Goal: Task Accomplishment & Management: Manage account settings

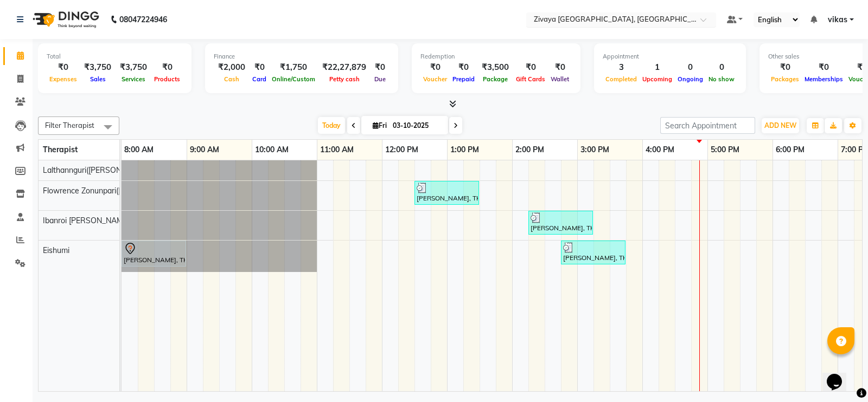
scroll to position [0, 7]
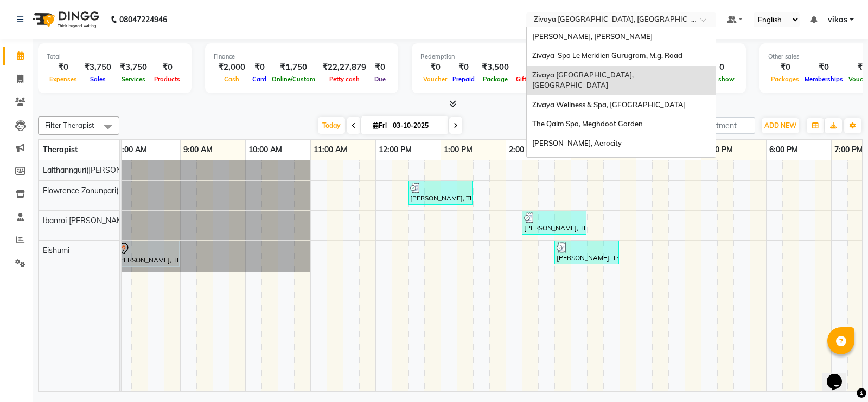
click at [553, 16] on input "text" at bounding box center [609, 20] width 157 height 11
click at [561, 29] on div "[PERSON_NAME], [PERSON_NAME]" at bounding box center [621, 37] width 189 height 20
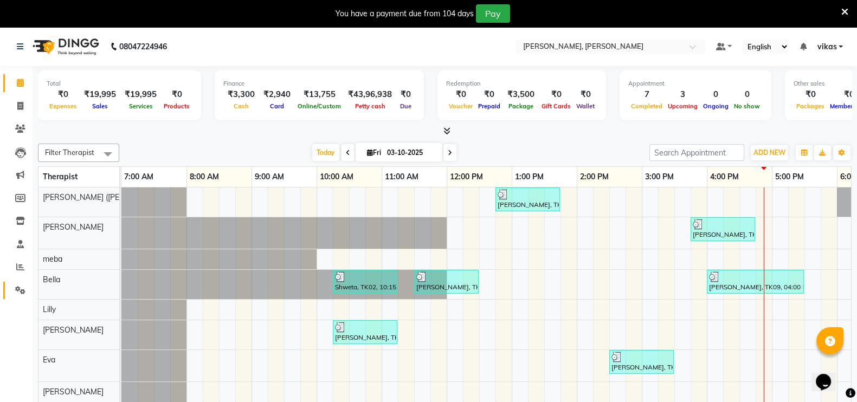
click at [19, 296] on span at bounding box center [20, 291] width 19 height 12
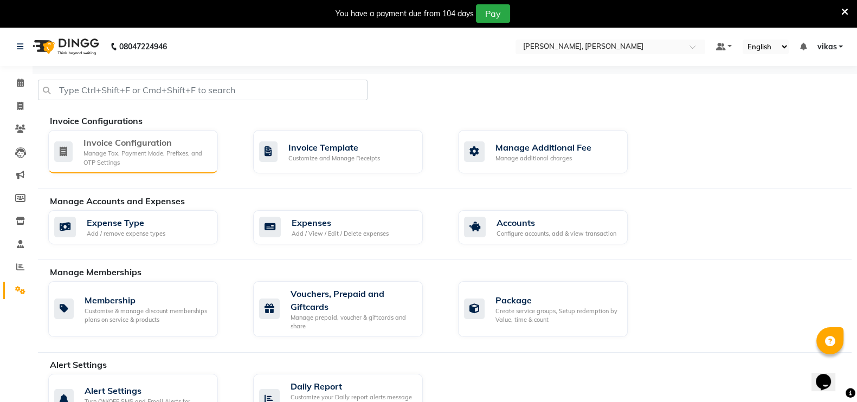
click at [135, 164] on div "Manage Tax, Payment Mode, Prefixes, and OTP Settings" at bounding box center [147, 158] width 126 height 18
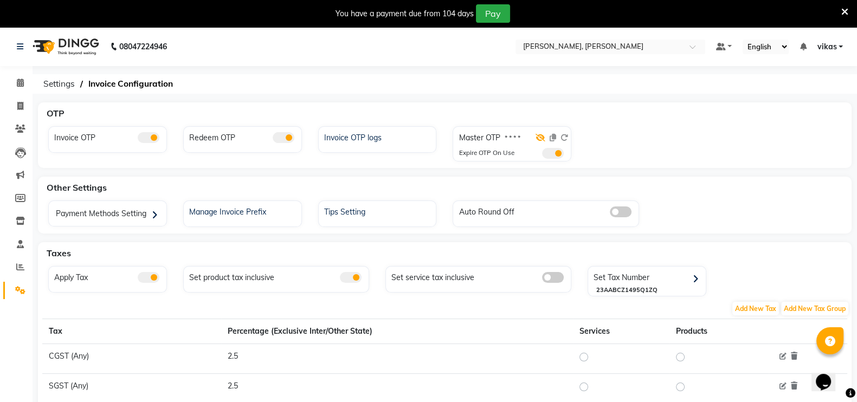
click at [542, 134] on icon at bounding box center [541, 138] width 10 height 8
click at [549, 149] on span at bounding box center [553, 153] width 22 height 11
click at [542, 155] on input "checkbox" at bounding box center [542, 155] width 0 height 0
click at [556, 155] on span at bounding box center [553, 153] width 22 height 11
click at [542, 155] on input "checkbox" at bounding box center [542, 155] width 0 height 0
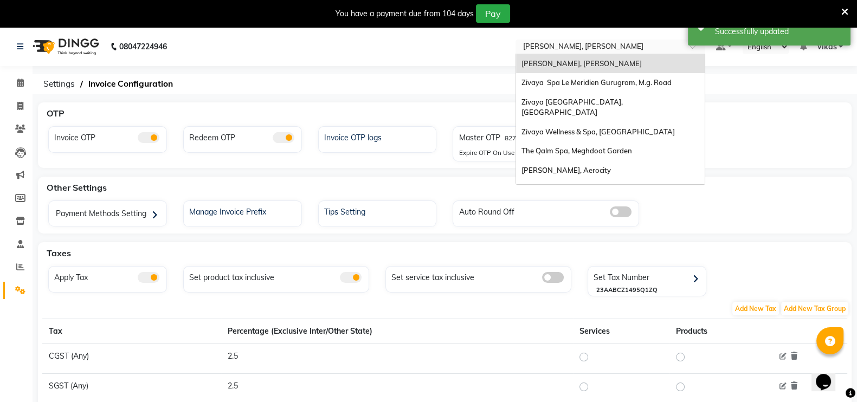
click at [544, 40] on div "Select Location × Sayaji Zivaya, Vijay Nagar" at bounding box center [611, 47] width 190 height 15
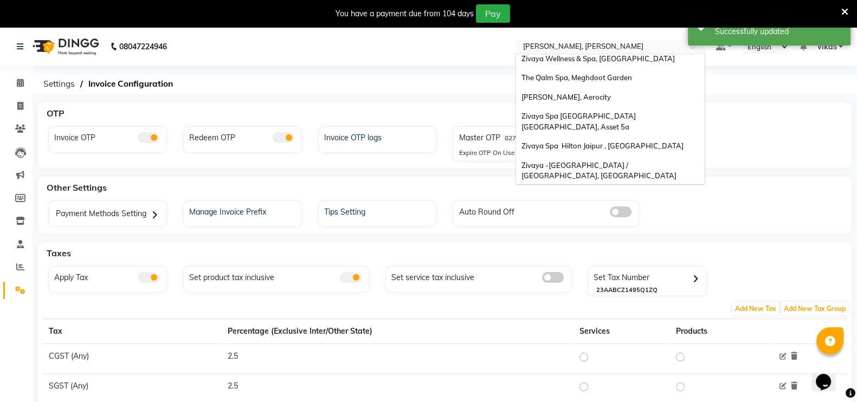
scroll to position [72, 0]
click at [587, 113] on span "Zivaya Spa [GEOGRAPHIC_DATA] [GEOGRAPHIC_DATA], Asset 5a" at bounding box center [580, 123] width 116 height 20
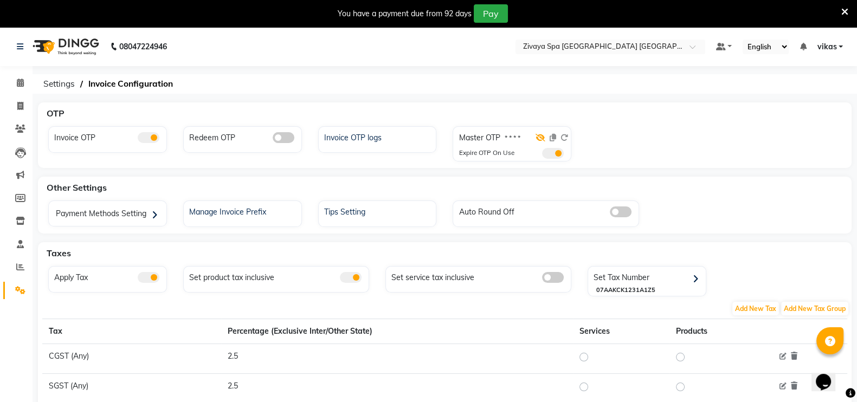
click at [543, 138] on icon at bounding box center [541, 138] width 10 height 8
click at [552, 156] on span at bounding box center [553, 153] width 22 height 11
click at [542, 155] on input "checkbox" at bounding box center [542, 155] width 0 height 0
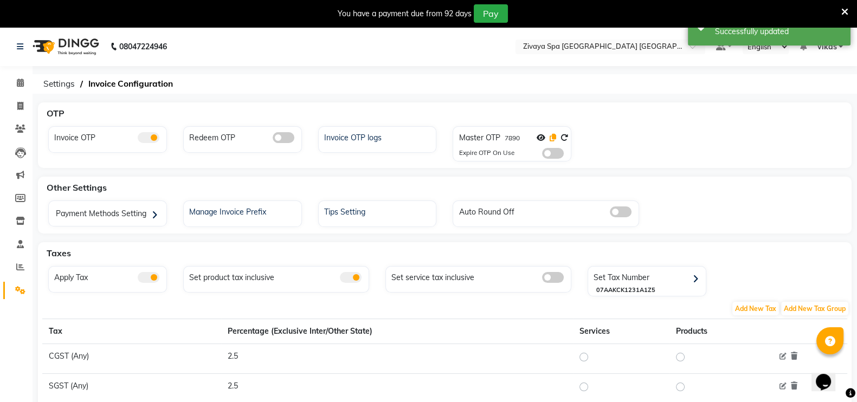
click at [552, 137] on icon at bounding box center [553, 138] width 7 height 8
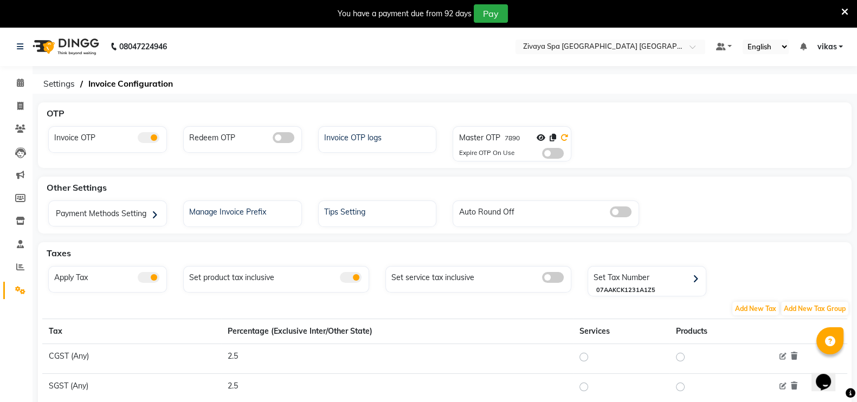
click at [565, 138] on icon at bounding box center [565, 138] width 8 height 8
click at [553, 138] on icon at bounding box center [553, 138] width 7 height 8
click at [551, 142] on span at bounding box center [553, 138] width 7 height 10
click at [555, 135] on icon at bounding box center [553, 138] width 7 height 8
click at [553, 137] on icon at bounding box center [553, 138] width 7 height 8
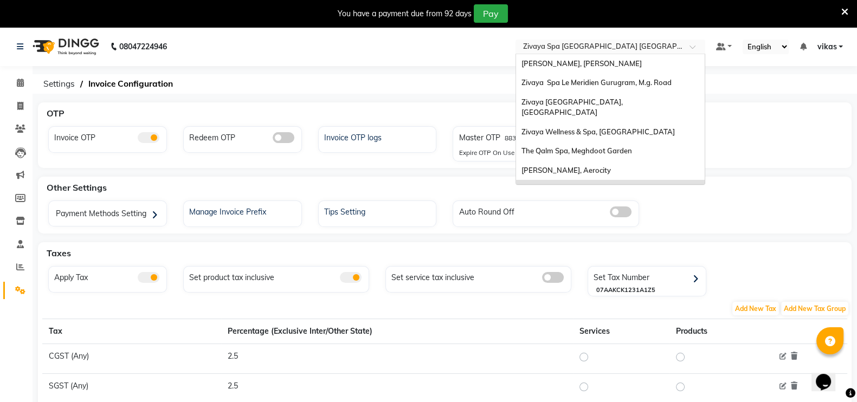
click at [598, 42] on input "text" at bounding box center [599, 47] width 157 height 11
click at [602, 126] on div "Zivaya Wellness & Spa, [GEOGRAPHIC_DATA]" at bounding box center [610, 133] width 189 height 20
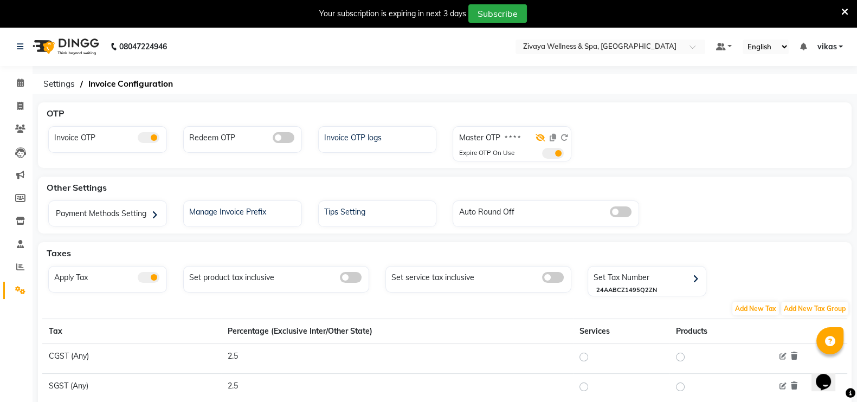
click at [543, 138] on icon at bounding box center [541, 138] width 10 height 8
click at [555, 135] on span at bounding box center [553, 138] width 7 height 10
click at [555, 135] on icon at bounding box center [553, 138] width 7 height 8
click at [554, 156] on span at bounding box center [553, 153] width 22 height 11
click at [542, 155] on input "checkbox" at bounding box center [542, 155] width 0 height 0
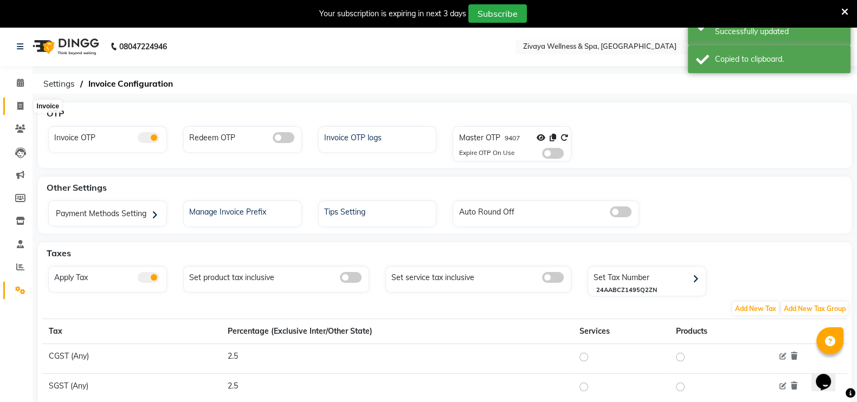
click at [14, 103] on span at bounding box center [20, 106] width 19 height 12
select select "service"
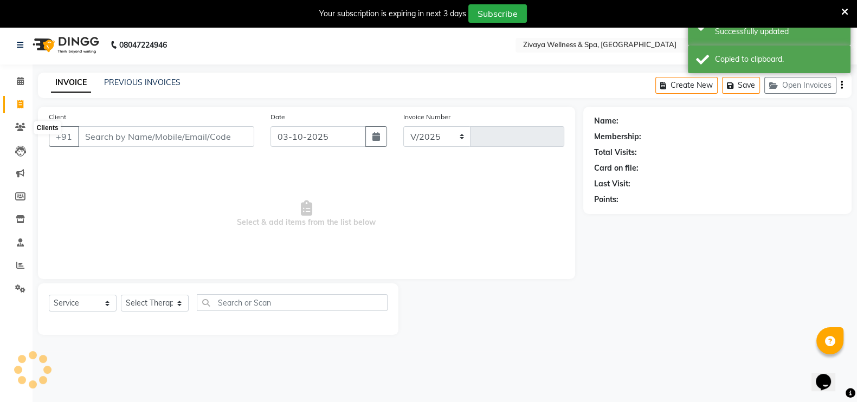
select select "7070"
type input "2660"
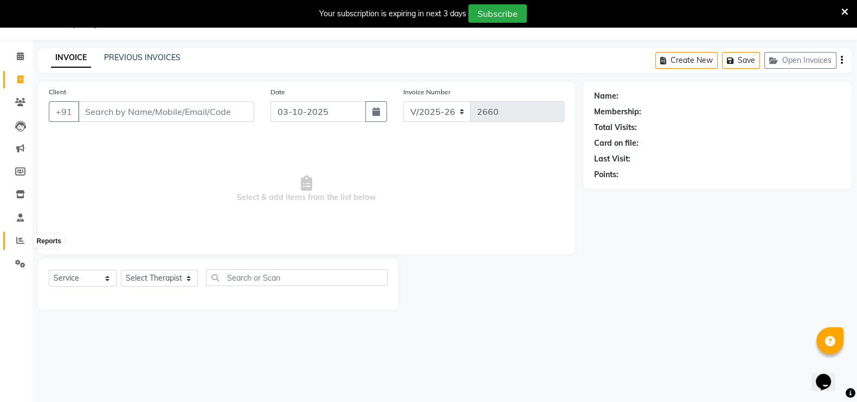
click at [19, 236] on icon at bounding box center [20, 240] width 8 height 8
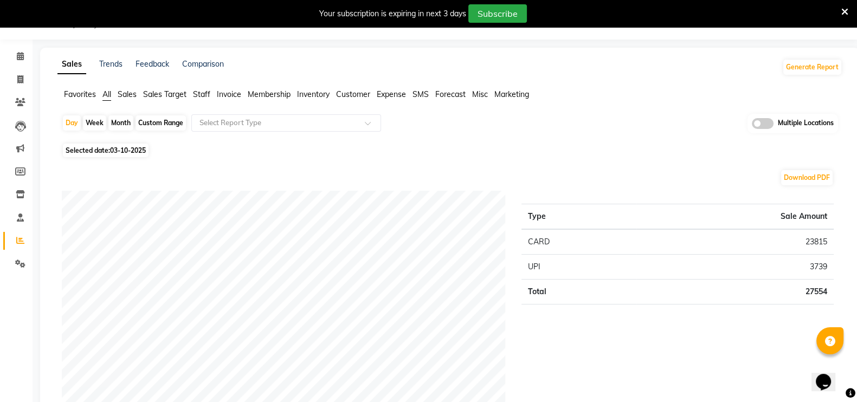
click at [128, 149] on span "03-10-2025" at bounding box center [128, 150] width 36 height 8
select select "10"
select select "2025"
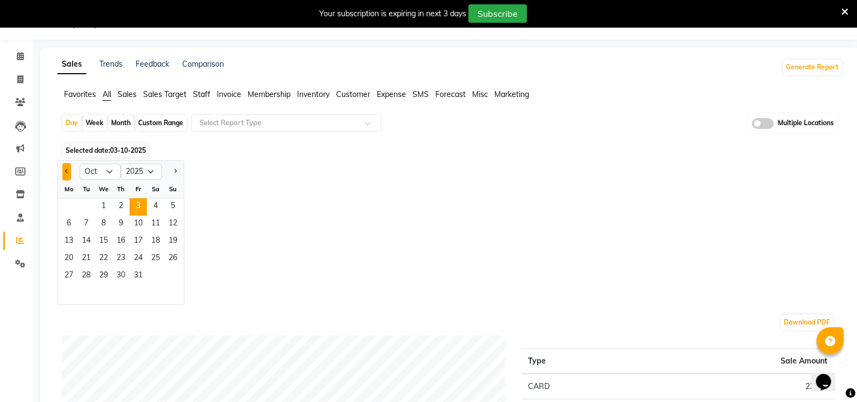
click at [68, 166] on button "Previous month" at bounding box center [66, 171] width 9 height 17
select select "9"
click at [65, 268] on span "29" at bounding box center [68, 276] width 17 height 17
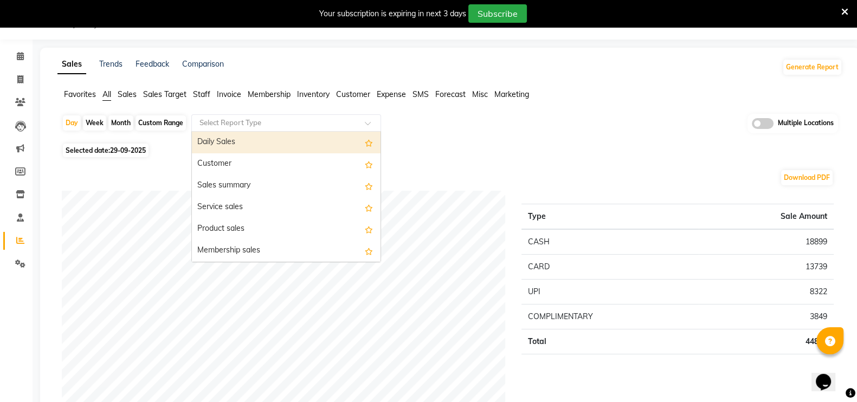
click at [219, 123] on input "text" at bounding box center [275, 123] width 156 height 11
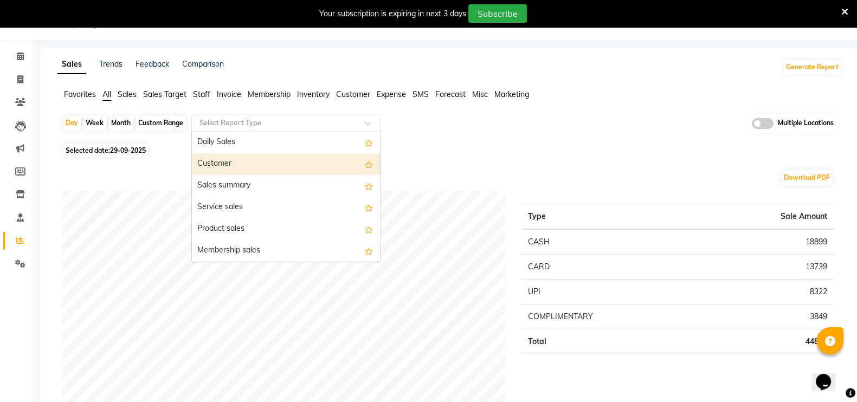
click at [239, 169] on div "Customer" at bounding box center [286, 164] width 189 height 22
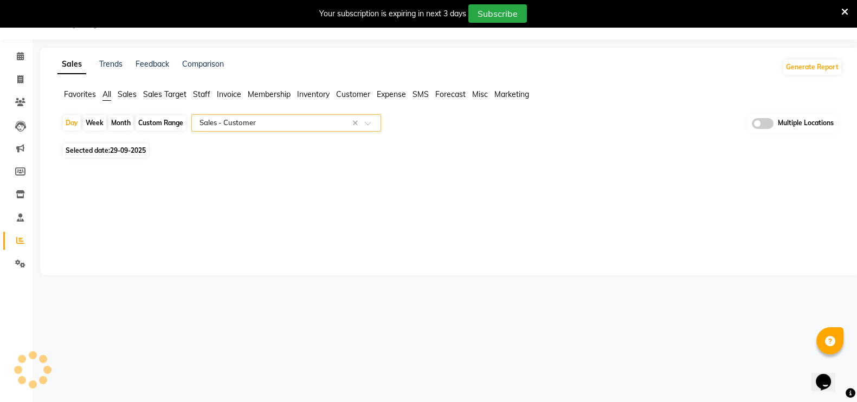
select select "filtered_report"
select select "csv"
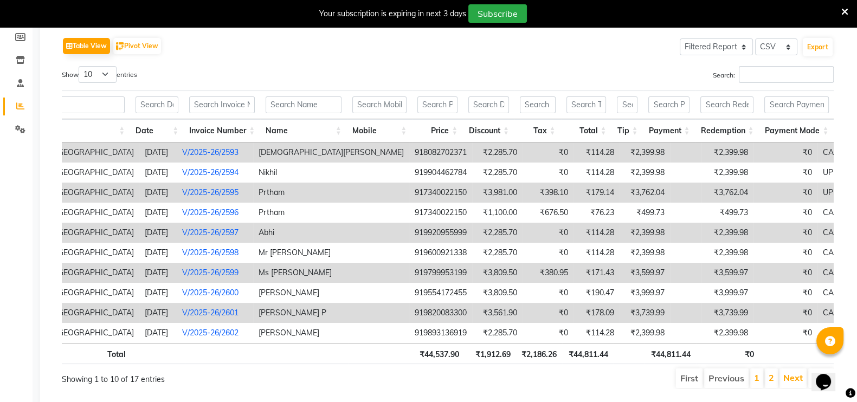
scroll to position [156, 0]
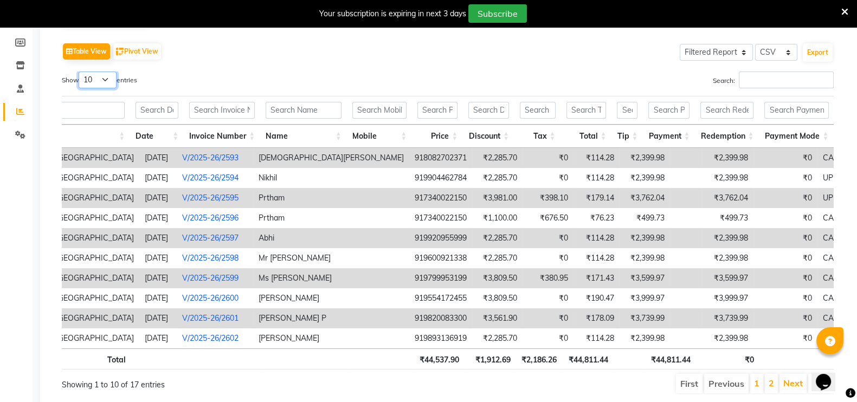
click at [106, 84] on select "10 25 50 100" at bounding box center [98, 80] width 38 height 17
select select "50"
click at [80, 72] on select "10 25 50 100" at bounding box center [98, 80] width 38 height 17
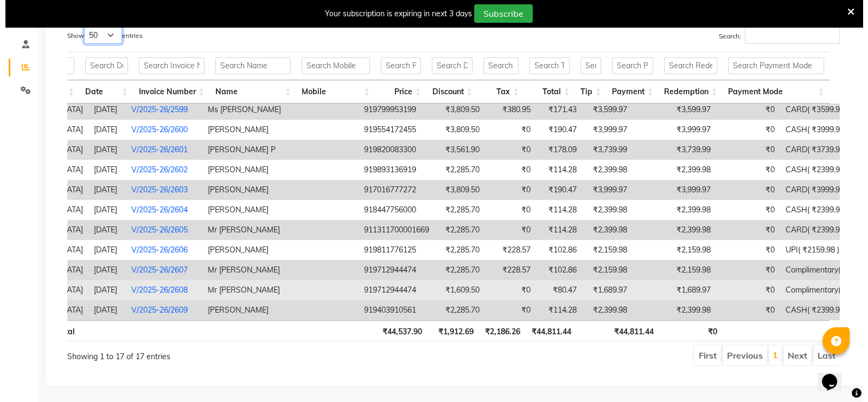
scroll to position [207, 0]
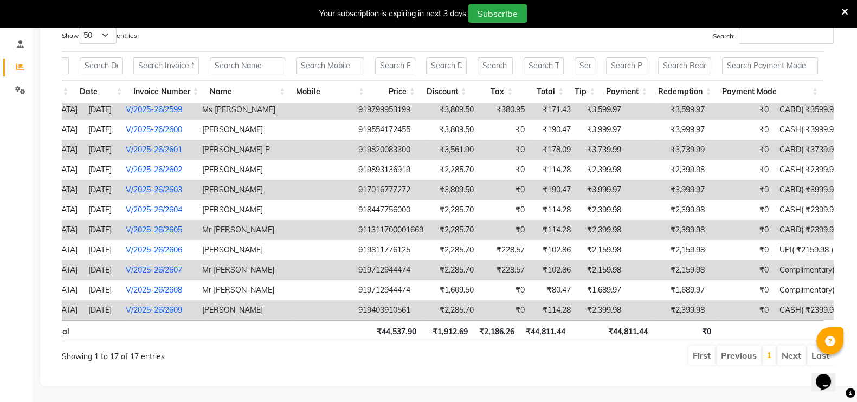
click at [182, 265] on link "V/2025-26/2607" at bounding box center [154, 270] width 56 height 10
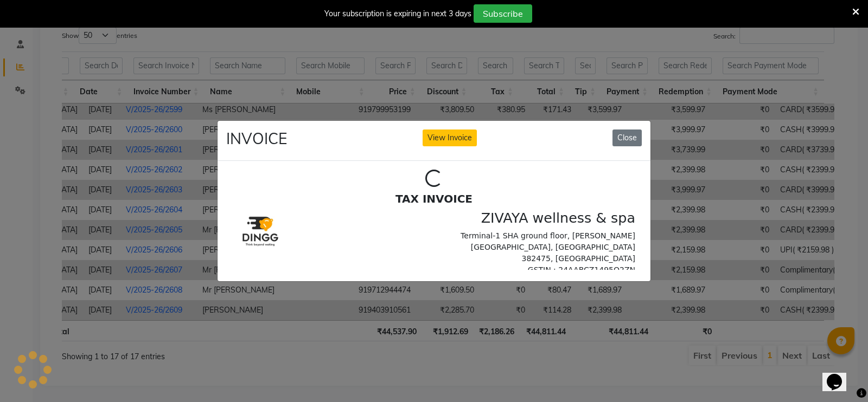
scroll to position [0, 0]
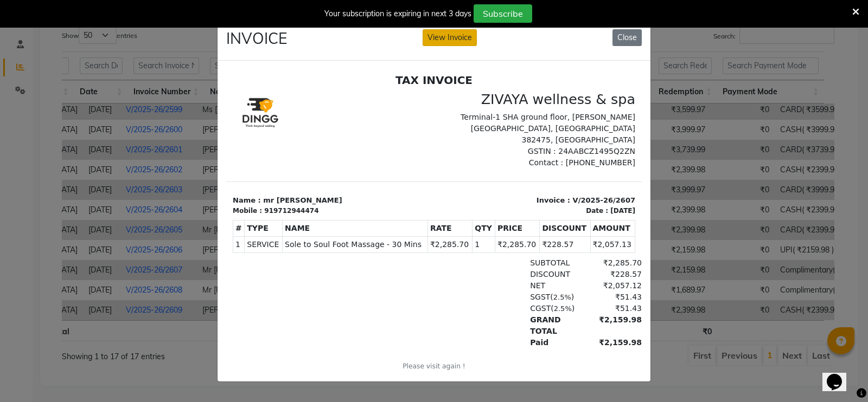
click at [443, 39] on button "View Invoice" at bounding box center [449, 37] width 54 height 17
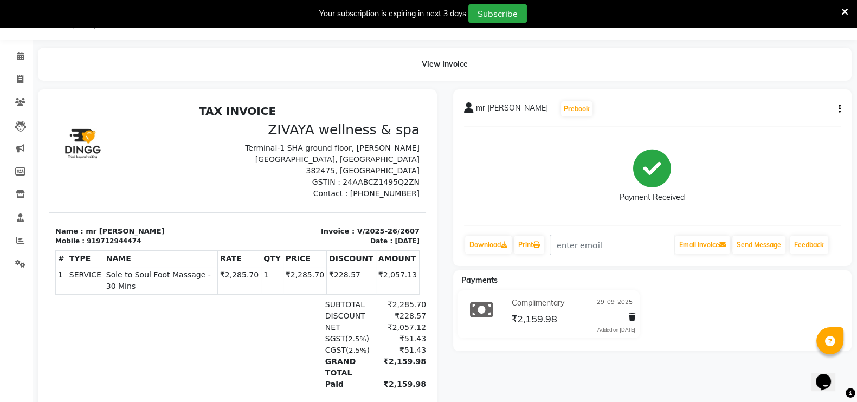
click at [841, 109] on icon "button" at bounding box center [840, 109] width 2 height 1
click at [792, 117] on div "Edit Invoice" at bounding box center [785, 123] width 74 height 14
select select "service"
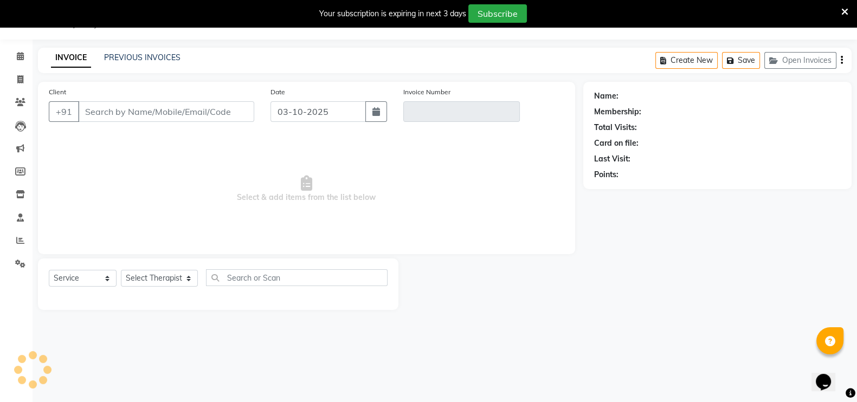
type input "9712944474"
type input "V/2025-26/2607"
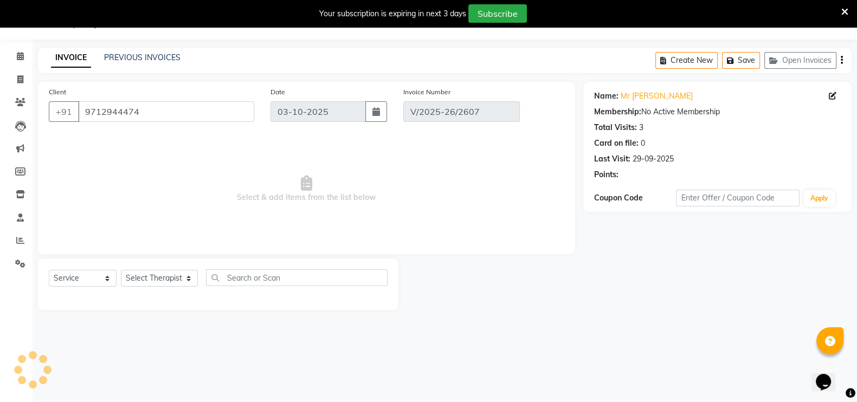
type input "29-09-2025"
select select "select"
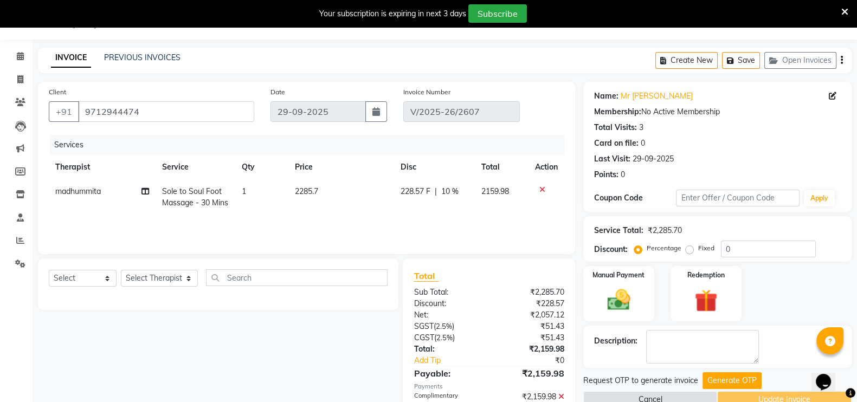
scroll to position [81, 0]
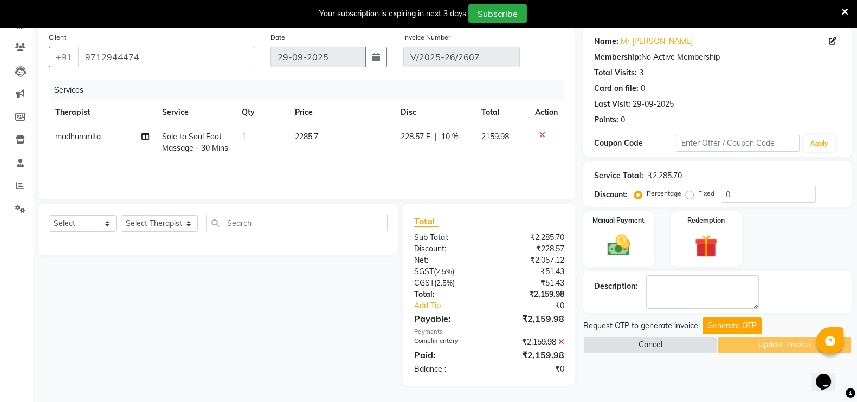
click at [559, 338] on icon at bounding box center [562, 342] width 6 height 8
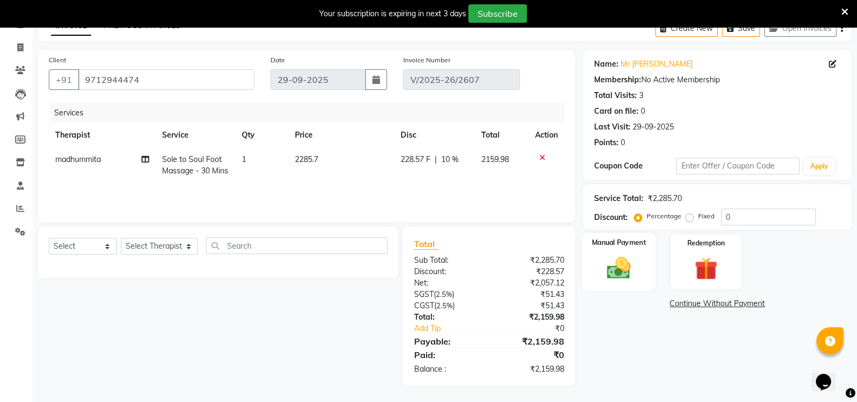
click at [631, 277] on img at bounding box center [619, 267] width 39 height 27
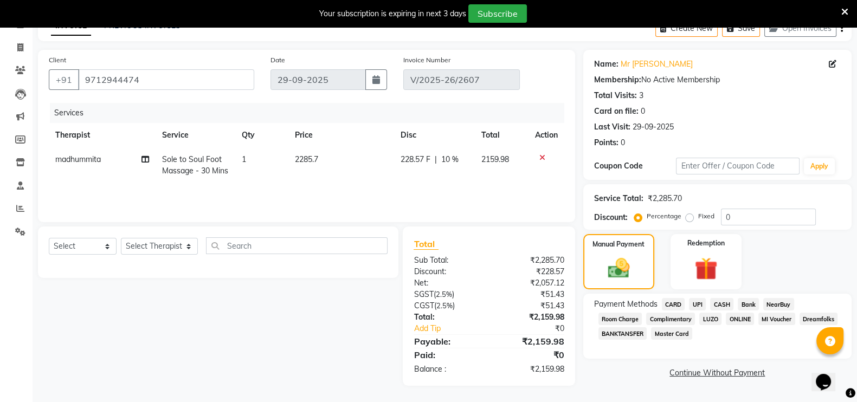
click at [677, 304] on span "CARD" at bounding box center [673, 304] width 23 height 12
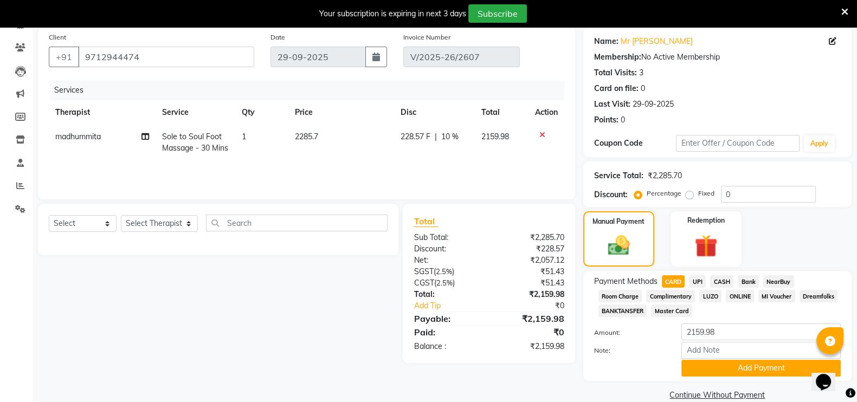
scroll to position [100, 0]
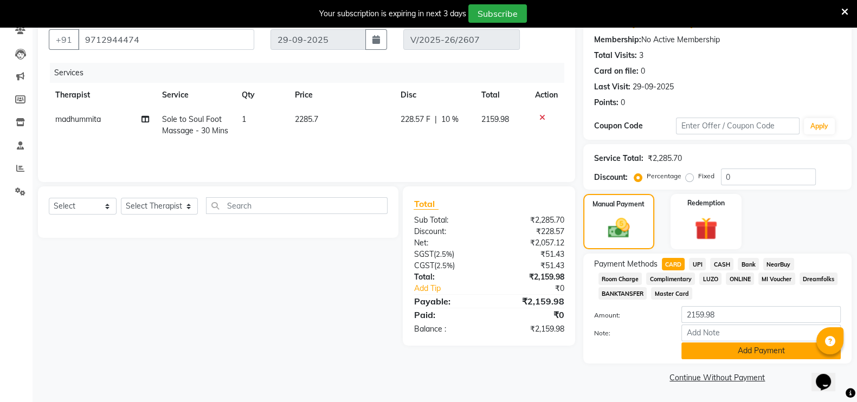
click at [700, 348] on button "Add Payment" at bounding box center [761, 351] width 159 height 17
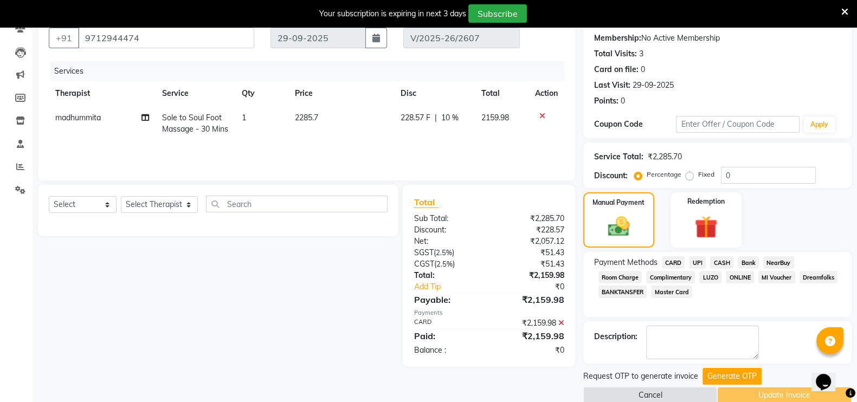
scroll to position [118, 0]
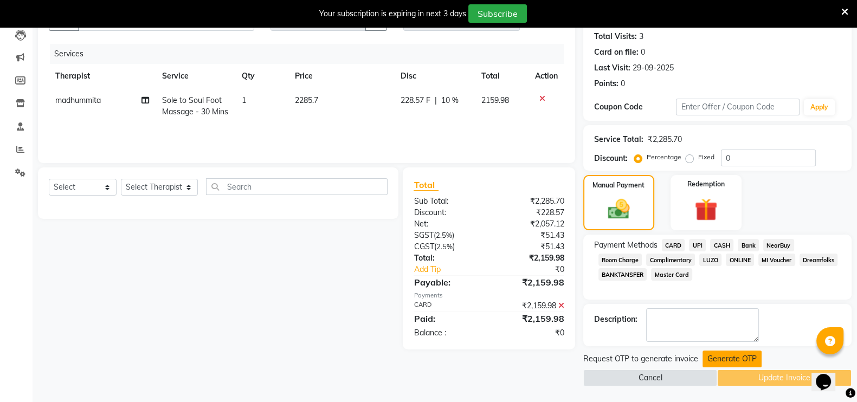
click at [705, 357] on button "Generate OTP" at bounding box center [732, 359] width 59 height 17
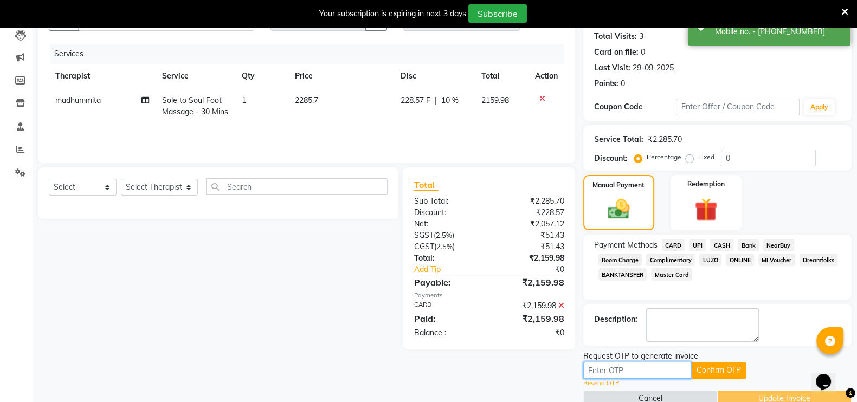
click at [632, 369] on input "text" at bounding box center [638, 370] width 108 height 17
paste input "9407"
type input "9407"
click at [740, 369] on button "Confirm OTP" at bounding box center [719, 370] width 54 height 17
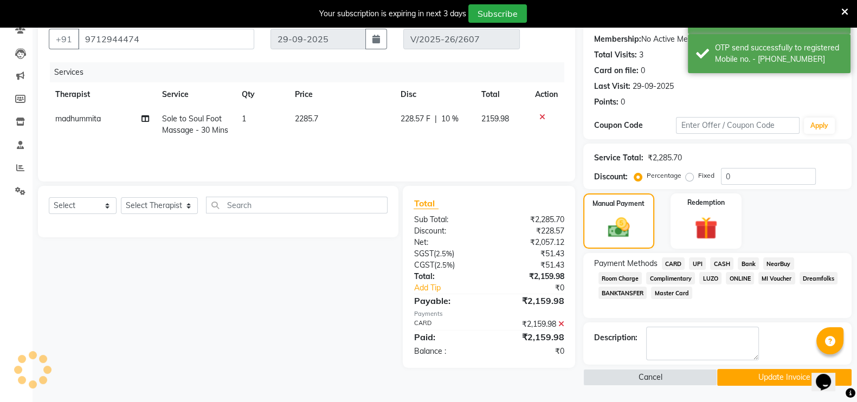
scroll to position [99, 0]
click at [744, 368] on div "Name: Mr Pranjal Membership: No Active Membership Total Visits: 3 Card on file:…" at bounding box center [722, 198] width 277 height 377
click at [741, 381] on button "Update Invoice" at bounding box center [785, 378] width 135 height 17
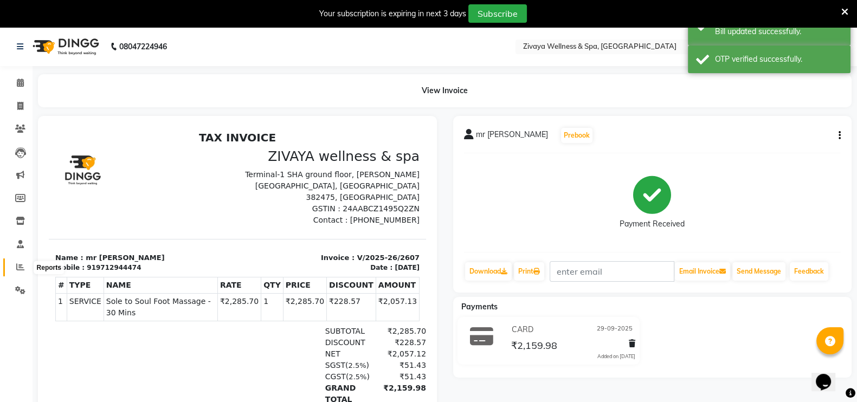
click at [18, 270] on icon at bounding box center [20, 267] width 8 height 8
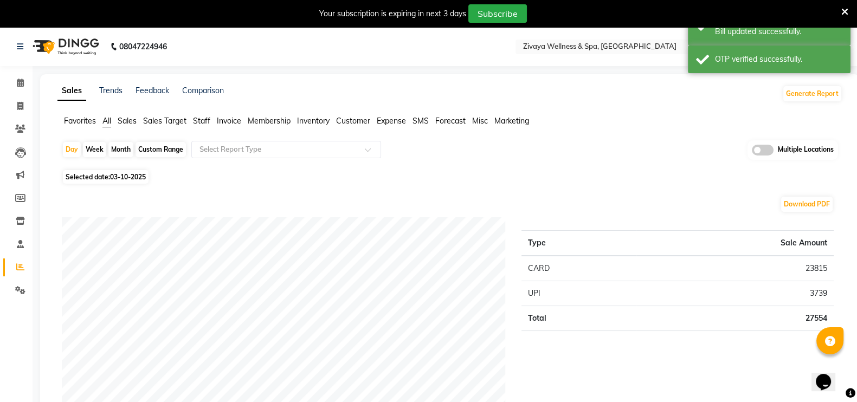
click at [108, 180] on span "Selected date: 03-10-2025" at bounding box center [106, 177] width 86 height 14
select select "10"
select select "2025"
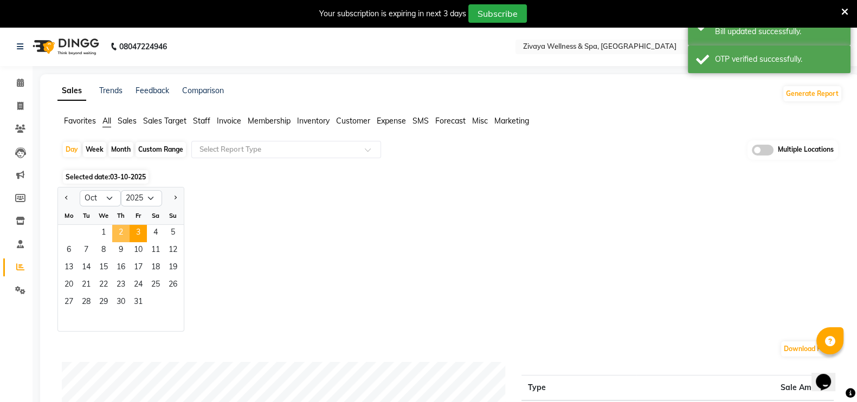
click at [124, 234] on span "2" at bounding box center [120, 233] width 17 height 17
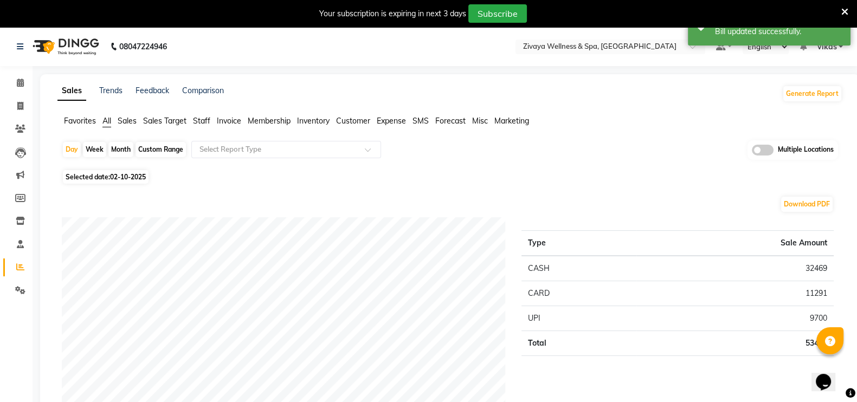
click at [123, 177] on span "02-10-2025" at bounding box center [128, 177] width 36 height 8
select select "10"
select select "2025"
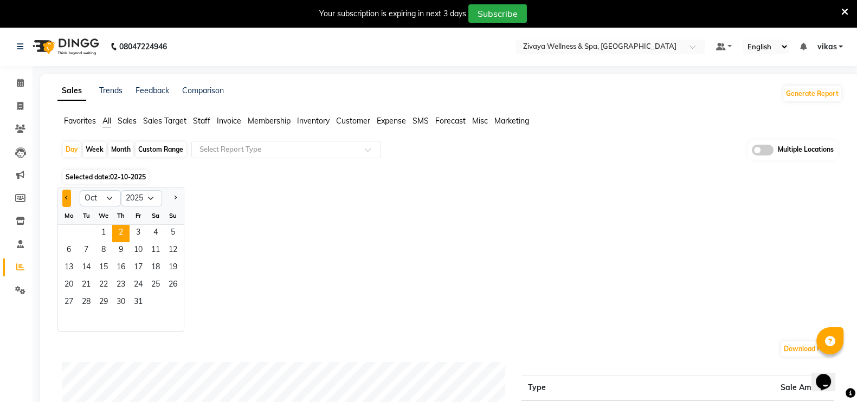
click at [69, 198] on button "Previous month" at bounding box center [66, 198] width 9 height 17
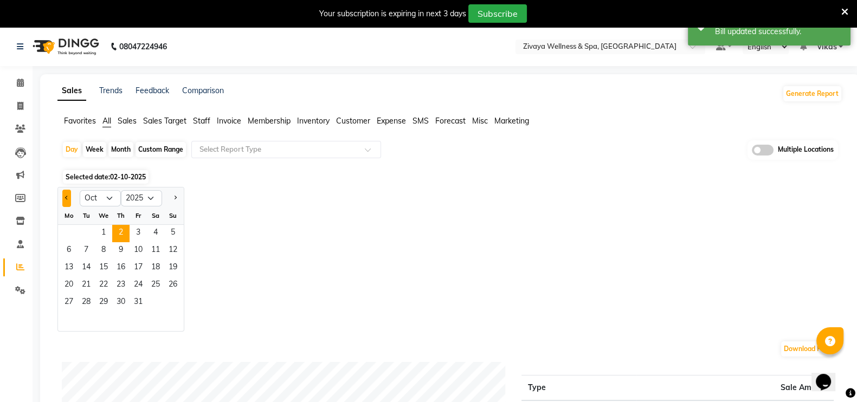
select select "9"
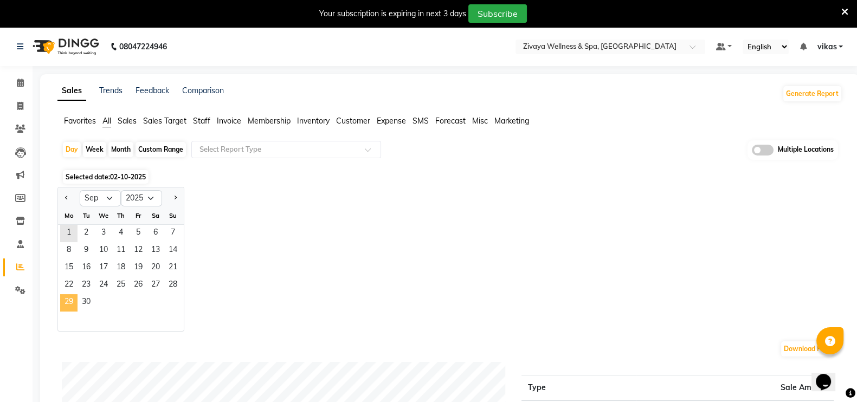
click at [68, 299] on span "29" at bounding box center [68, 302] width 17 height 17
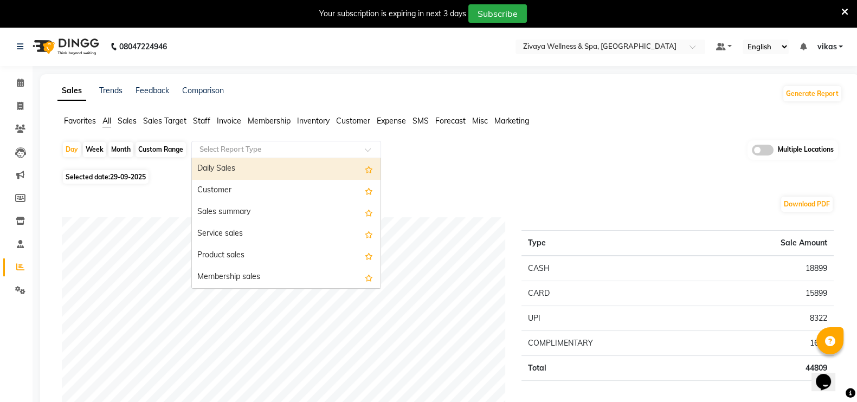
click at [236, 151] on input "text" at bounding box center [275, 149] width 156 height 11
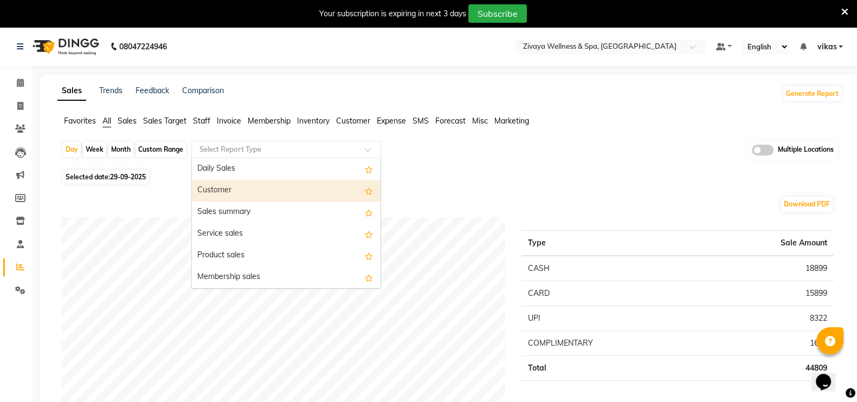
click at [239, 196] on div "Customer" at bounding box center [286, 191] width 189 height 22
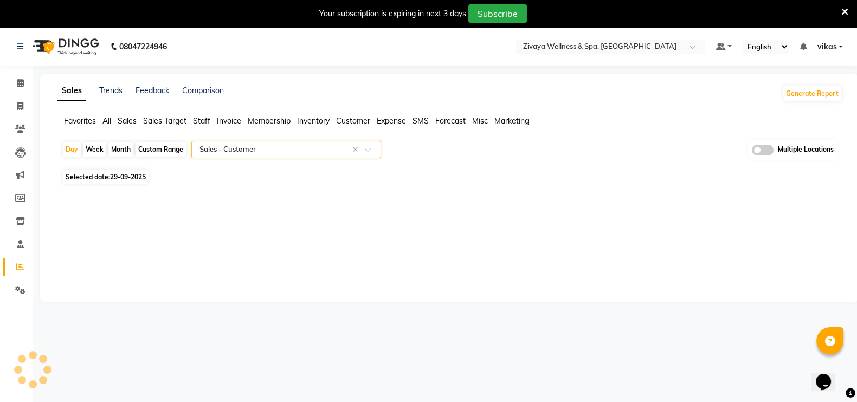
select select "filtered_report"
select select "csv"
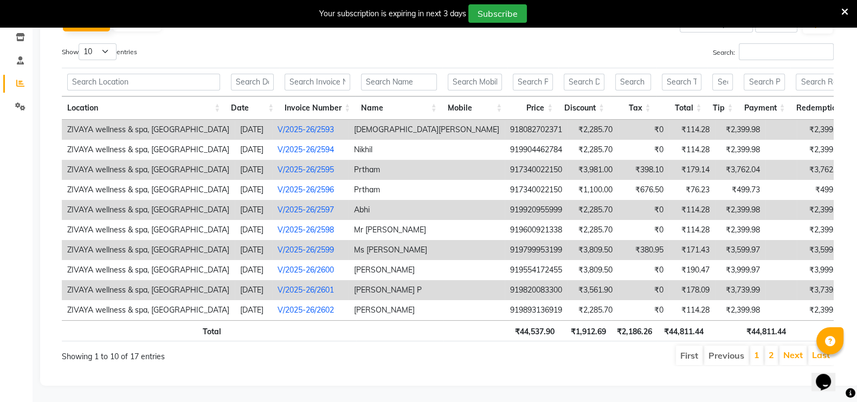
scroll to position [203, 0]
click at [109, 27] on body "08047224946 Select Location × Zivaya Wellness & Spa, Ahmedabad Airport Default …" at bounding box center [428, 44] width 857 height 402
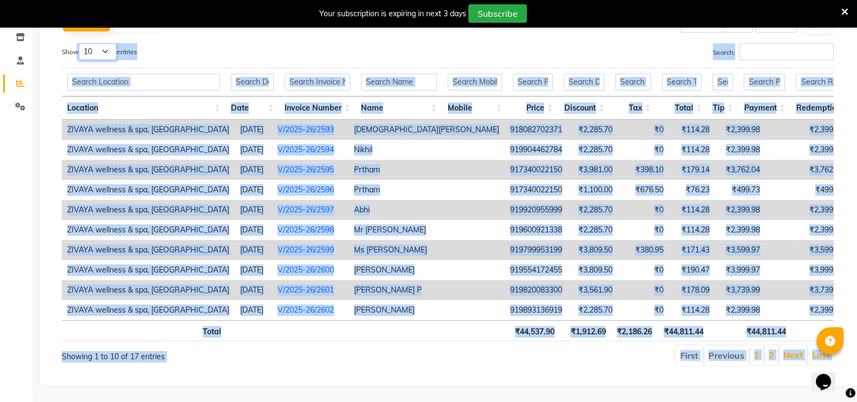
click at [109, 43] on select "10 25 50 100" at bounding box center [98, 51] width 38 height 17
select select "100"
click at [80, 43] on select "10 25 50 100" at bounding box center [98, 51] width 38 height 17
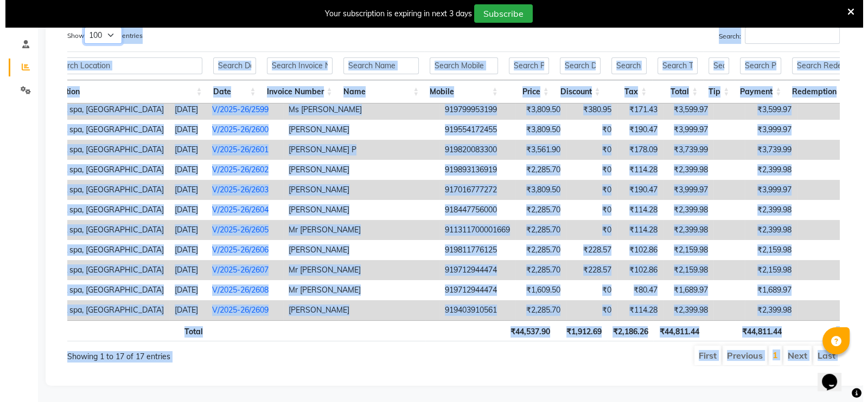
scroll to position [0, 71]
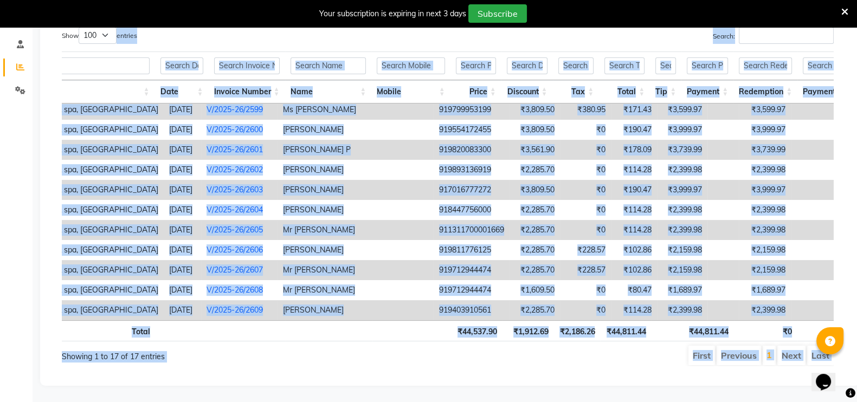
click at [367, 300] on td "Pratik Bafna" at bounding box center [356, 310] width 156 height 20
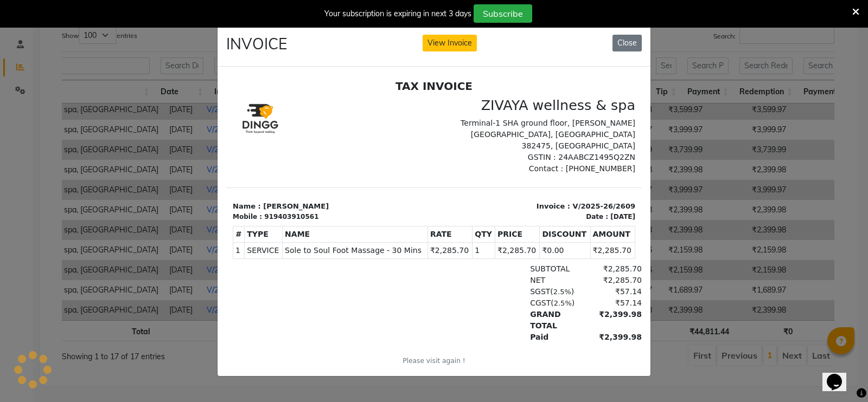
scroll to position [0, 0]
click at [630, 44] on button "Close" at bounding box center [626, 43] width 29 height 17
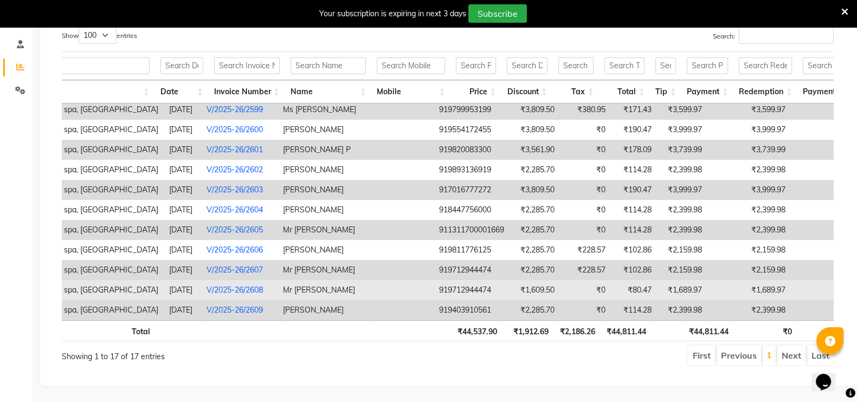
click at [245, 285] on link "V/2025-26/2608" at bounding box center [235, 290] width 56 height 10
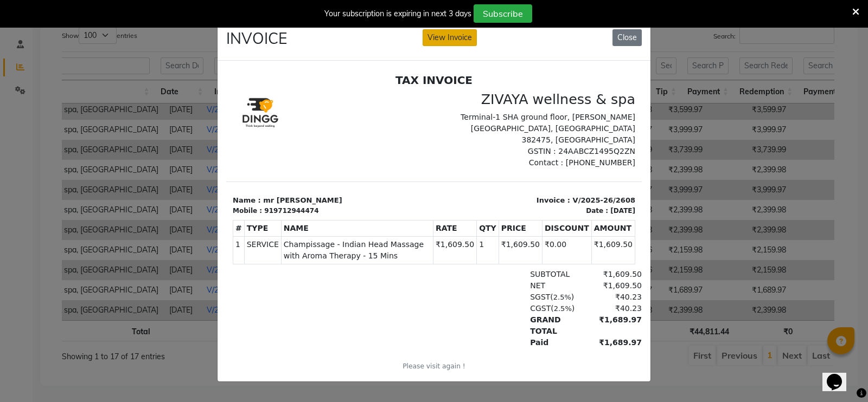
click at [456, 34] on button "View Invoice" at bounding box center [449, 37] width 54 height 17
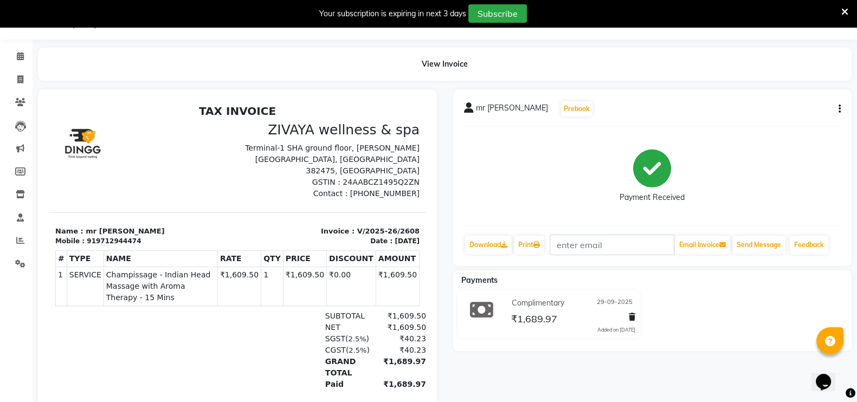
scroll to position [87, 0]
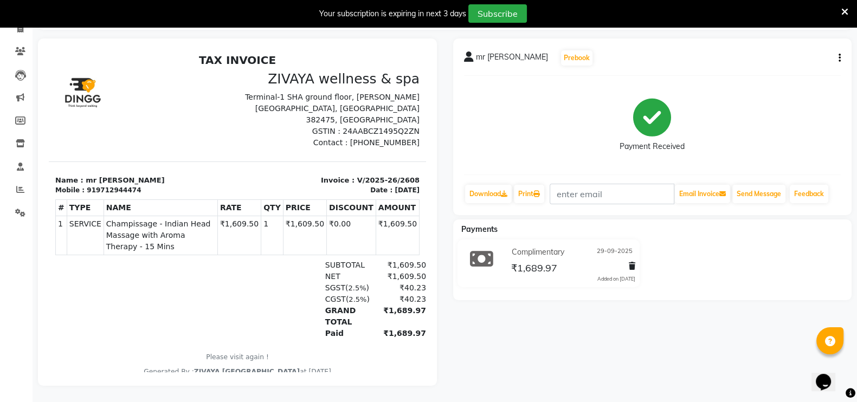
click at [836, 53] on button "button" at bounding box center [838, 58] width 7 height 11
click at [766, 65] on div "Edit Invoice" at bounding box center [785, 72] width 74 height 14
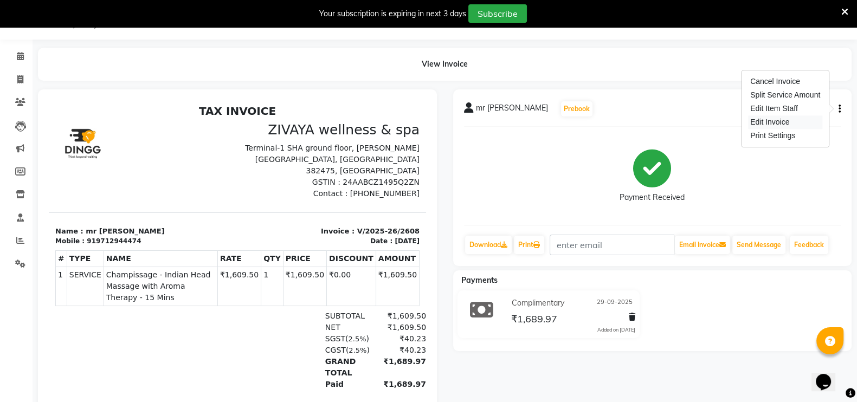
select select "service"
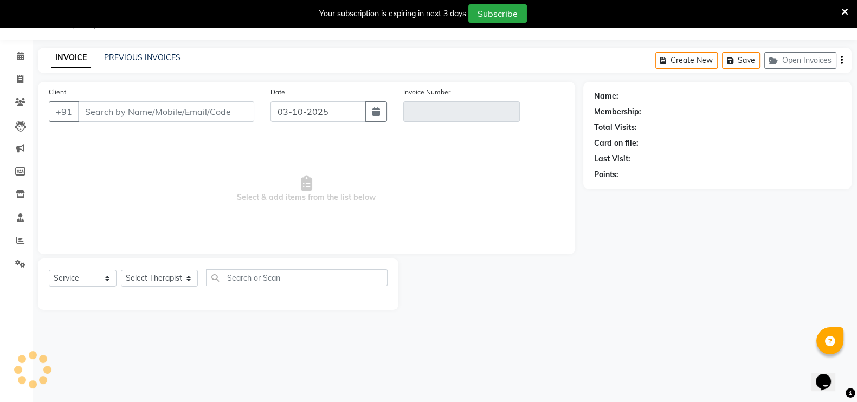
type input "9712944474"
type input "V/2025-26/2608"
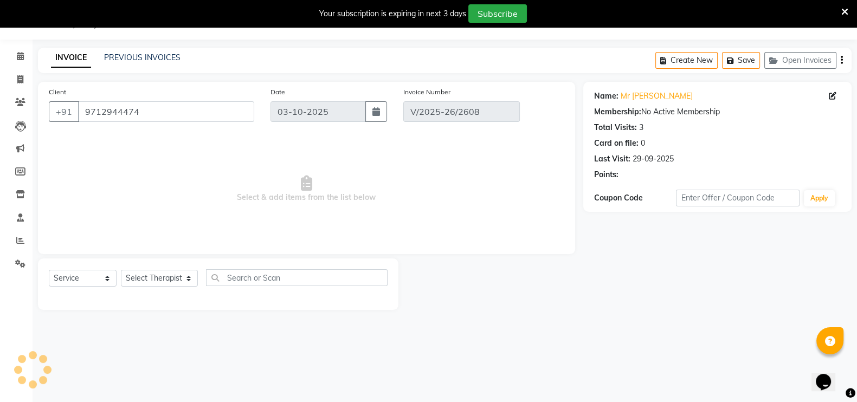
type input "29-09-2025"
select select "select"
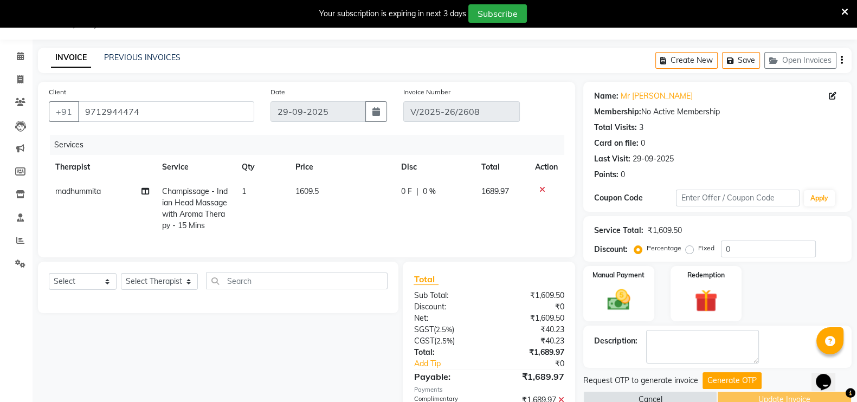
scroll to position [95, 0]
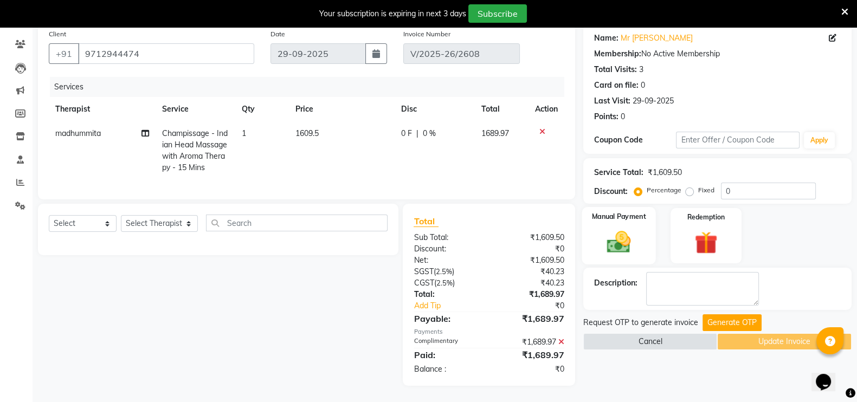
click at [624, 242] on img at bounding box center [619, 241] width 39 height 27
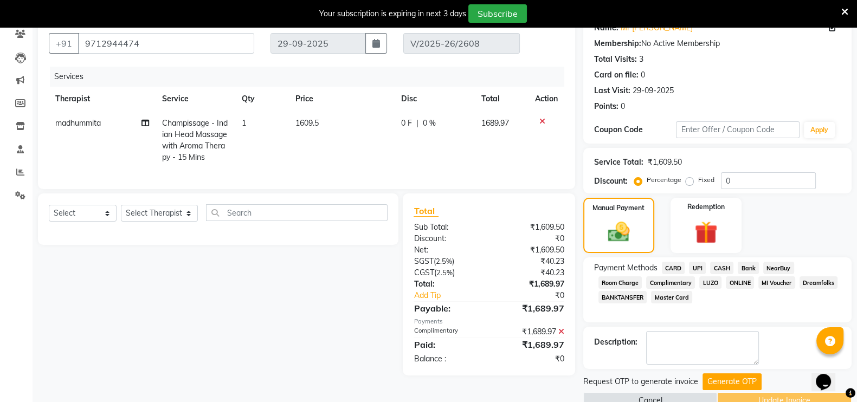
click at [561, 336] on icon at bounding box center [562, 332] width 6 height 8
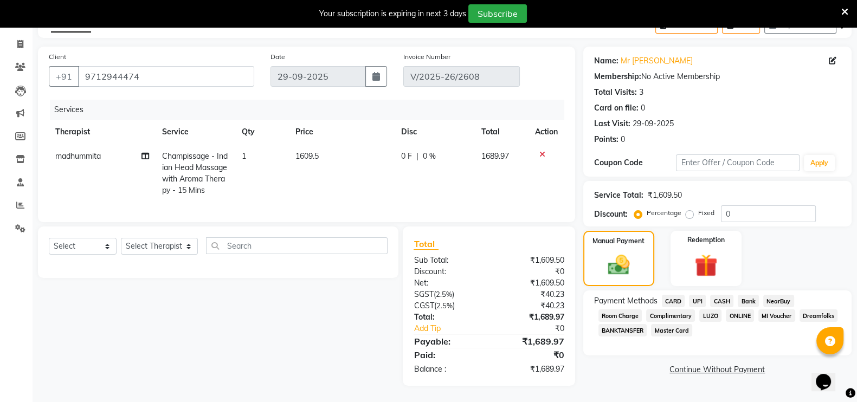
click at [668, 295] on span "CARD" at bounding box center [673, 301] width 23 height 12
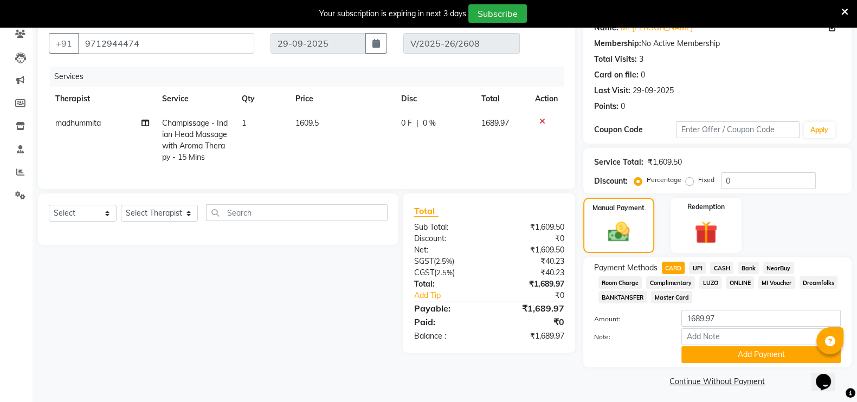
scroll to position [100, 0]
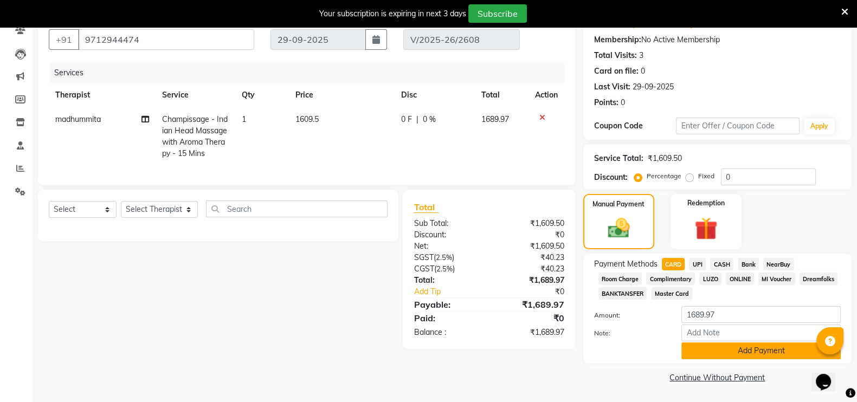
click at [718, 350] on button "Add Payment" at bounding box center [761, 351] width 159 height 17
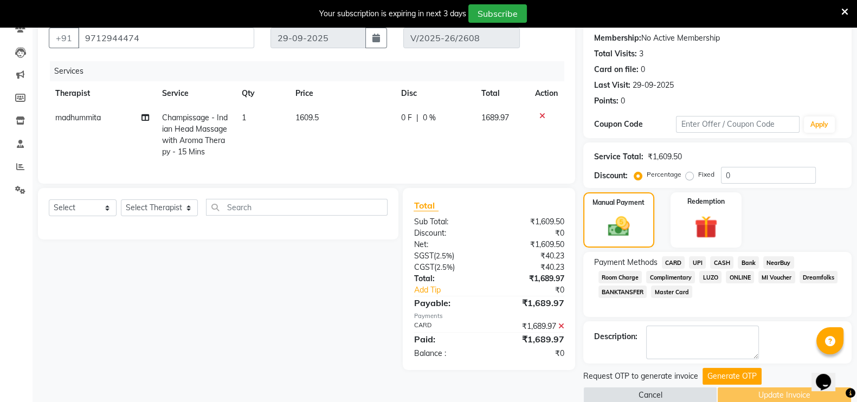
click at [718, 350] on textarea at bounding box center [702, 343] width 113 height 34
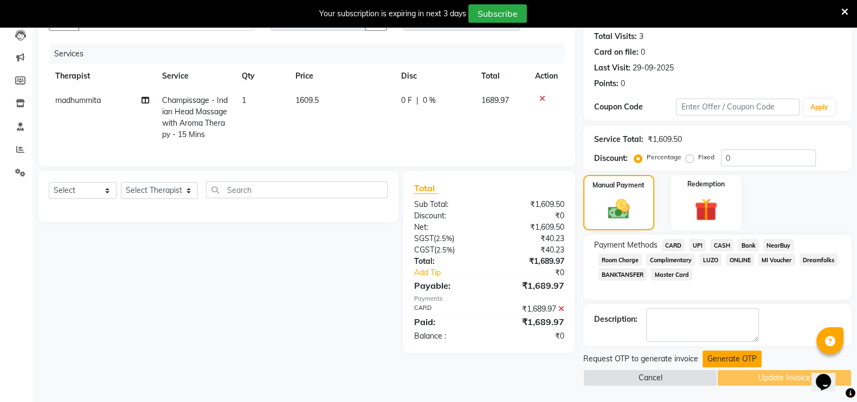
click at [721, 354] on button "Generate OTP" at bounding box center [732, 359] width 59 height 17
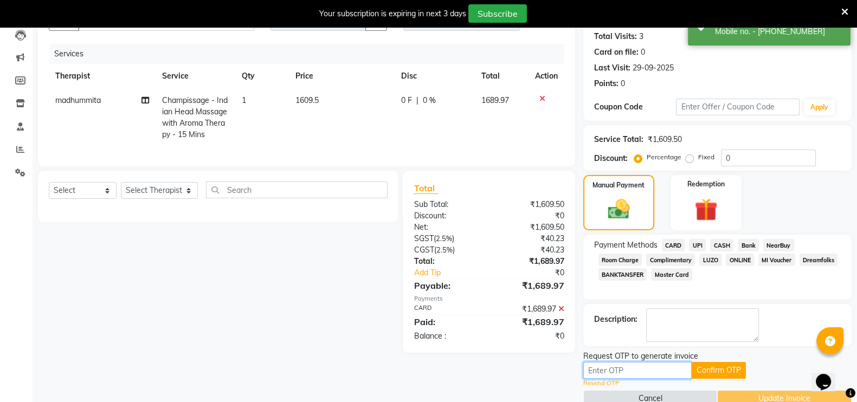
click at [608, 374] on input "text" at bounding box center [638, 370] width 108 height 17
paste input "9407"
type input "9407"
click at [712, 382] on div "Resend OTP" at bounding box center [718, 383] width 268 height 9
click at [712, 373] on button "Confirm OTP" at bounding box center [719, 370] width 54 height 17
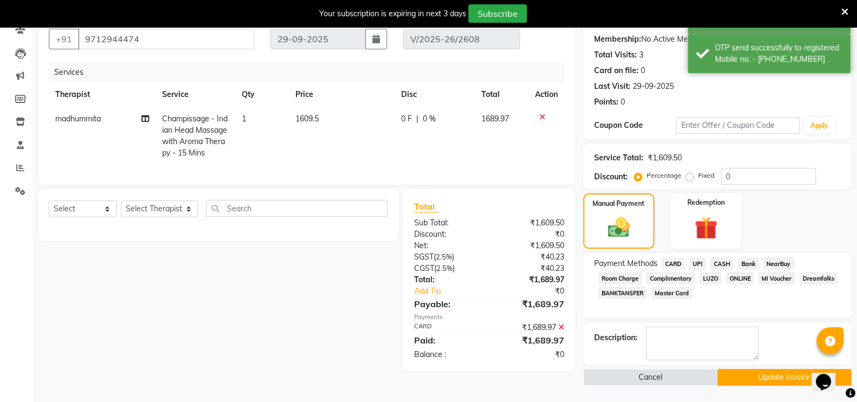
scroll to position [99, 0]
click at [765, 383] on button "Update Invoice" at bounding box center [785, 378] width 135 height 17
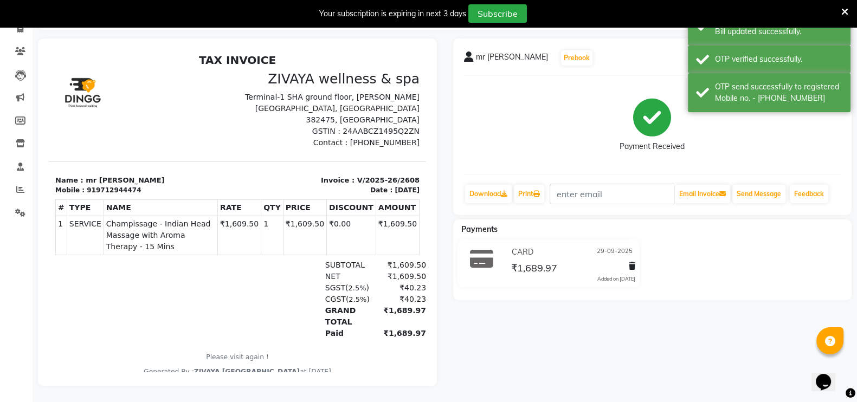
click at [844, 15] on icon at bounding box center [845, 12] width 7 height 10
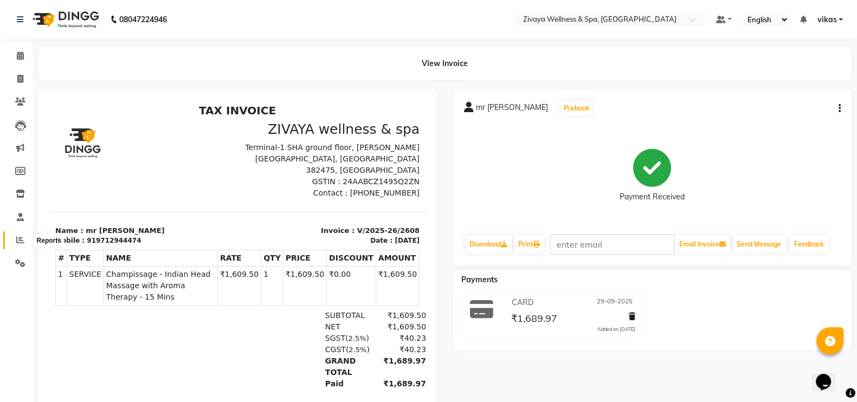
click at [14, 240] on span at bounding box center [20, 240] width 19 height 12
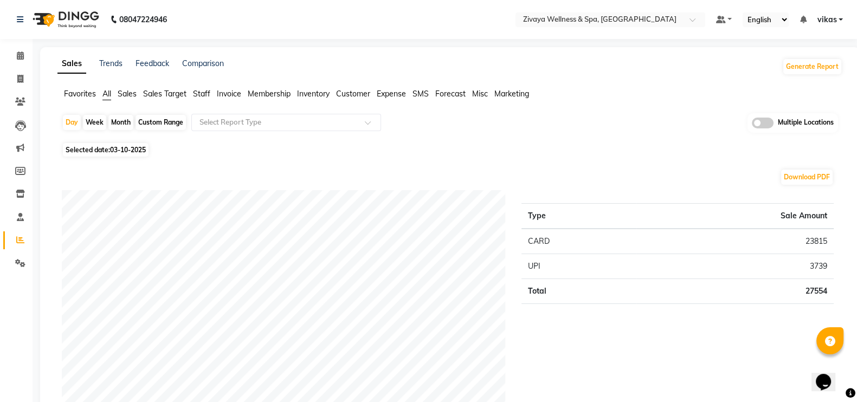
click at [126, 149] on span "03-10-2025" at bounding box center [128, 150] width 36 height 8
select select "10"
select select "2025"
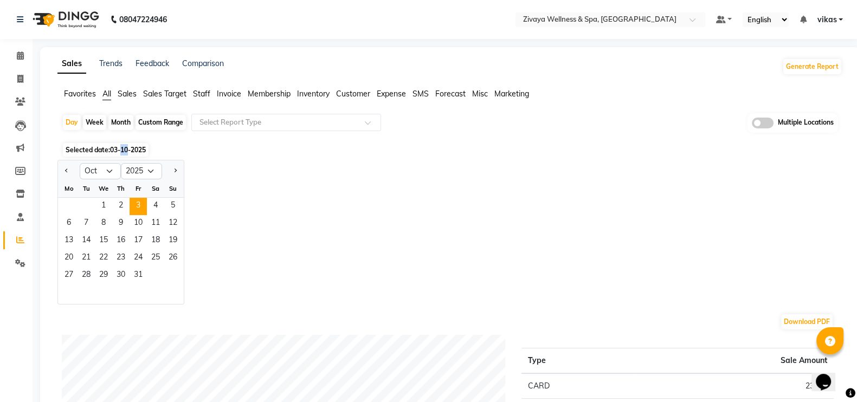
click at [126, 149] on span "03-10-2025" at bounding box center [128, 150] width 36 height 8
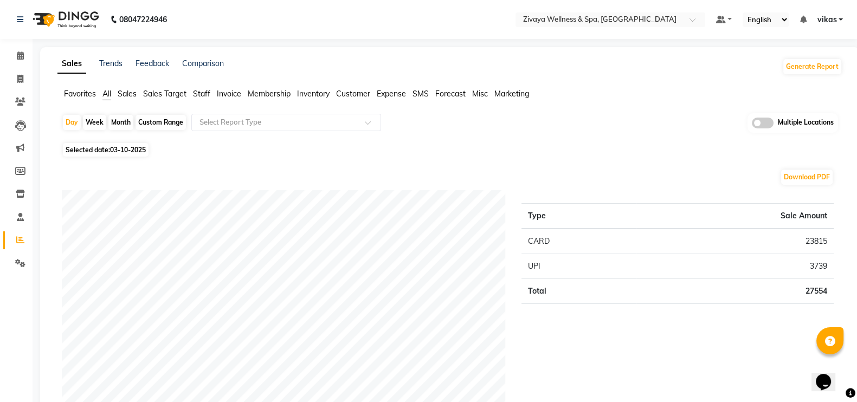
click at [116, 148] on span "03-10-2025" at bounding box center [128, 150] width 36 height 8
select select "10"
select select "2025"
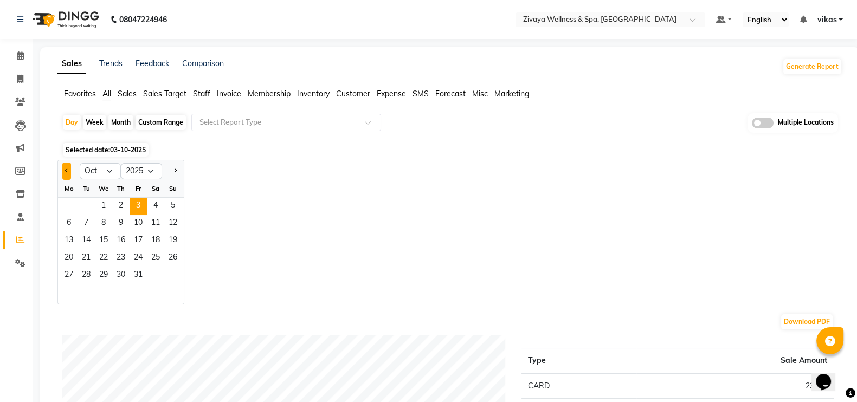
click at [68, 172] on button "Previous month" at bounding box center [66, 171] width 9 height 17
select select "9"
click at [68, 270] on span "29" at bounding box center [68, 275] width 17 height 17
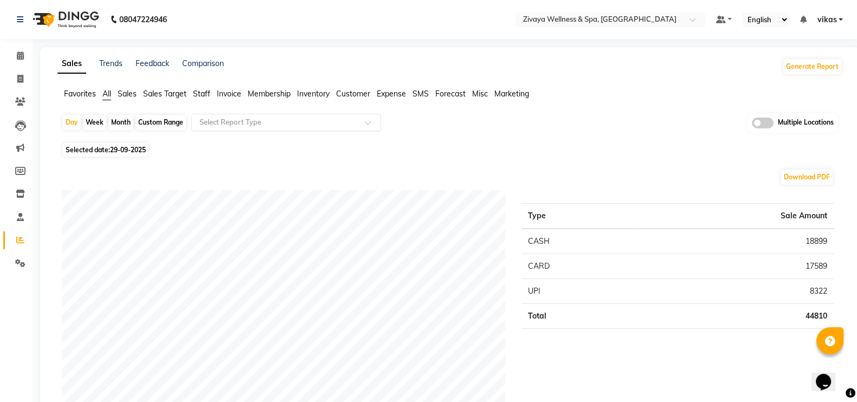
click at [229, 114] on div "Select Report Type" at bounding box center [286, 122] width 190 height 17
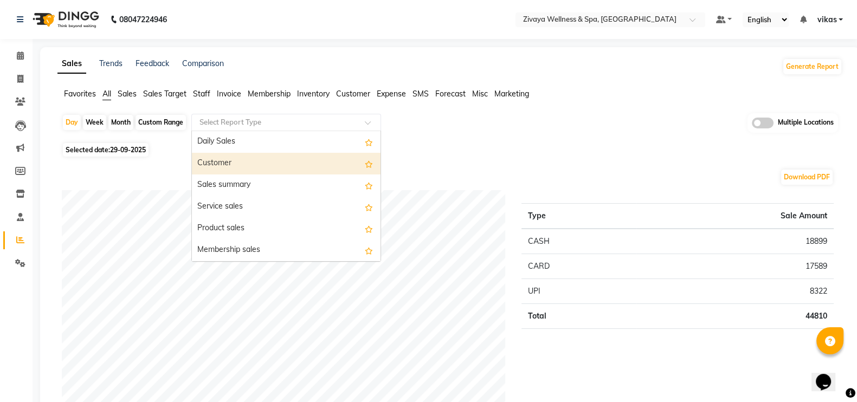
click at [240, 166] on div "Customer" at bounding box center [286, 164] width 189 height 22
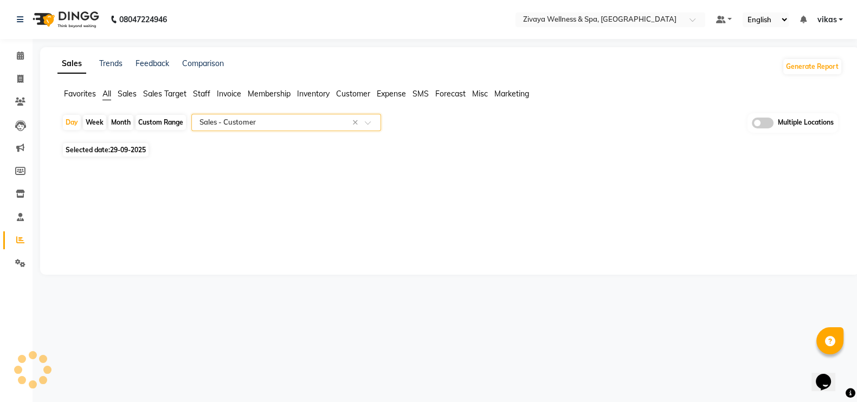
select select "filtered_report"
select select "csv"
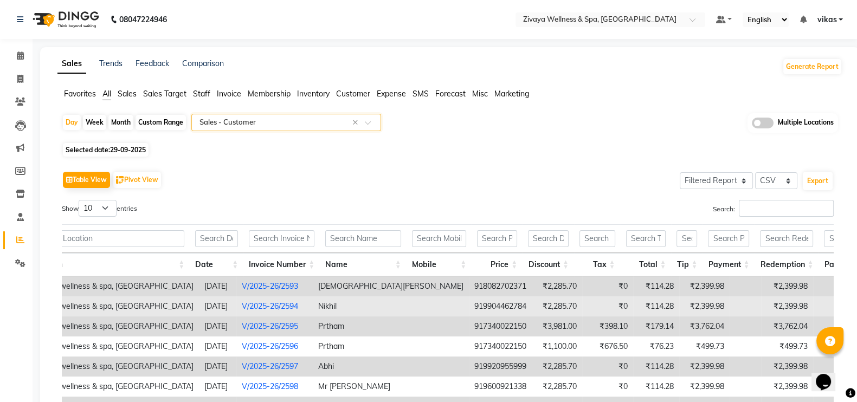
scroll to position [0, 40]
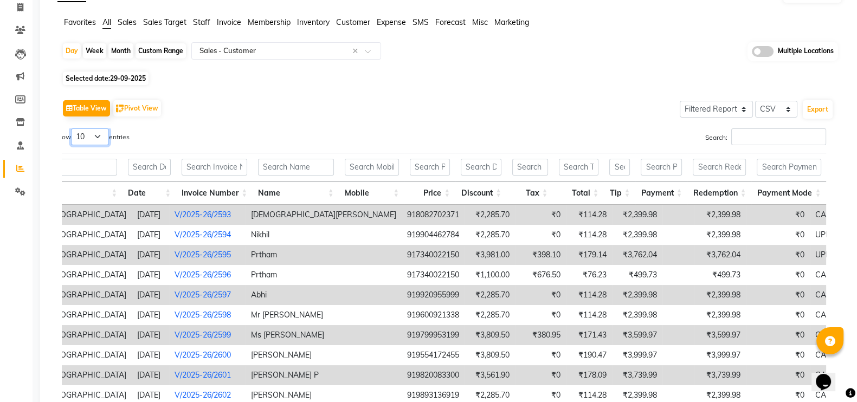
click at [83, 135] on select "10 25 50 100" at bounding box center [90, 137] width 38 height 17
select select "25"
click at [72, 129] on select "10 25 50 100" at bounding box center [90, 137] width 38 height 17
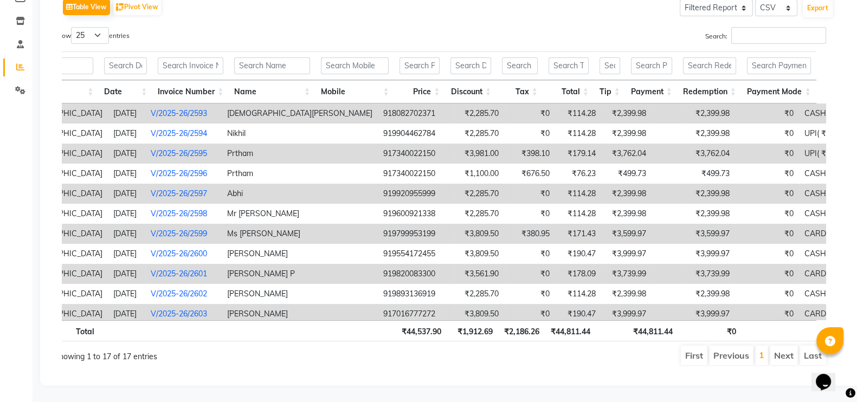
click at [200, 269] on link "V/2025-26/2601" at bounding box center [179, 274] width 56 height 10
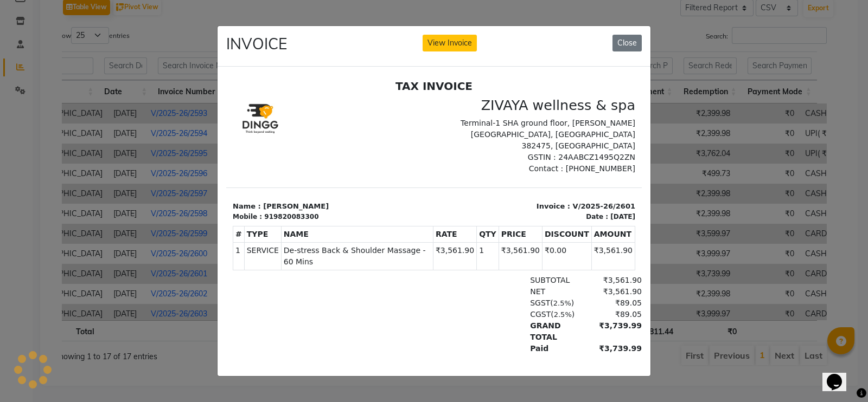
scroll to position [0, 0]
click at [458, 36] on button "View Invoice" at bounding box center [449, 43] width 54 height 17
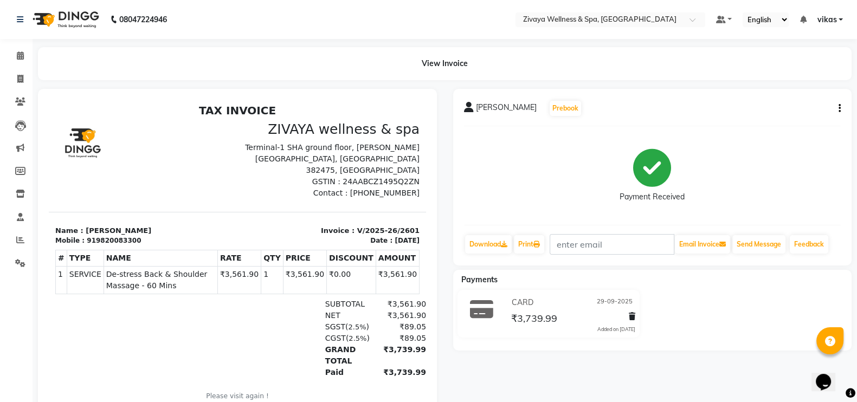
click at [839, 109] on icon "button" at bounding box center [840, 108] width 2 height 1
click at [793, 122] on div "Edit Invoice" at bounding box center [785, 122] width 74 height 14
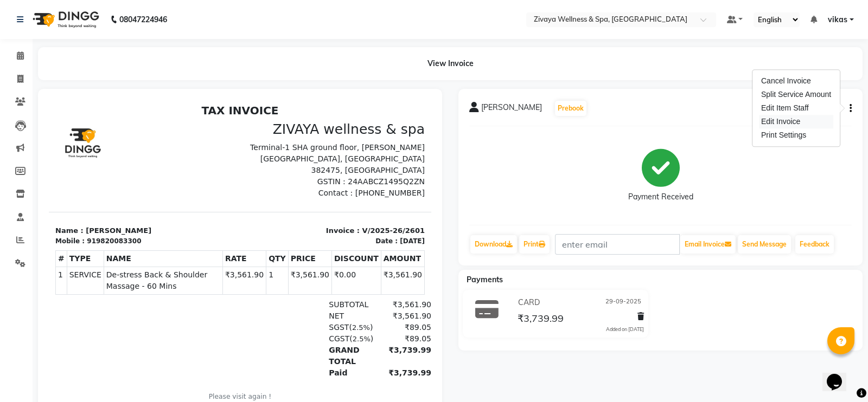
select select "service"
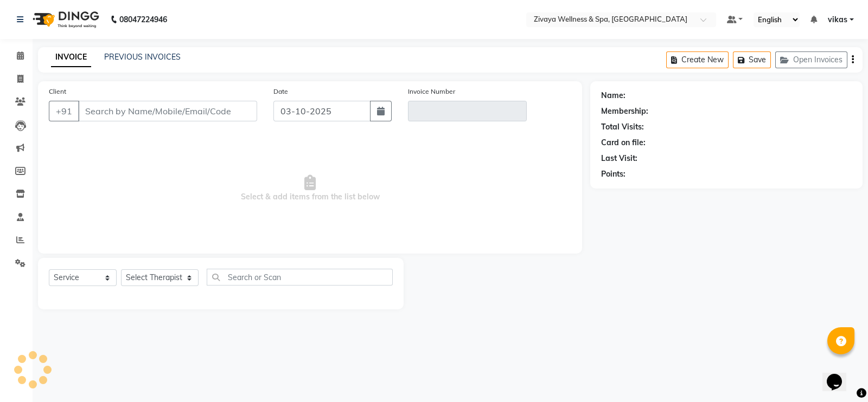
type input "9820083300"
type input "V/2025-26/2601"
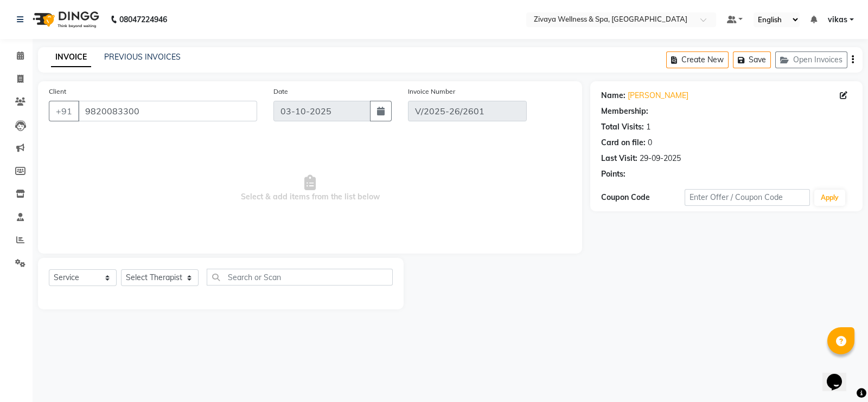
type input "29-09-2025"
select select "select"
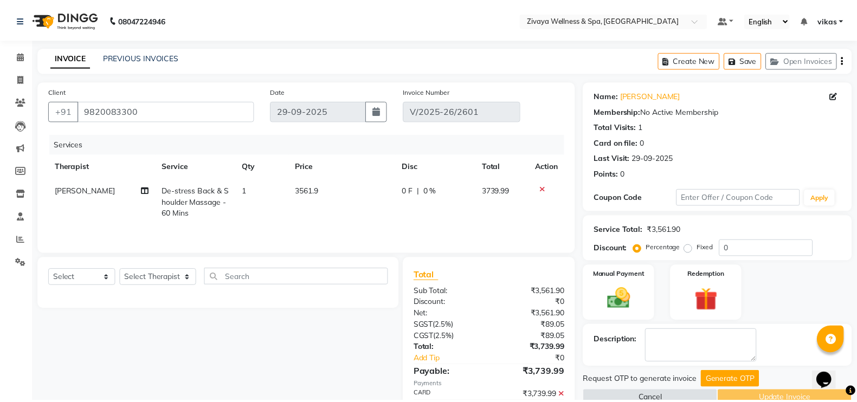
scroll to position [56, 0]
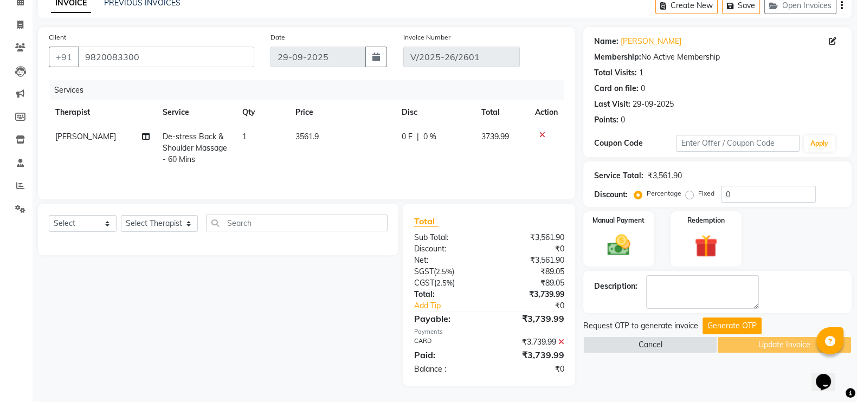
click at [560, 338] on icon at bounding box center [562, 342] width 6 height 8
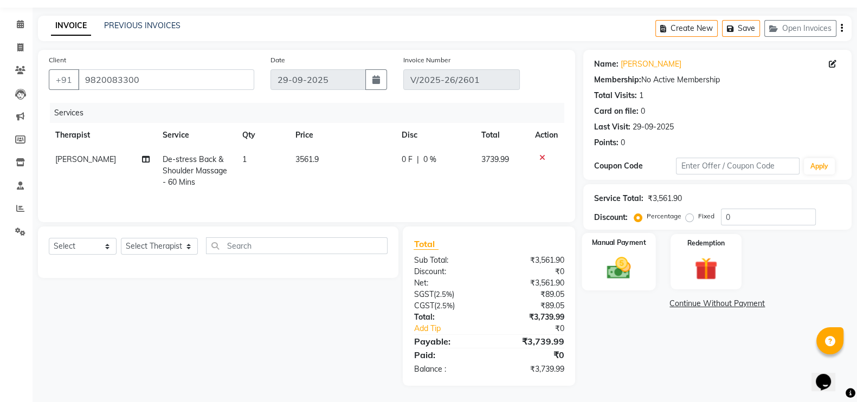
click at [613, 262] on img at bounding box center [619, 267] width 39 height 27
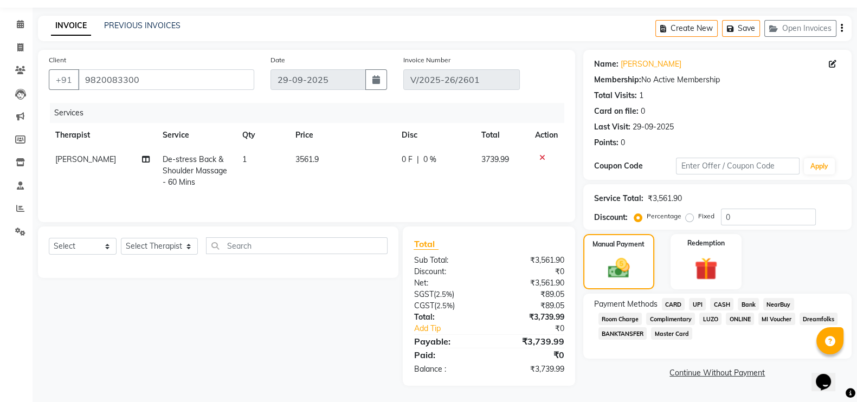
click at [720, 298] on span "CASH" at bounding box center [721, 304] width 23 height 12
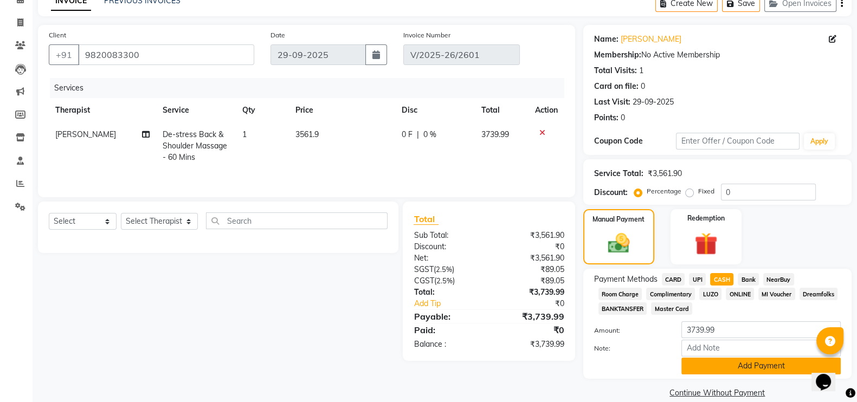
click at [700, 370] on button "Add Payment" at bounding box center [761, 366] width 159 height 17
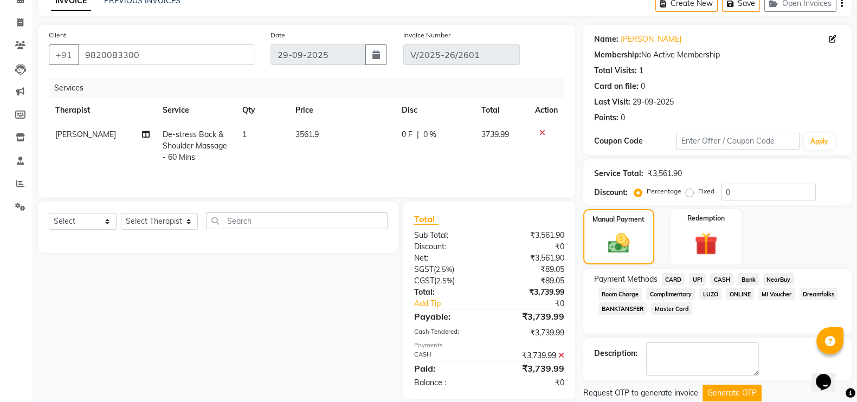
scroll to position [91, 0]
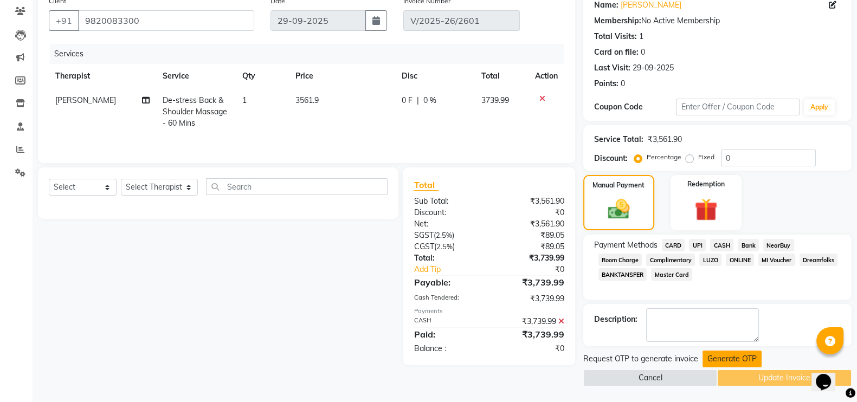
click at [713, 360] on button "Generate OTP" at bounding box center [732, 359] width 59 height 17
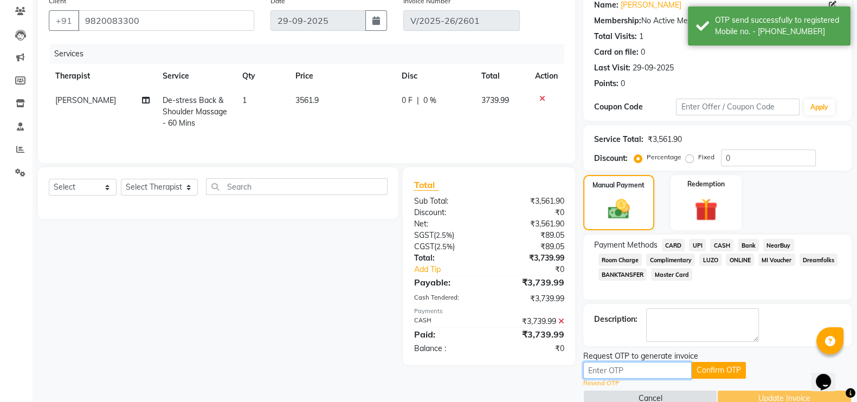
click at [647, 375] on input "text" at bounding box center [638, 370] width 108 height 17
paste input "9407"
type input "9407"
click at [715, 370] on button "Confirm OTP" at bounding box center [719, 370] width 54 height 17
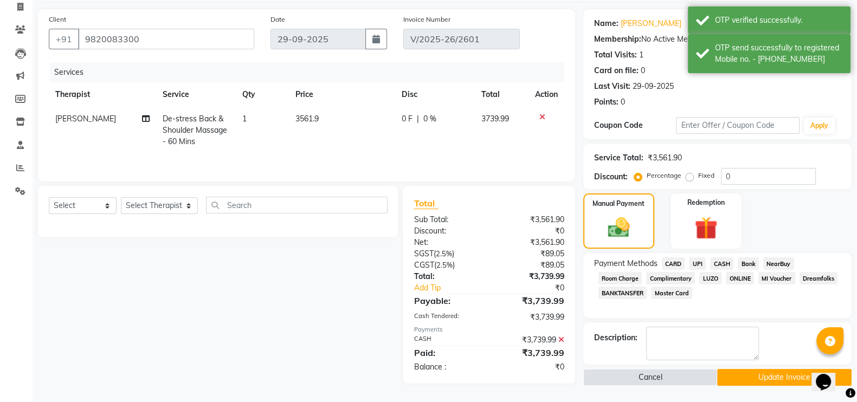
scroll to position [73, 0]
click at [730, 373] on button "Update Invoice" at bounding box center [785, 377] width 135 height 17
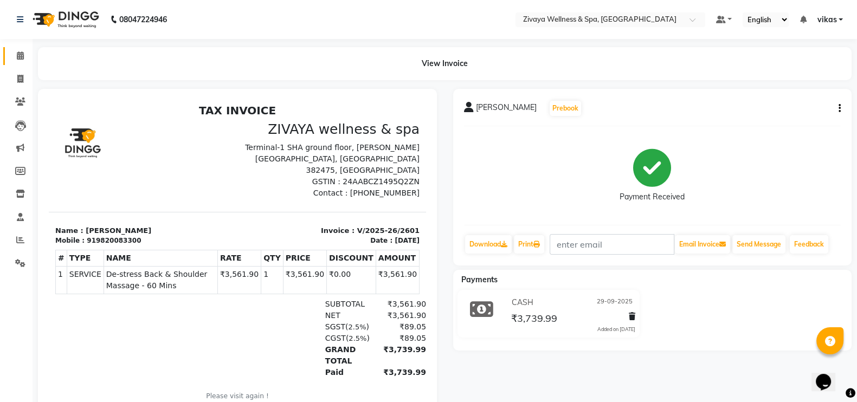
click at [6, 56] on link "Calendar" at bounding box center [16, 56] width 26 height 18
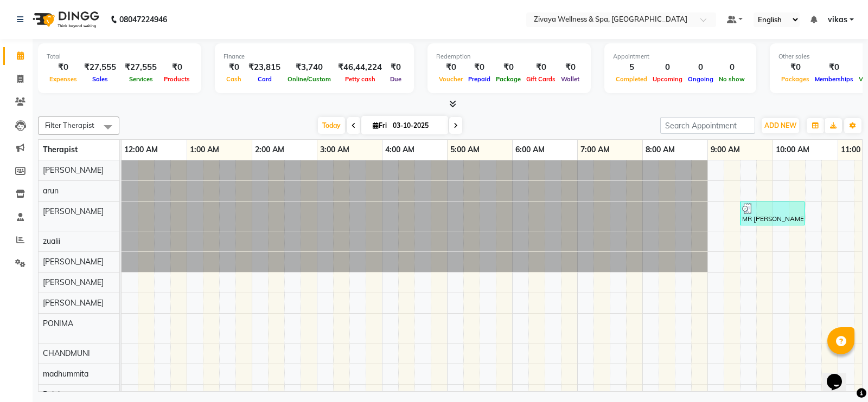
click at [455, 101] on icon at bounding box center [452, 104] width 7 height 8
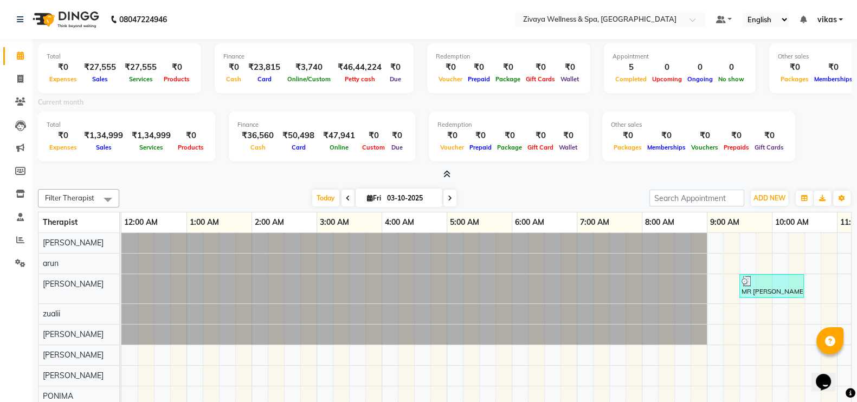
click at [425, 101] on div "Current month" at bounding box center [445, 104] width 830 height 15
click at [446, 171] on icon at bounding box center [447, 174] width 7 height 8
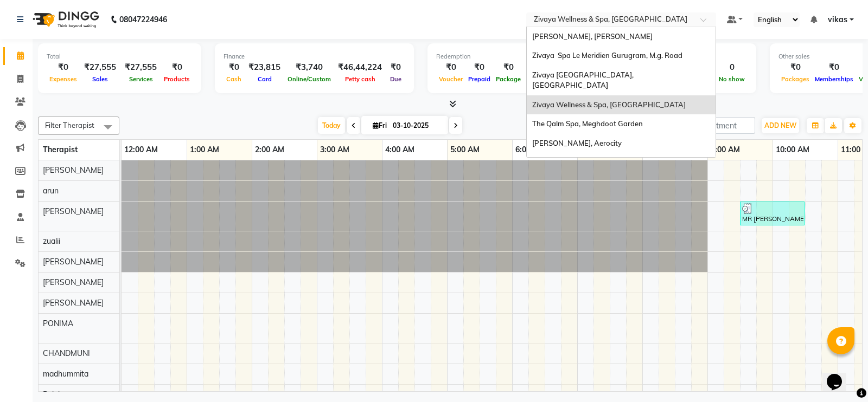
click at [601, 17] on input "text" at bounding box center [609, 20] width 157 height 11
click at [595, 32] on span "Sayaji Zivaya, Vijay Nagar" at bounding box center [592, 36] width 120 height 9
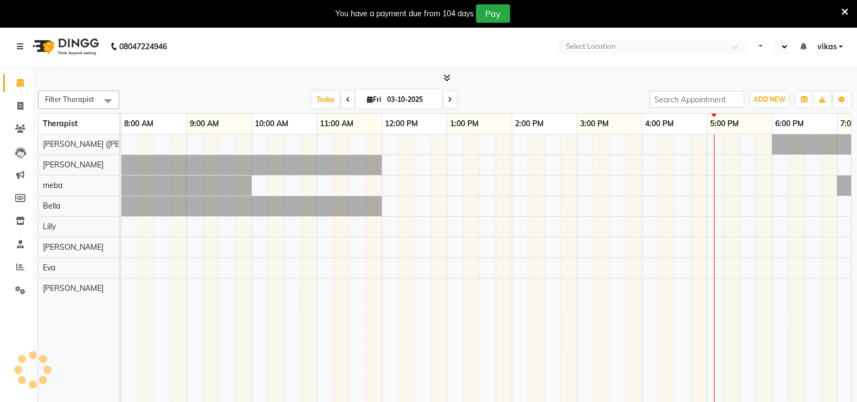
scroll to position [0, 51]
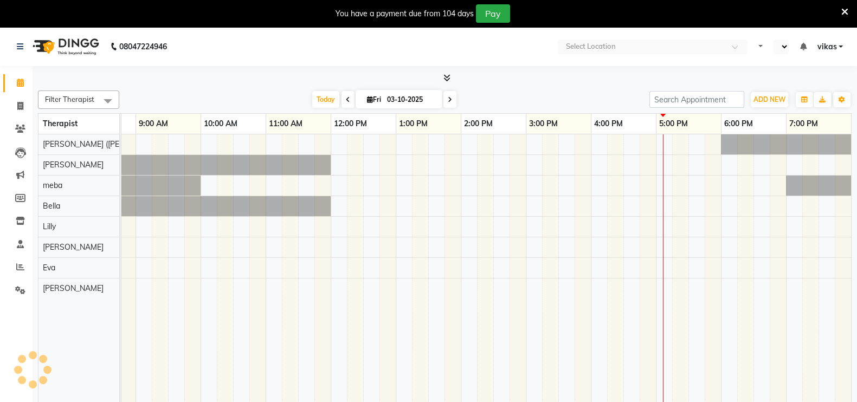
select select "en"
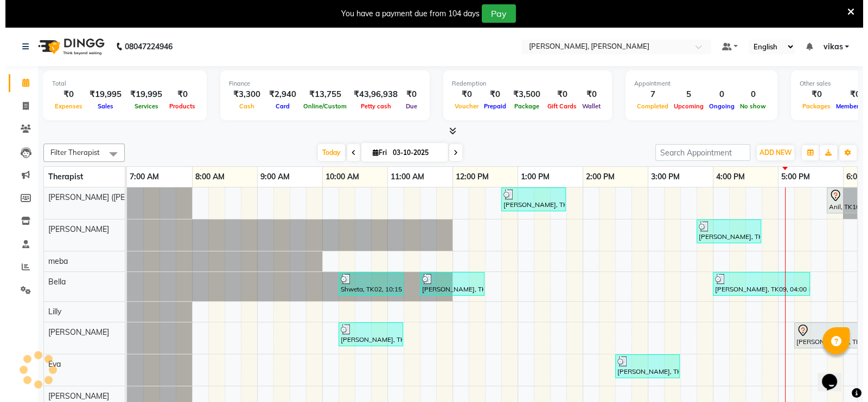
scroll to position [0, 0]
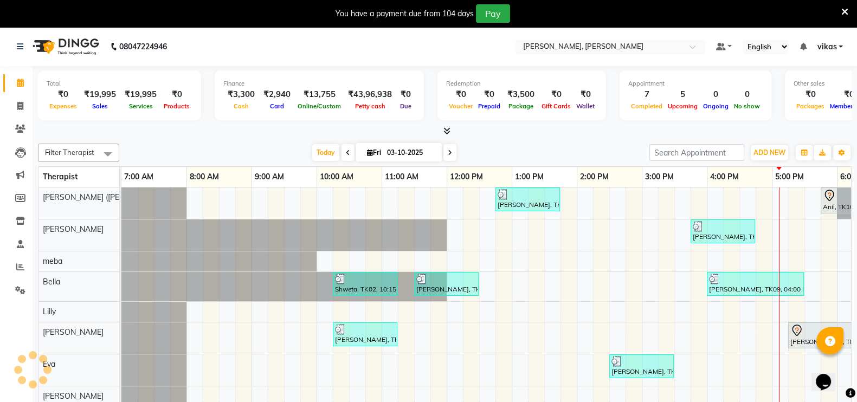
click at [846, 11] on icon at bounding box center [845, 12] width 7 height 10
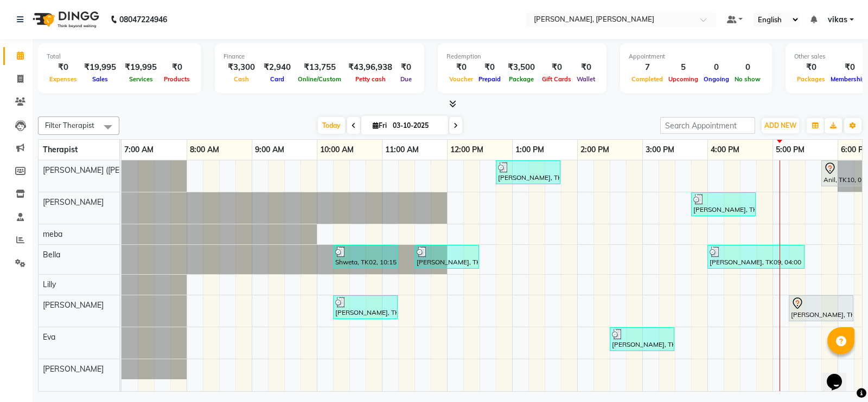
click at [423, 17] on nav "08047224946 Select Location × Sayaji Zivaya, Vijay Nagar Default Panel My Panel…" at bounding box center [434, 19] width 868 height 39
click at [320, 120] on span "Today" at bounding box center [331, 125] width 27 height 17
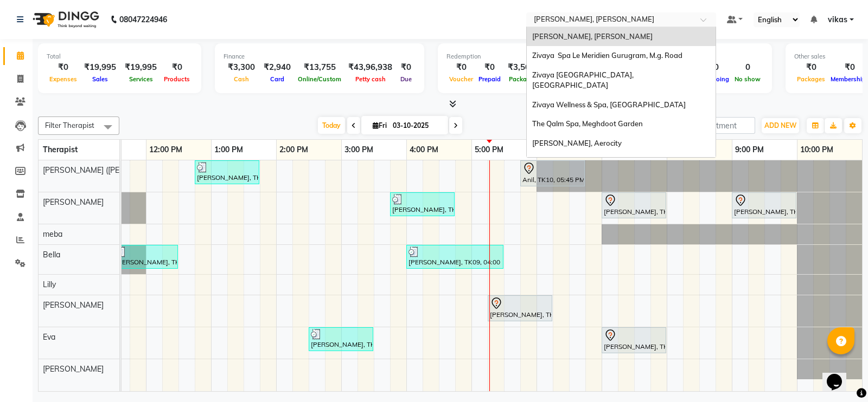
click at [560, 20] on input "text" at bounding box center [609, 20] width 157 height 11
click at [558, 100] on span "Zivaya Wellness & Spa, Ahmedabad Airport" at bounding box center [608, 104] width 153 height 9
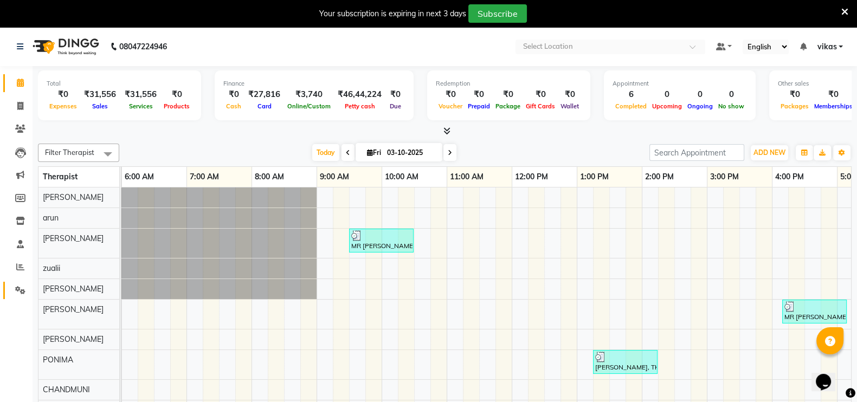
click at [22, 287] on icon at bounding box center [20, 290] width 10 height 8
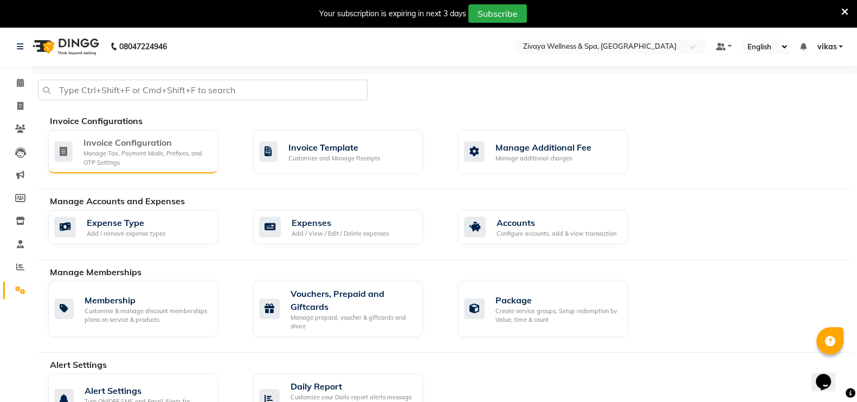
click at [129, 150] on div "Manage Tax, Payment Mode, Prefixes, and OTP Settings" at bounding box center [147, 158] width 126 height 18
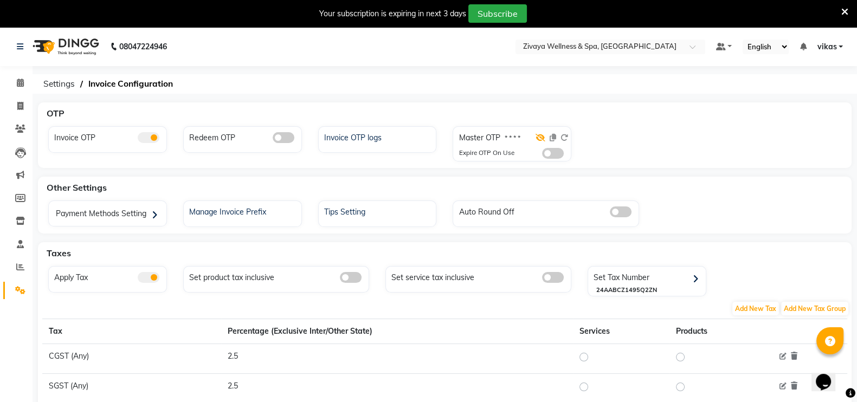
click at [540, 135] on icon at bounding box center [541, 138] width 10 height 8
click at [554, 138] on icon at bounding box center [553, 138] width 7 height 8
click at [30, 267] on li "Reports" at bounding box center [16, 267] width 33 height 23
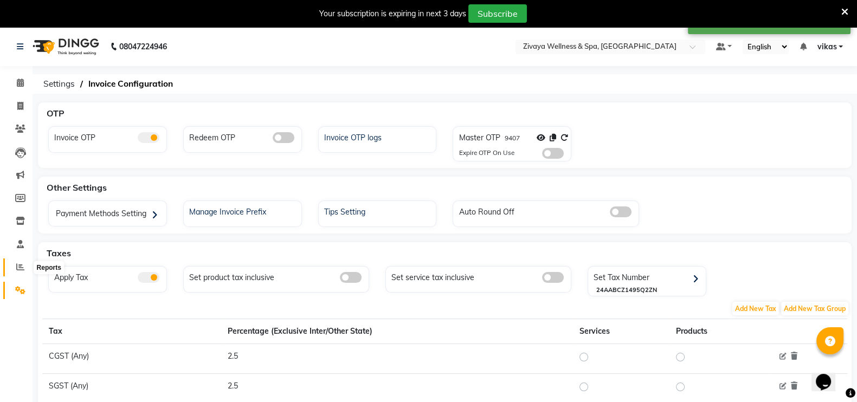
click at [23, 271] on icon at bounding box center [20, 267] width 8 height 8
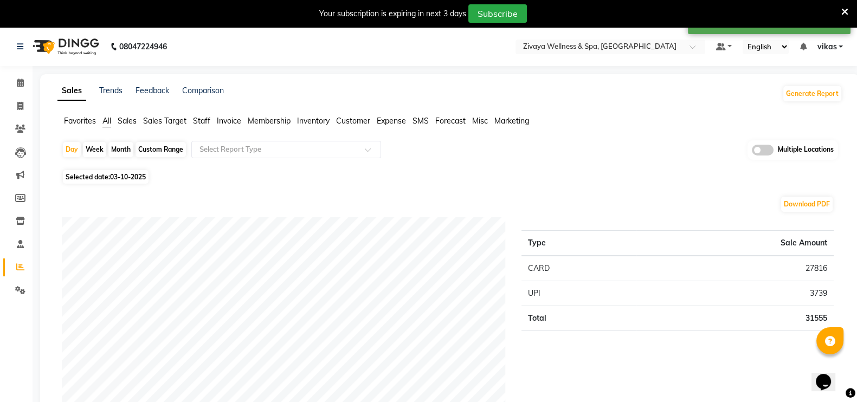
click at [140, 172] on span "Selected date: 03-10-2025" at bounding box center [106, 177] width 86 height 14
select select "10"
select select "2025"
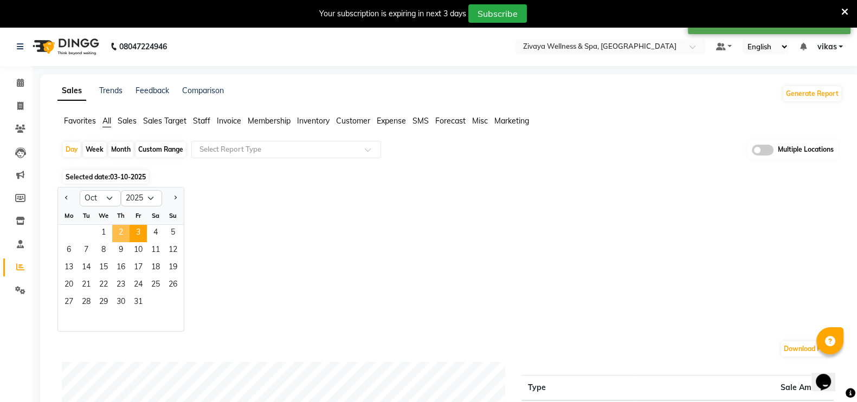
click at [120, 229] on span "2" at bounding box center [120, 233] width 17 height 17
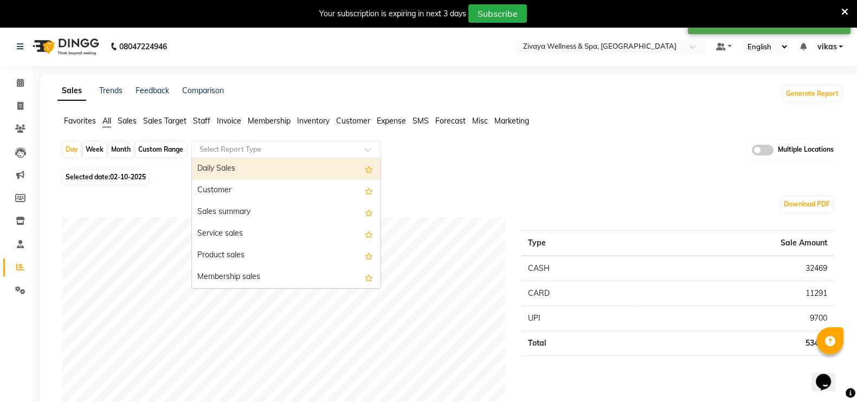
click at [210, 144] on input "text" at bounding box center [275, 149] width 156 height 11
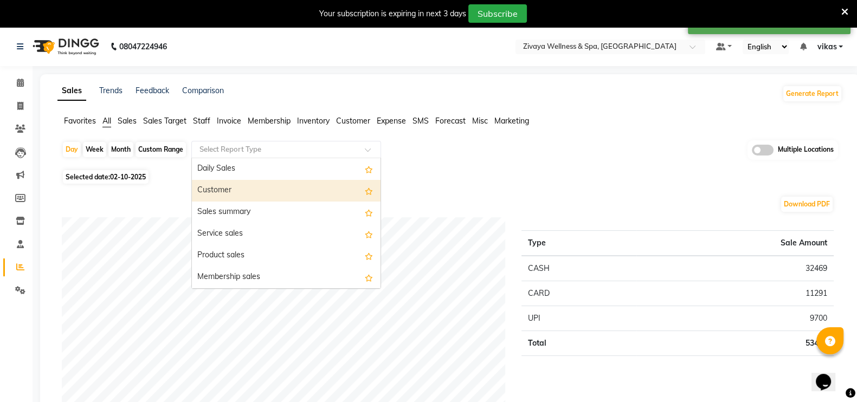
click at [221, 185] on div "Customer" at bounding box center [286, 191] width 189 height 22
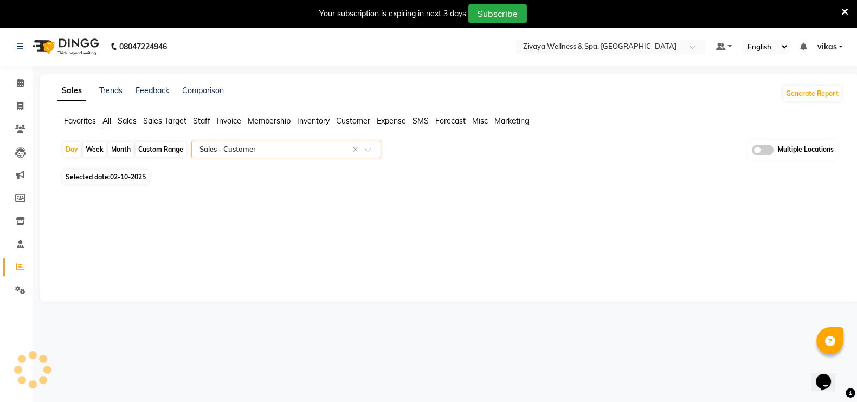
select select "filtered_report"
select select "csv"
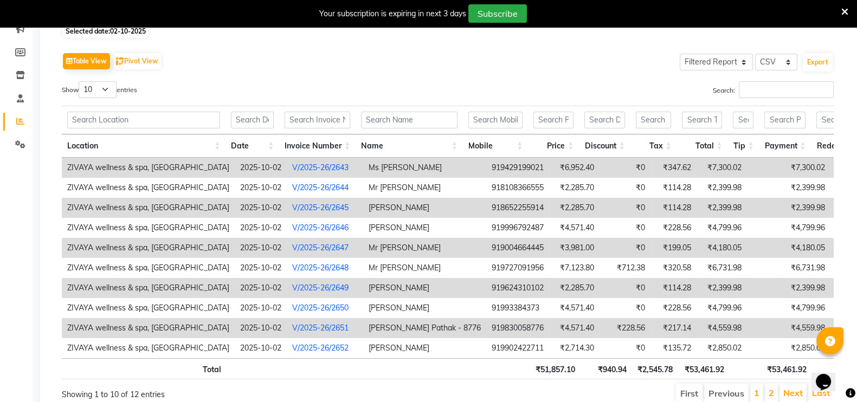
scroll to position [139, 0]
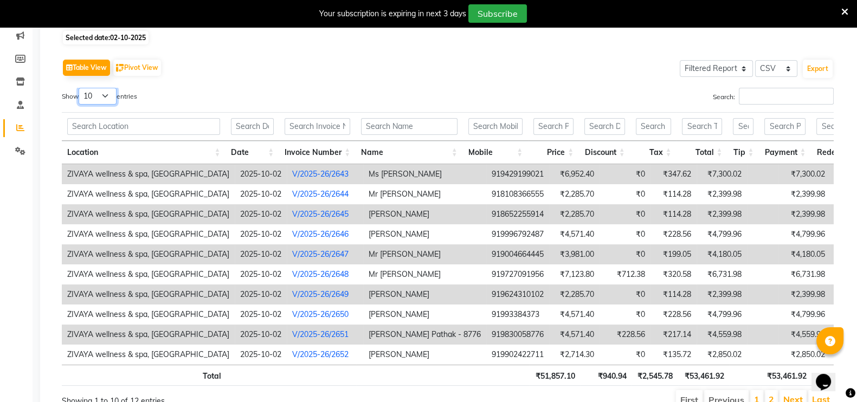
click at [106, 91] on select "10 25 50 100" at bounding box center [98, 96] width 38 height 17
select select "25"
click at [80, 88] on select "10 25 50 100" at bounding box center [98, 96] width 38 height 17
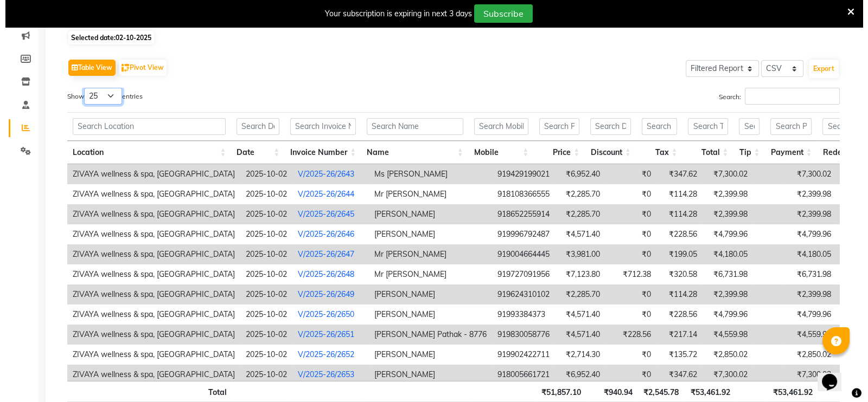
scroll to position [34, 0]
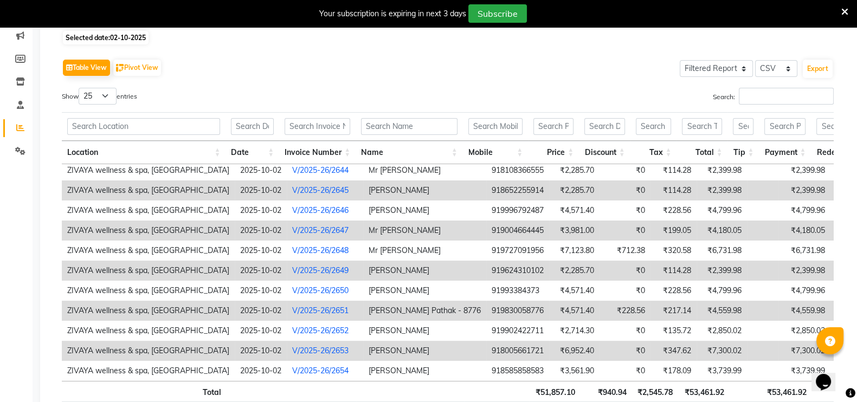
click at [388, 344] on td "Mr Manohar" at bounding box center [424, 351] width 123 height 20
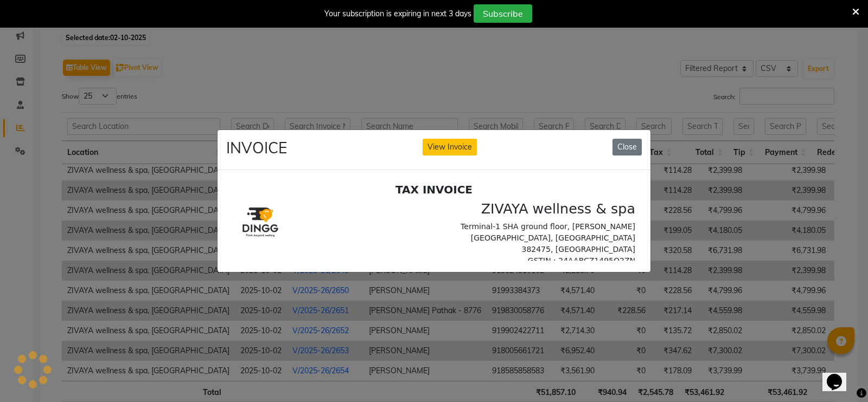
scroll to position [0, 0]
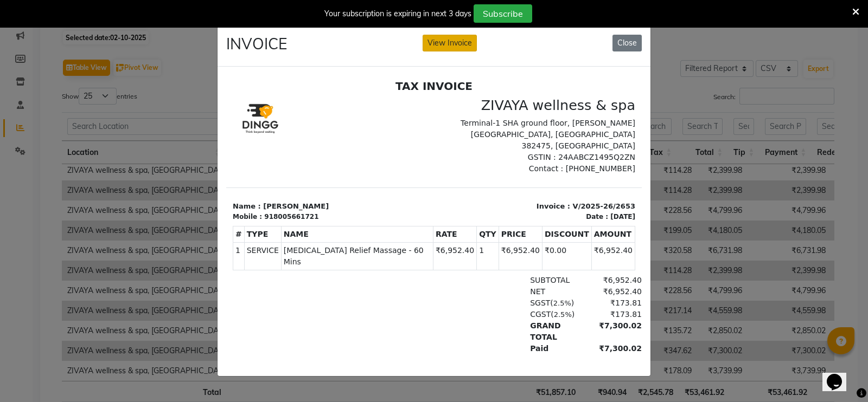
click at [445, 41] on button "View Invoice" at bounding box center [449, 43] width 54 height 17
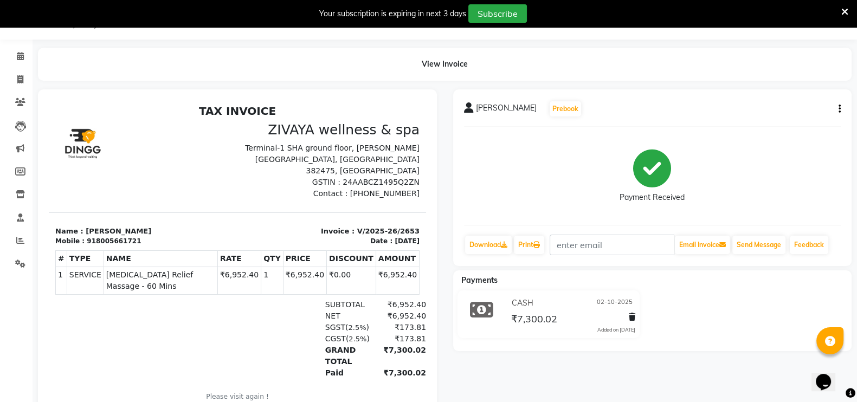
click at [838, 107] on button "button" at bounding box center [838, 109] width 7 height 11
click at [782, 125] on div "Edit Invoice" at bounding box center [785, 123] width 74 height 14
select select "service"
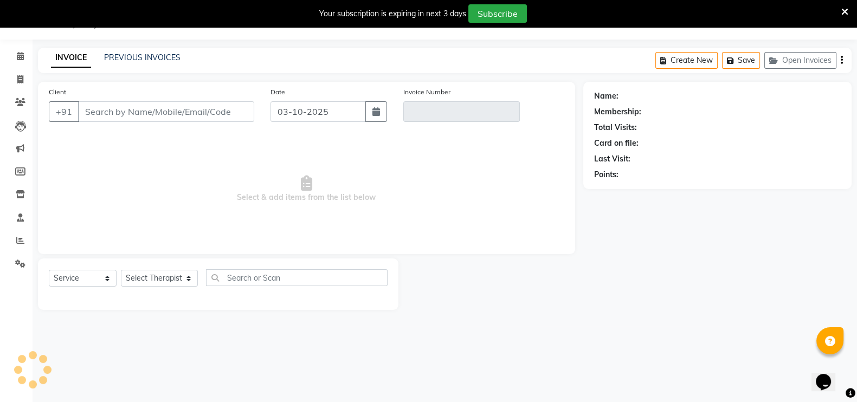
type input "8005661721"
type input "V/2025-26/2653"
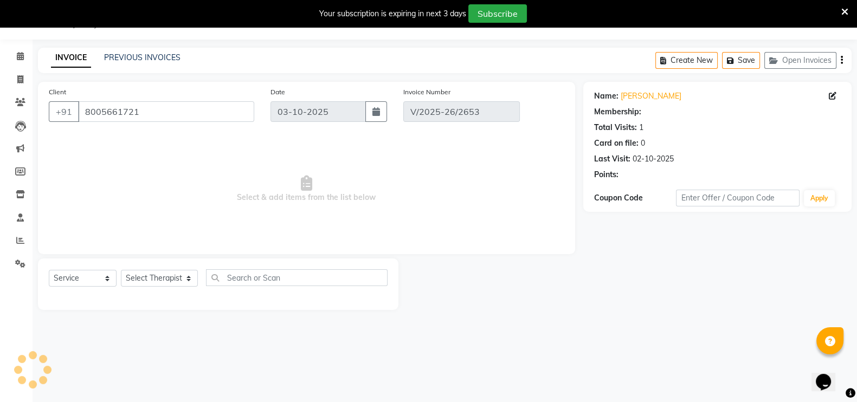
type input "02-10-2025"
select select "select"
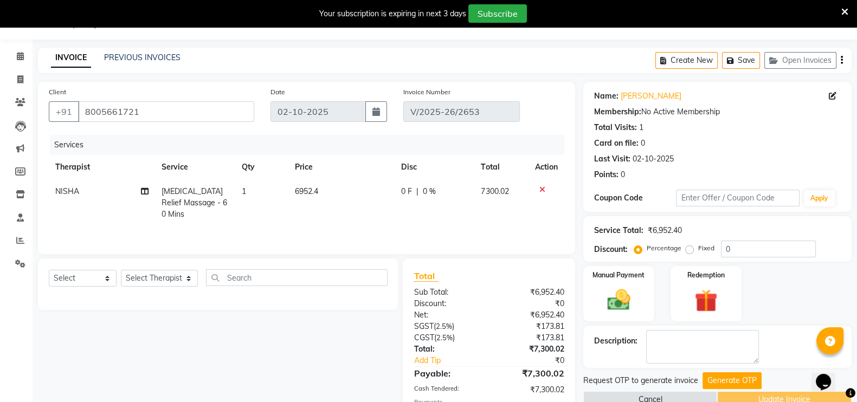
click at [60, 189] on span "NISHA" at bounding box center [67, 192] width 24 height 10
select select "91085"
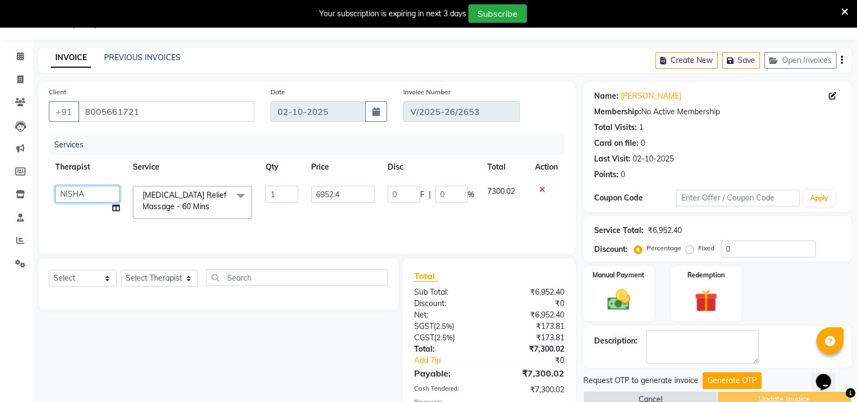
click at [68, 200] on select "arun AYIM ayush CHANDMUNI freddy genny JELLMARY kishor LIKWI madhummita MANJYOT…" at bounding box center [87, 194] width 65 height 17
select select "67962"
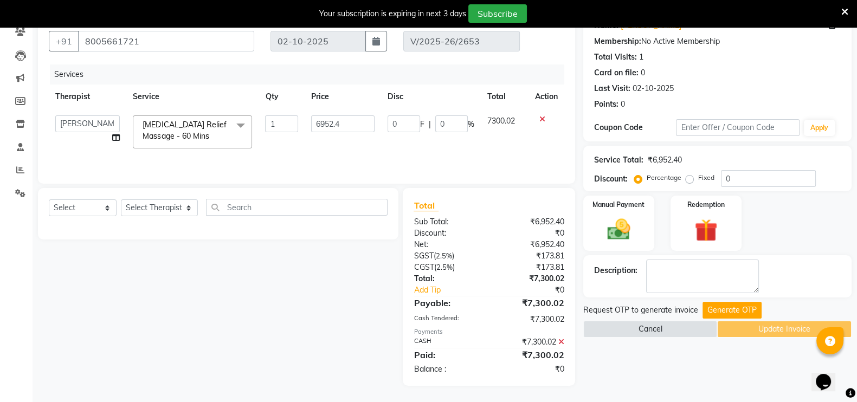
click at [729, 297] on div "Name: Mr Manohar Membership: No Active Membership Total Visits: 1 Card on file:…" at bounding box center [722, 198] width 277 height 375
drag, startPoint x: 729, startPoint y: 297, endPoint x: 723, endPoint y: 310, distance: 14.8
click at [723, 310] on div "Name: Mr Manohar Membership: No Active Membership Total Visits: 1 Card on file:…" at bounding box center [722, 198] width 277 height 375
click at [723, 310] on button "Generate OTP" at bounding box center [732, 310] width 59 height 17
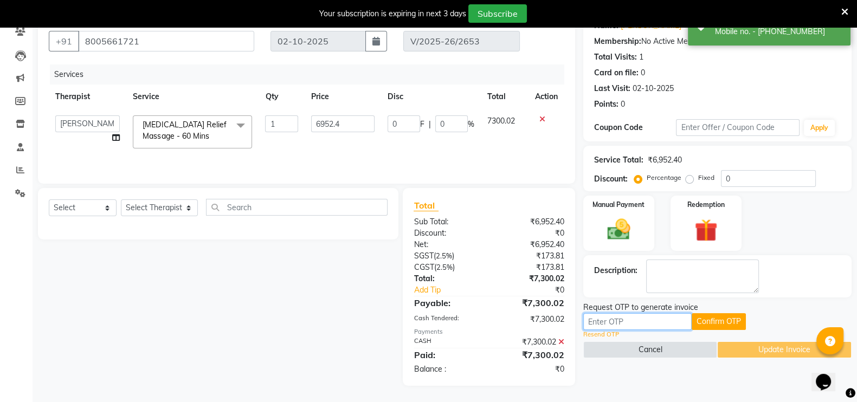
click at [605, 320] on input "text" at bounding box center [638, 321] width 108 height 17
paste input "9407"
type input "9407"
click at [711, 313] on button "Confirm OTP" at bounding box center [719, 321] width 54 height 17
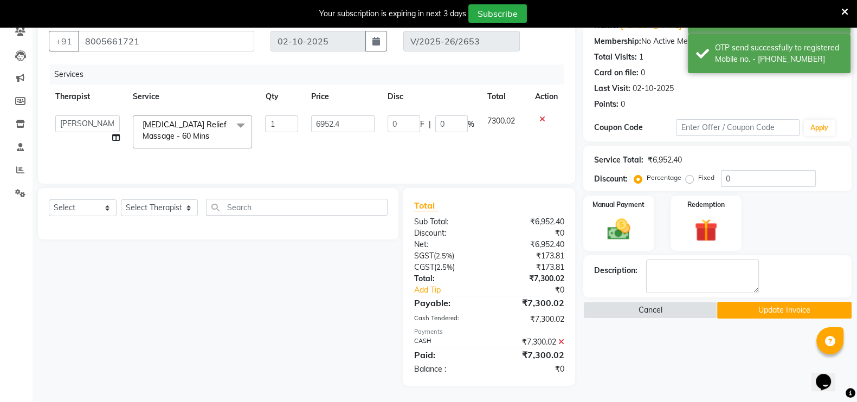
click at [754, 304] on button "Update Invoice" at bounding box center [785, 310] width 135 height 17
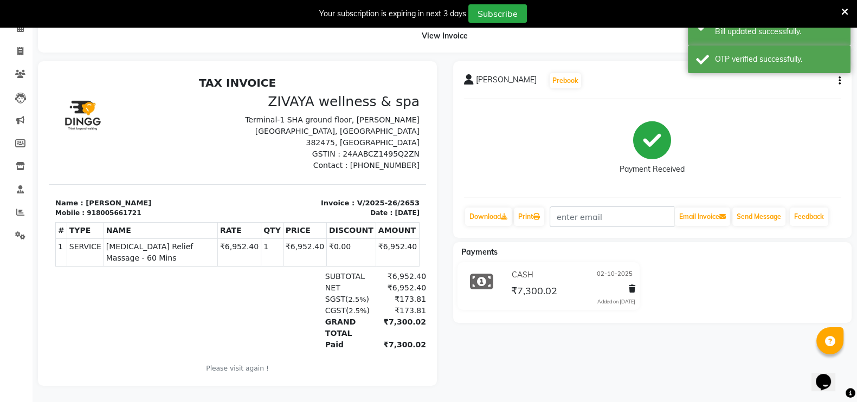
click at [851, 12] on div "Your subscription is expiring in next 3 days Subscribe" at bounding box center [428, 13] width 857 height 27
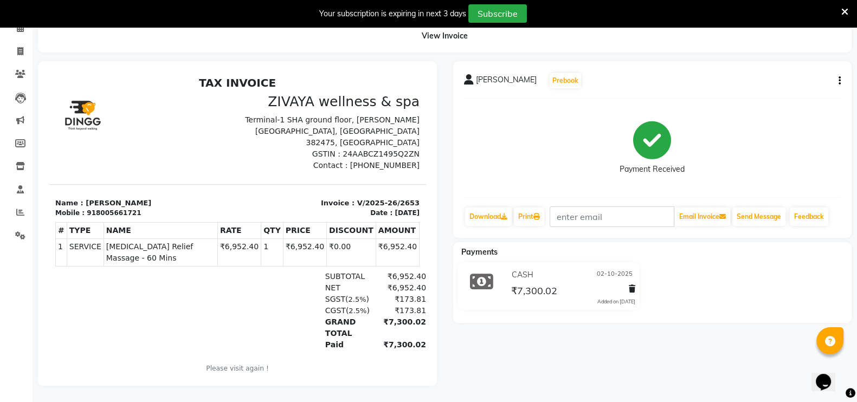
click at [846, 8] on icon at bounding box center [845, 12] width 7 height 10
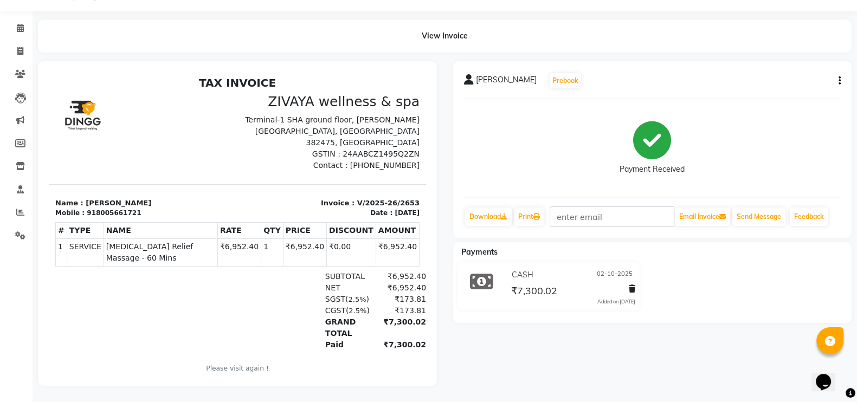
scroll to position [38, 0]
click at [20, 209] on link "Reports" at bounding box center [16, 213] width 26 height 18
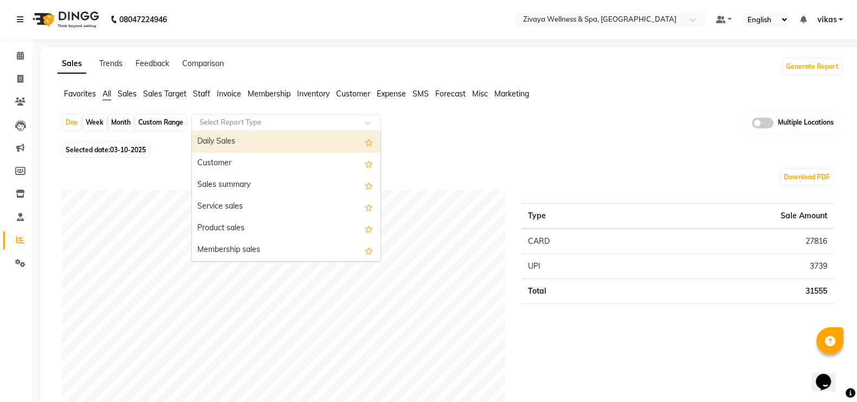
click at [209, 122] on input "text" at bounding box center [275, 122] width 156 height 11
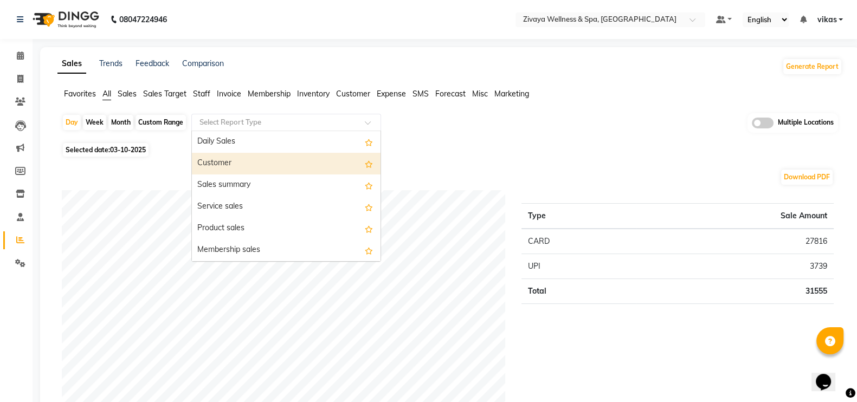
click at [210, 162] on div "Customer" at bounding box center [286, 164] width 189 height 22
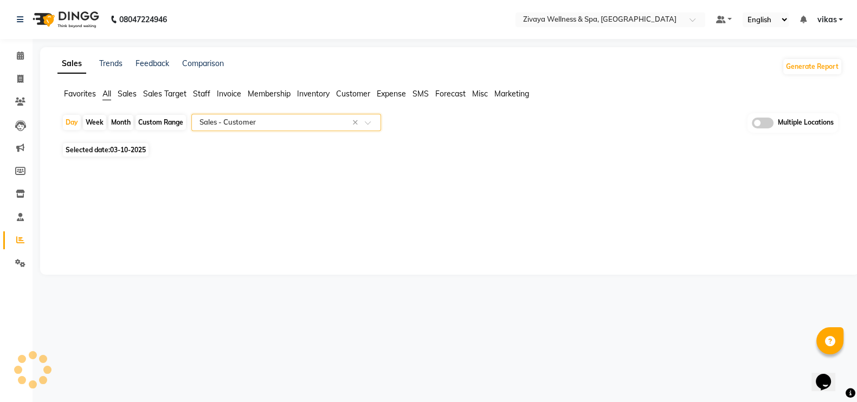
select select "filtered_report"
select select "csv"
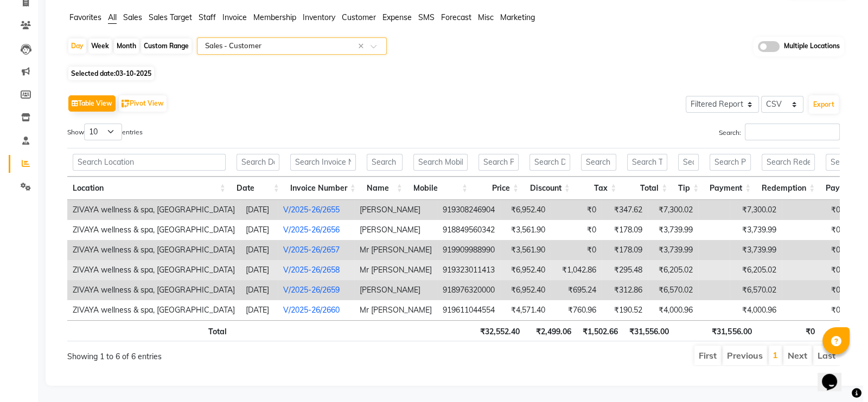
scroll to position [95, 0]
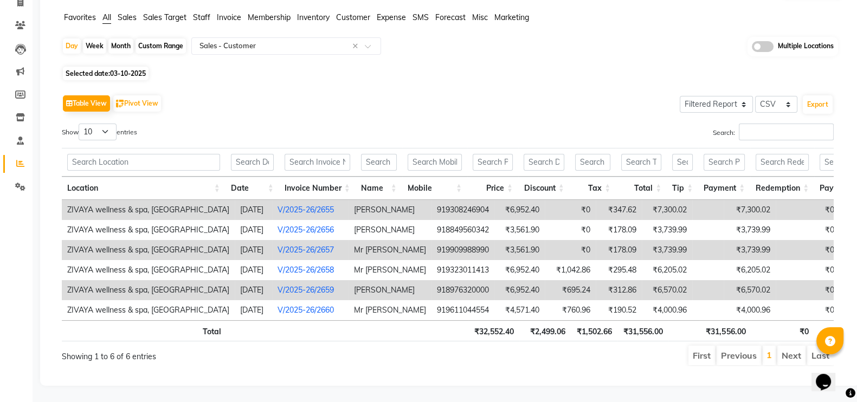
click at [334, 285] on link "V/2025-26/2659" at bounding box center [306, 290] width 56 height 10
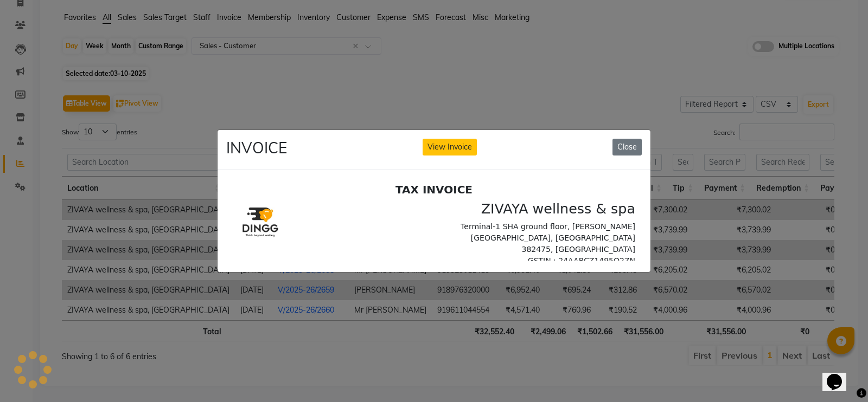
scroll to position [0, 0]
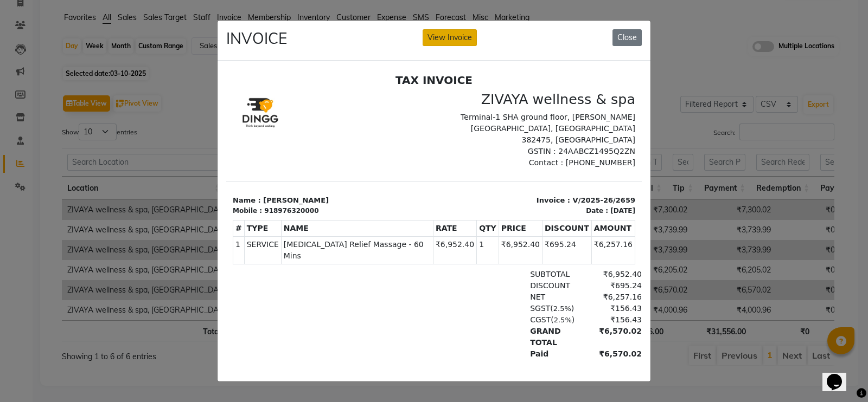
click at [457, 37] on button "View Invoice" at bounding box center [449, 37] width 54 height 17
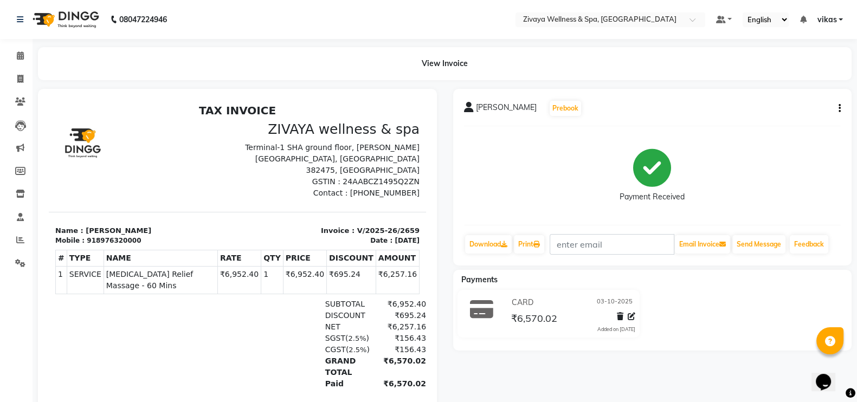
click at [841, 108] on icon "button" at bounding box center [840, 108] width 2 height 1
click at [780, 120] on div "Edit Invoice" at bounding box center [785, 122] width 74 height 14
select select "service"
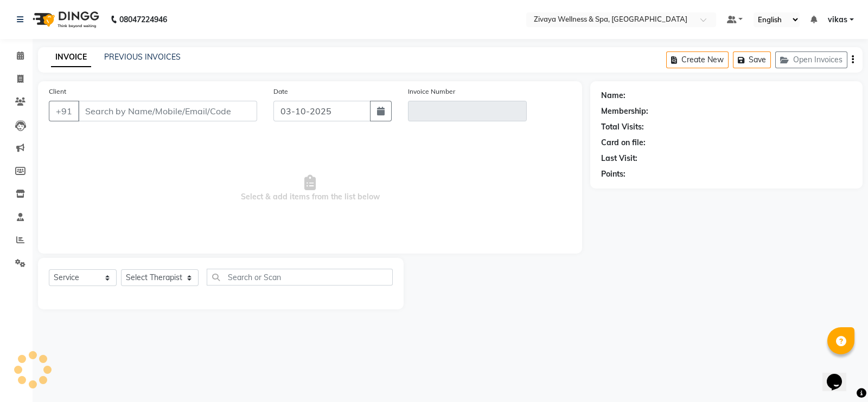
type input "8976320000"
type input "V/2025-26/2659"
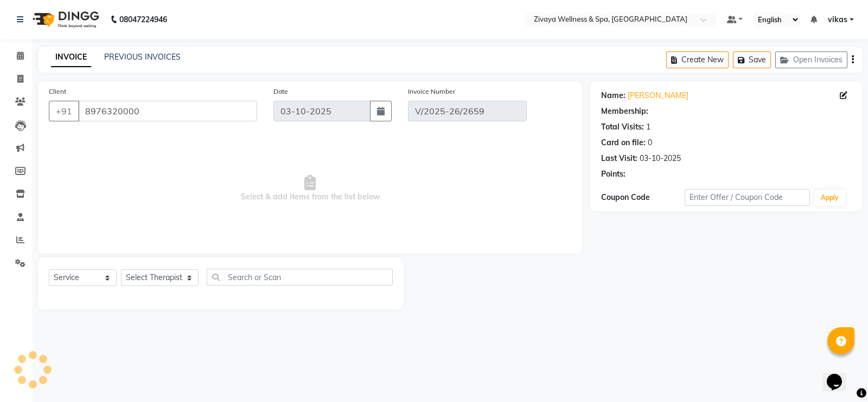
select select "select"
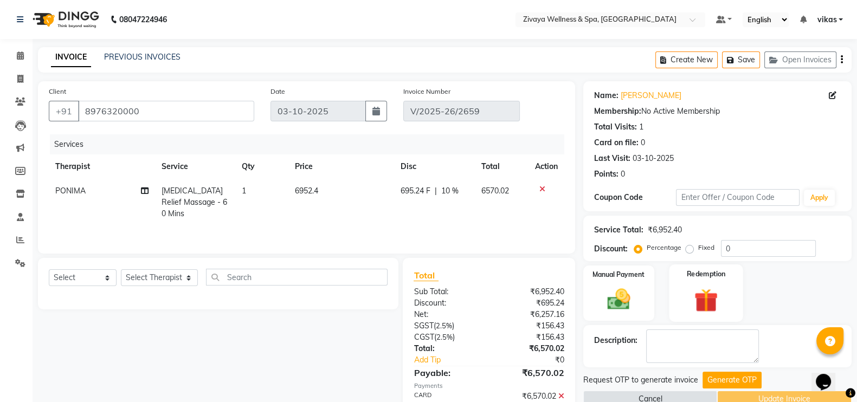
scroll to position [54, 0]
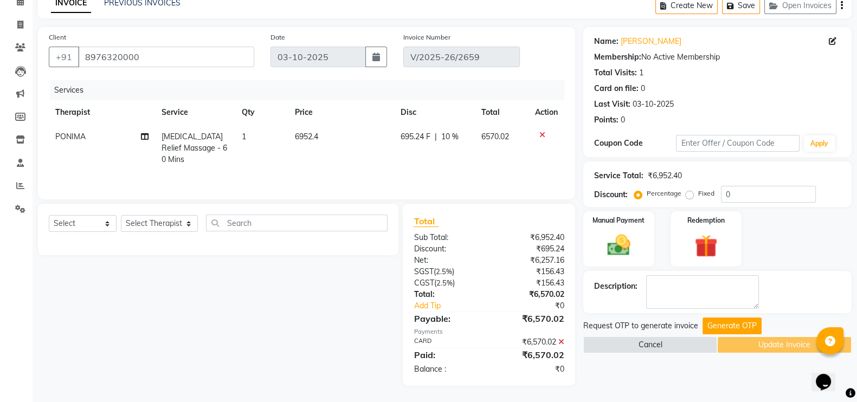
click at [562, 343] on icon at bounding box center [562, 342] width 6 height 8
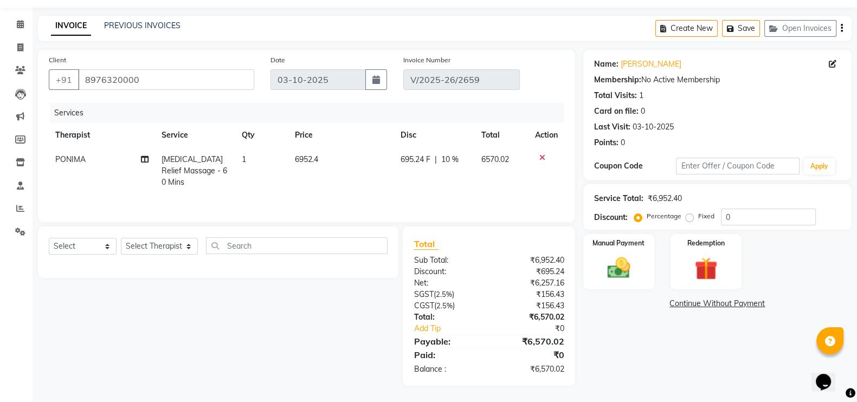
click at [453, 159] on span "10 %" at bounding box center [449, 159] width 17 height 11
select select "79636"
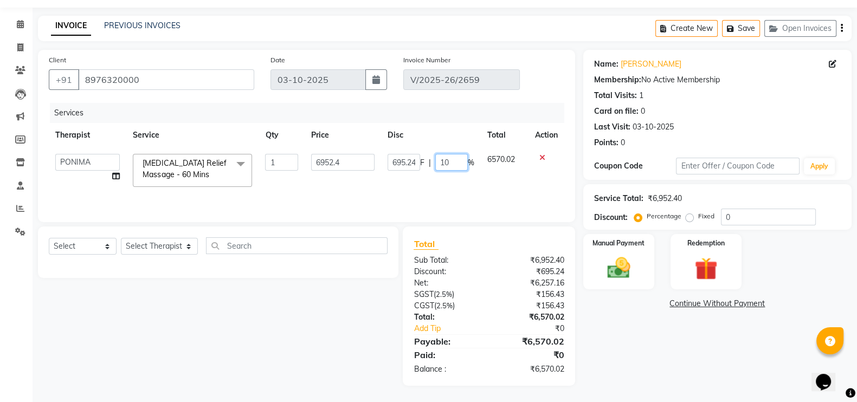
click at [453, 164] on input "10" at bounding box center [452, 162] width 33 height 17
type input "1"
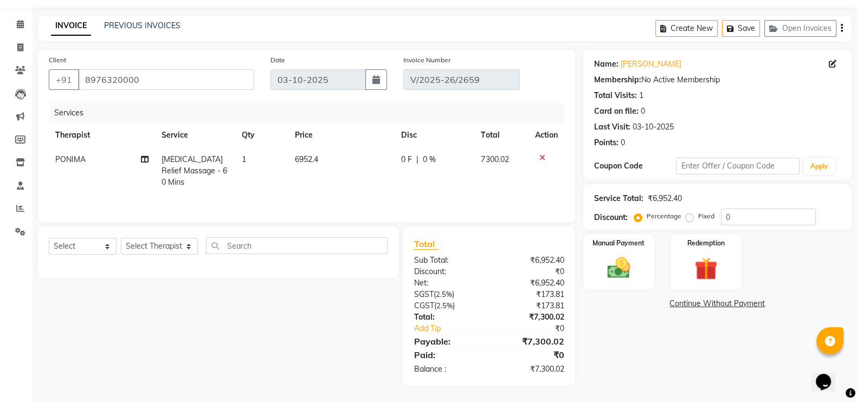
scroll to position [32, 0]
click at [450, 186] on div "Services Therapist Service Qty Price Disc Total Action PONIMA Jet Lag Relief Ma…" at bounding box center [307, 157] width 516 height 108
click at [835, 283] on div "Manual Payment Redemption" at bounding box center [717, 261] width 285 height 55
click at [610, 238] on label "Manual Payment" at bounding box center [619, 243] width 54 height 10
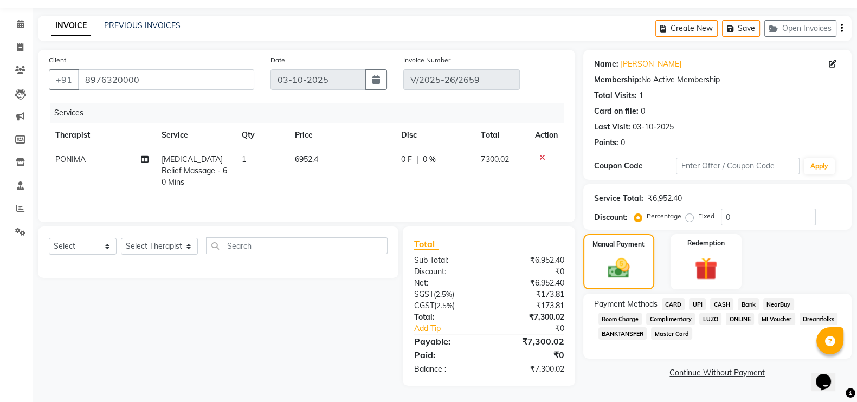
click at [699, 214] on label "Fixed" at bounding box center [707, 217] width 16 height 10
click at [690, 214] on input "Fixed" at bounding box center [692, 217] width 8 height 8
radio input "true"
click at [758, 213] on input "0" at bounding box center [768, 217] width 95 height 17
click at [676, 302] on span "CARD" at bounding box center [673, 304] width 23 height 12
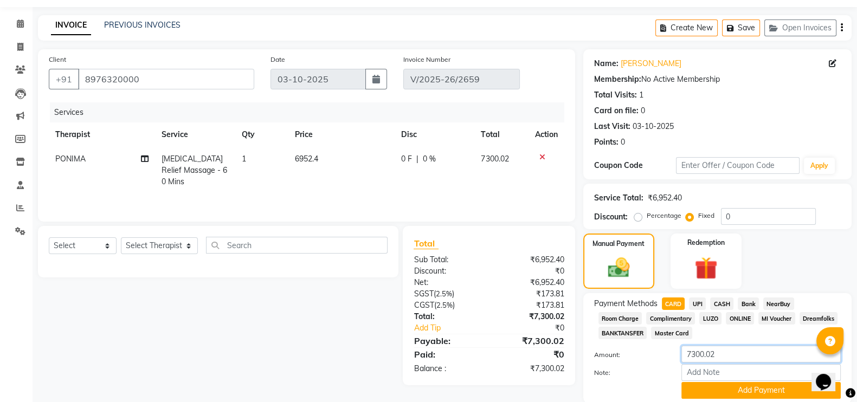
drag, startPoint x: 726, startPoint y: 357, endPoint x: 671, endPoint y: 360, distance: 54.9
click at [671, 360] on div "Amount: 7300.02" at bounding box center [717, 355] width 263 height 18
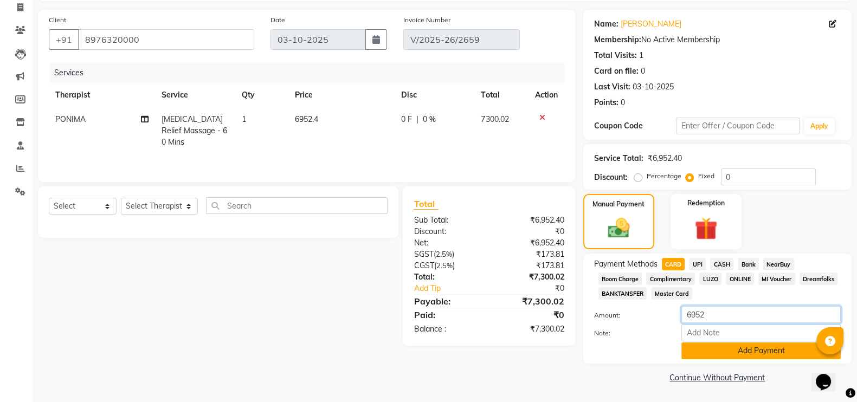
type input "6952"
click at [726, 355] on button "Add Payment" at bounding box center [761, 351] width 159 height 17
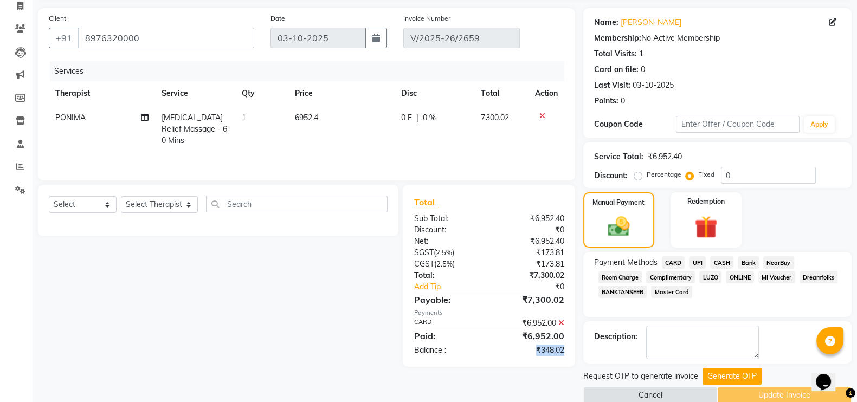
drag, startPoint x: 531, startPoint y: 352, endPoint x: 571, endPoint y: 355, distance: 39.1
click at [571, 355] on div "₹348.02" at bounding box center [531, 350] width 84 height 11
copy div "₹348.02"
click at [731, 175] on input "0" at bounding box center [768, 175] width 95 height 17
paste input "348.02"
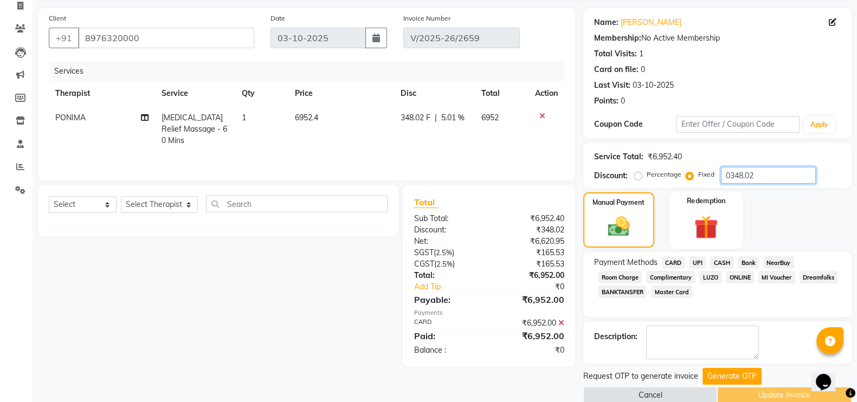
scroll to position [91, 0]
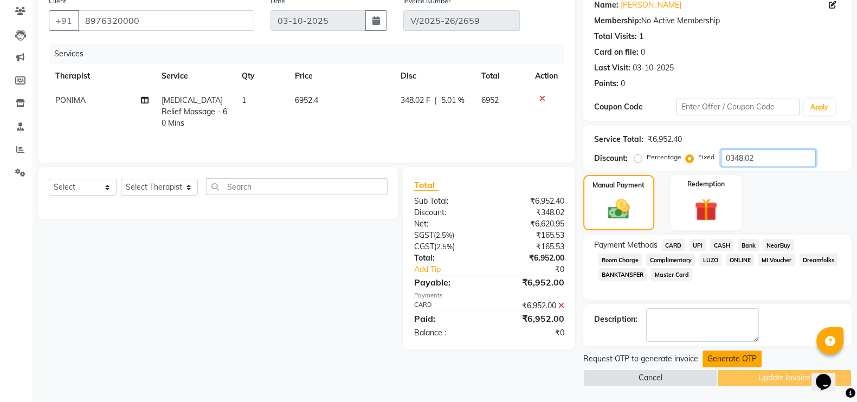
type input "0348.02"
click at [716, 355] on button "Generate OTP" at bounding box center [732, 359] width 59 height 17
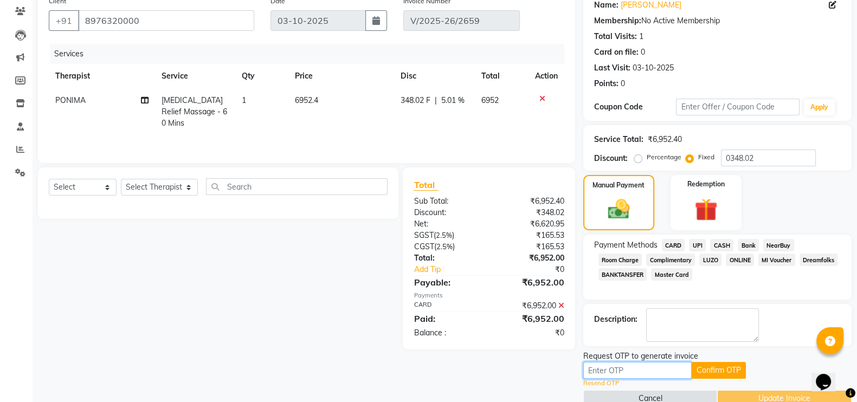
click at [646, 368] on input "text" at bounding box center [638, 370] width 108 height 17
paste input "9407"
type input "9407"
click at [702, 362] on button "Confirm OTP" at bounding box center [719, 370] width 54 height 17
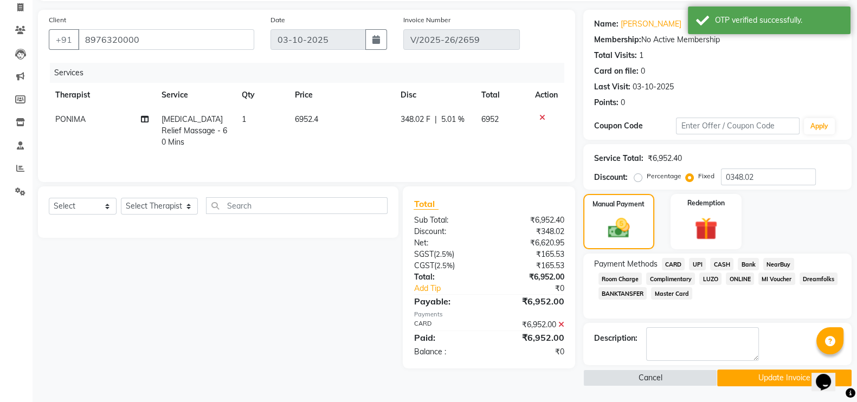
click at [740, 374] on button "Update Invoice" at bounding box center [785, 378] width 135 height 17
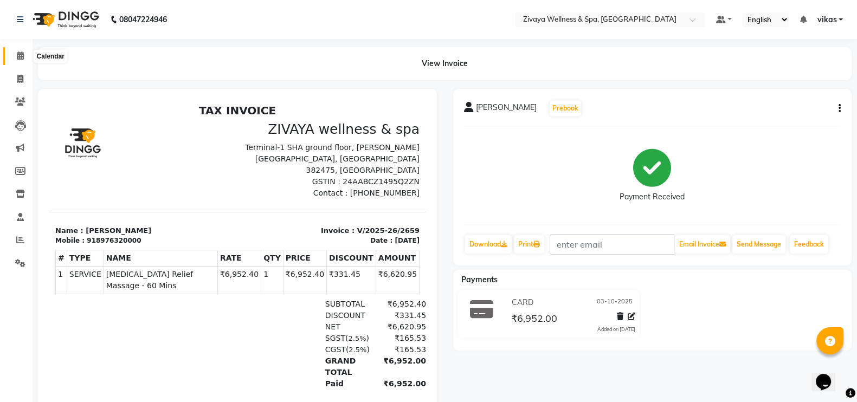
click at [19, 52] on icon at bounding box center [20, 56] width 7 height 8
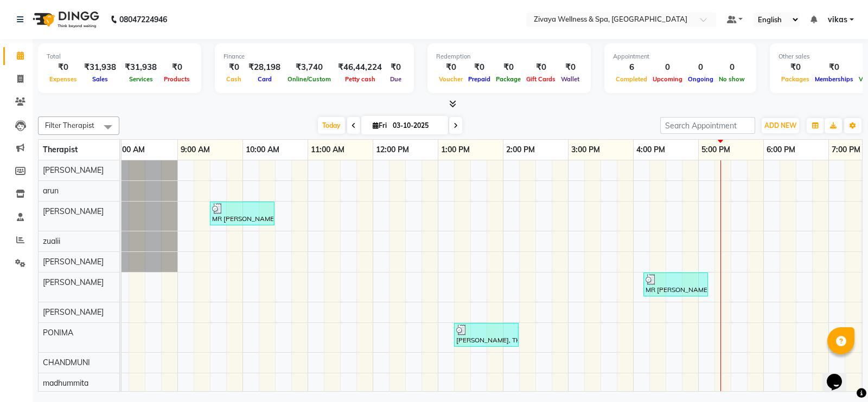
scroll to position [0, 814]
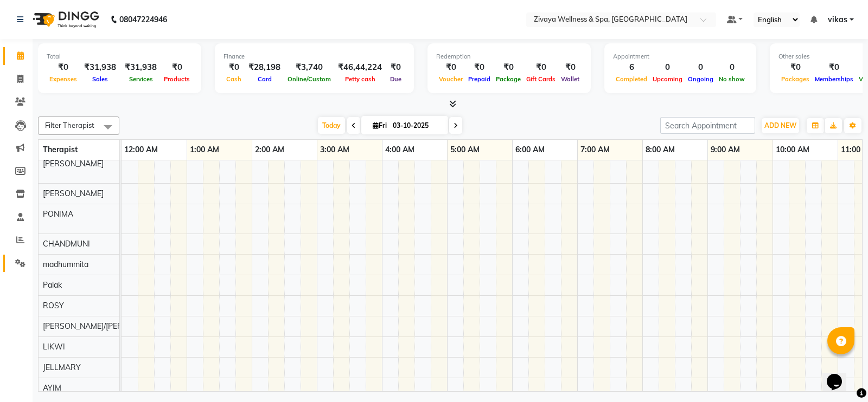
click at [17, 256] on link "Settings" at bounding box center [16, 264] width 26 height 18
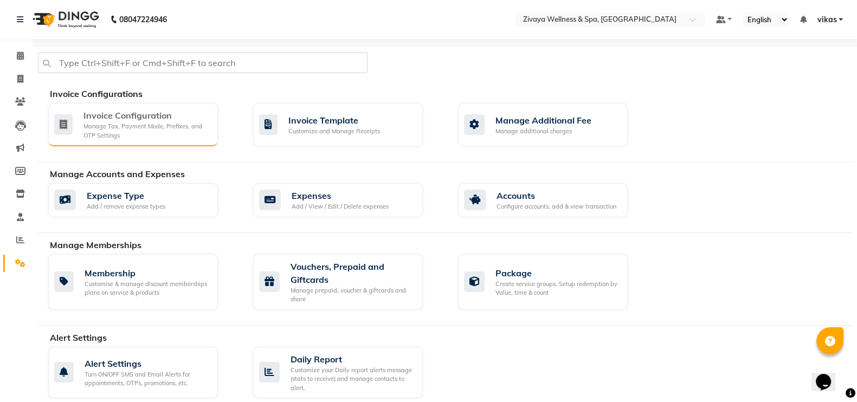
click at [94, 136] on div "Manage Tax, Payment Mode, Prefixes, and OTP Settings" at bounding box center [147, 131] width 126 height 18
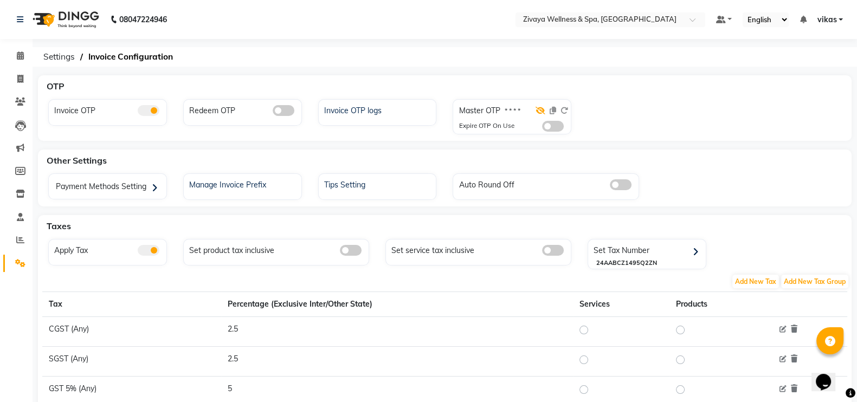
click at [543, 110] on icon at bounding box center [541, 111] width 10 height 8
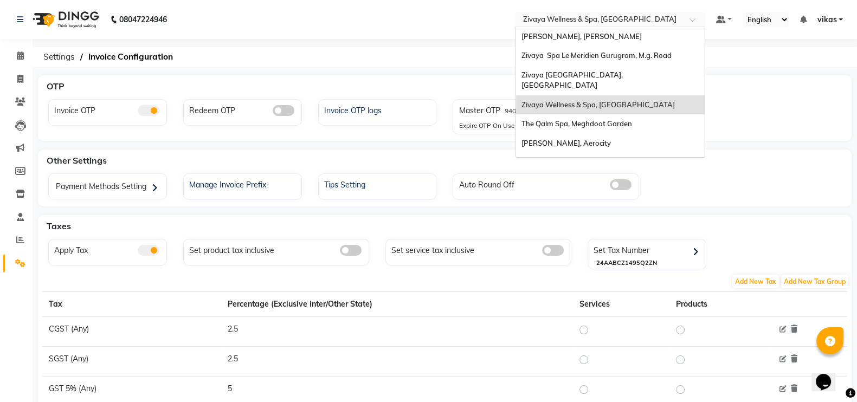
click at [632, 15] on span "Zivaya Wellness & Spa, Ahmedabad Airport" at bounding box center [599, 19] width 153 height 9
click at [591, 119] on span "The Qalm Spa, Meghdoot Garden" at bounding box center [577, 123] width 111 height 9
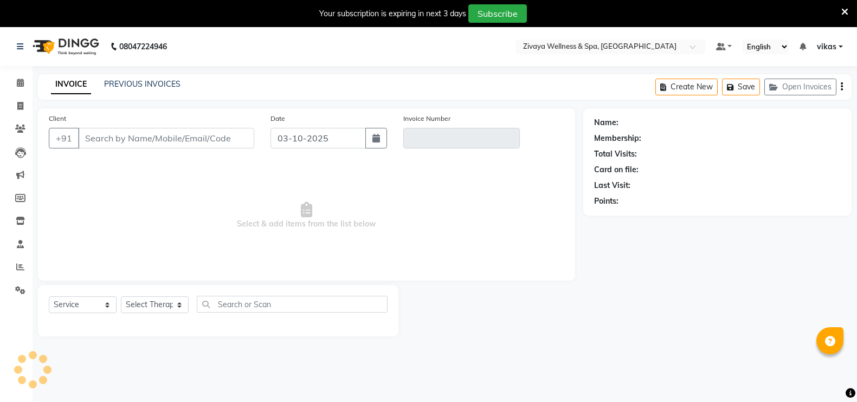
select select "service"
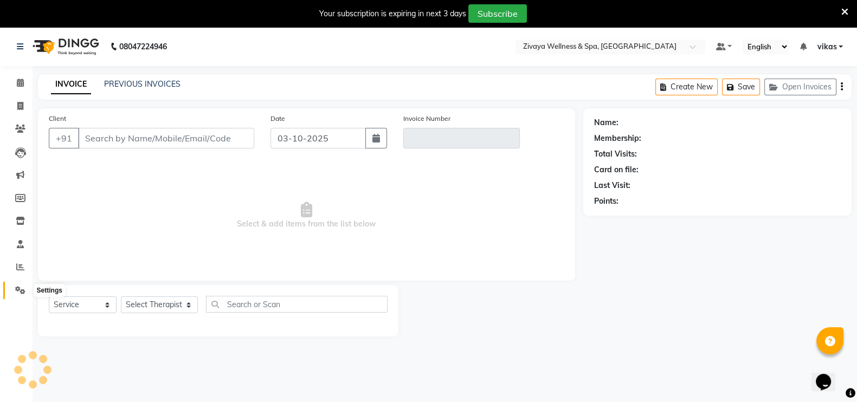
click at [18, 286] on span at bounding box center [20, 291] width 19 height 12
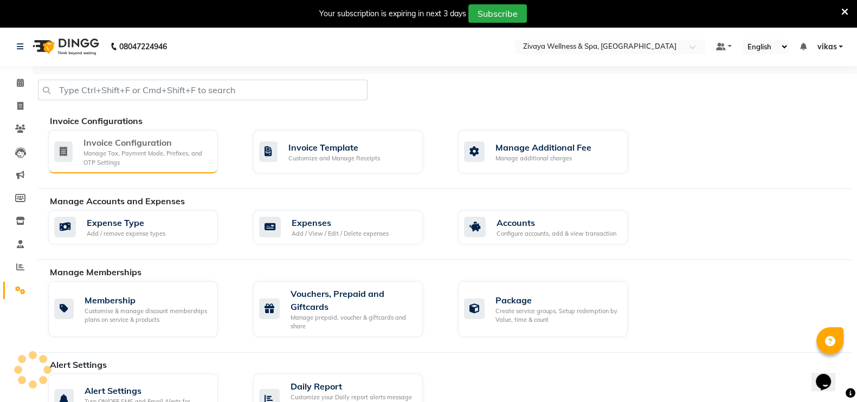
click at [104, 138] on div "Invoice Configuration" at bounding box center [147, 142] width 126 height 13
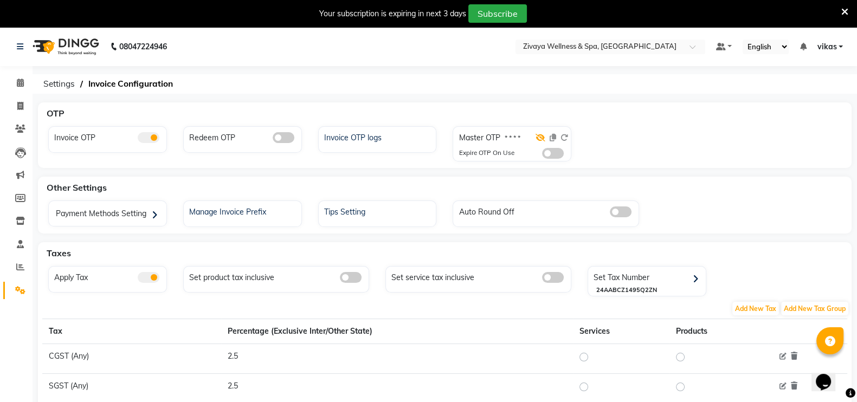
drag, startPoint x: 547, startPoint y: 135, endPoint x: 539, endPoint y: 138, distance: 8.5
click at [539, 138] on div at bounding box center [552, 140] width 33 height 16
click at [539, 138] on icon at bounding box center [541, 138] width 10 height 8
click at [554, 139] on icon at bounding box center [553, 138] width 7 height 8
click at [843, 9] on icon at bounding box center [845, 12] width 7 height 10
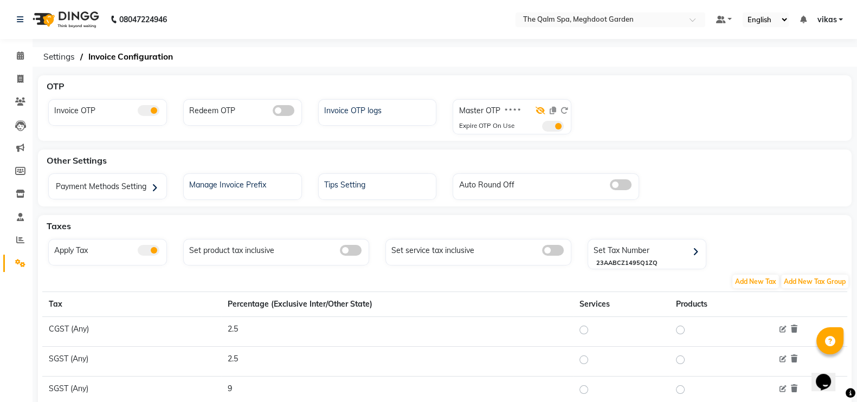
click at [540, 112] on icon at bounding box center [541, 111] width 10 height 8
click at [550, 127] on span at bounding box center [553, 126] width 22 height 11
click at [542, 128] on input "checkbox" at bounding box center [542, 128] width 0 height 0
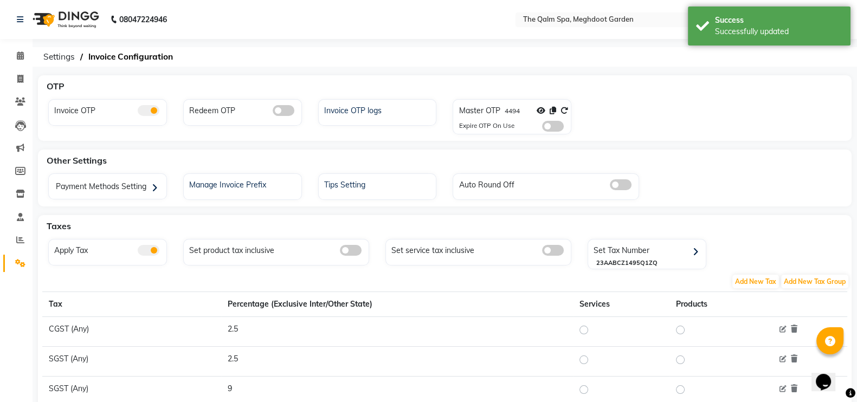
click at [562, 106] on span at bounding box center [565, 111] width 8 height 10
click at [563, 109] on icon at bounding box center [565, 111] width 8 height 8
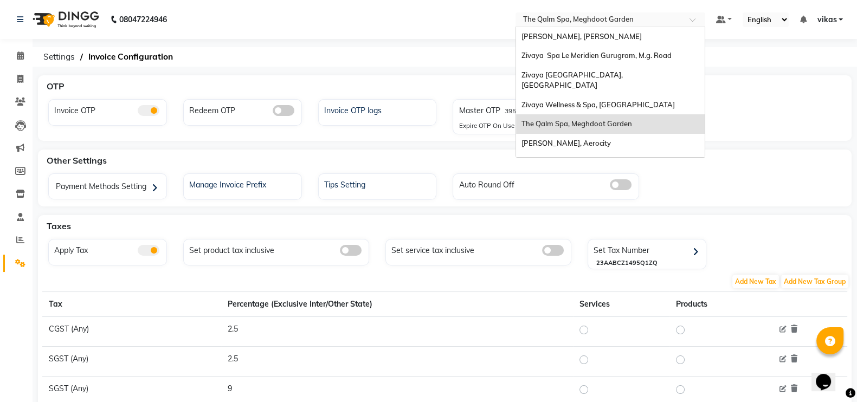
click at [552, 18] on input "text" at bounding box center [599, 20] width 157 height 11
click at [581, 55] on span "Zivaya Spa Le Meridien Gurugram, M.g. Road" at bounding box center [597, 55] width 150 height 9
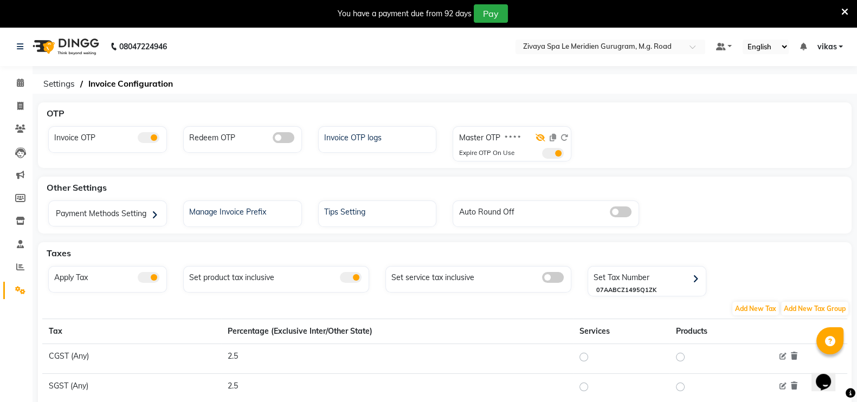
click at [537, 138] on icon at bounding box center [541, 138] width 10 height 8
click at [550, 153] on span at bounding box center [553, 153] width 22 height 11
click at [542, 155] on input "checkbox" at bounding box center [542, 155] width 0 height 0
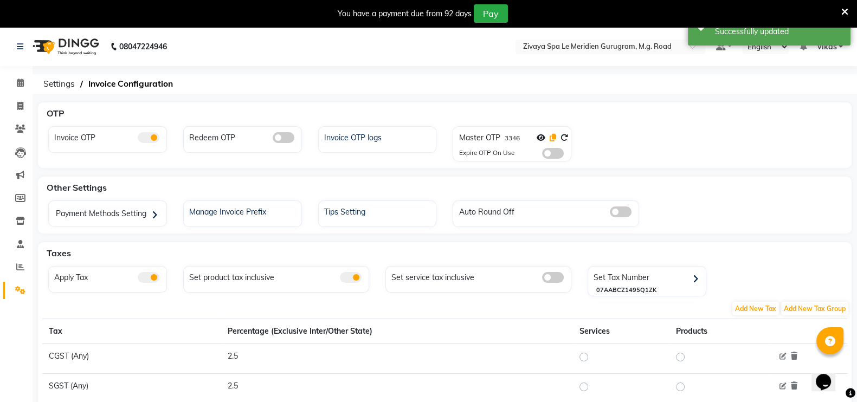
click at [550, 137] on icon at bounding box center [553, 138] width 7 height 8
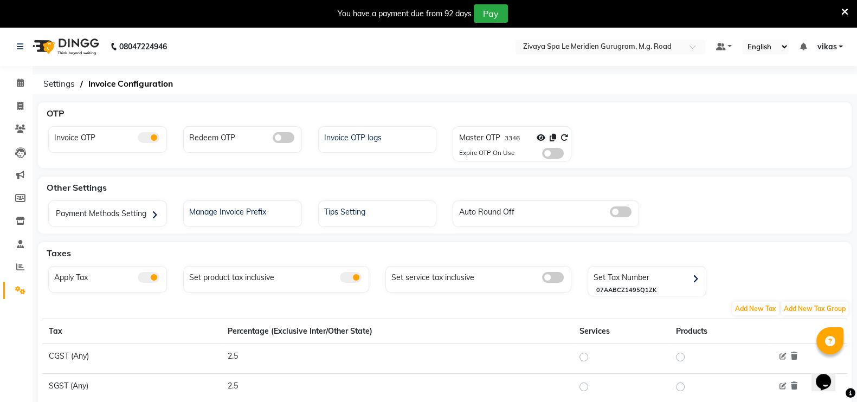
click at [552, 142] on icon at bounding box center [553, 138] width 7 height 8
click at [21, 111] on span at bounding box center [20, 106] width 19 height 12
select select "service"
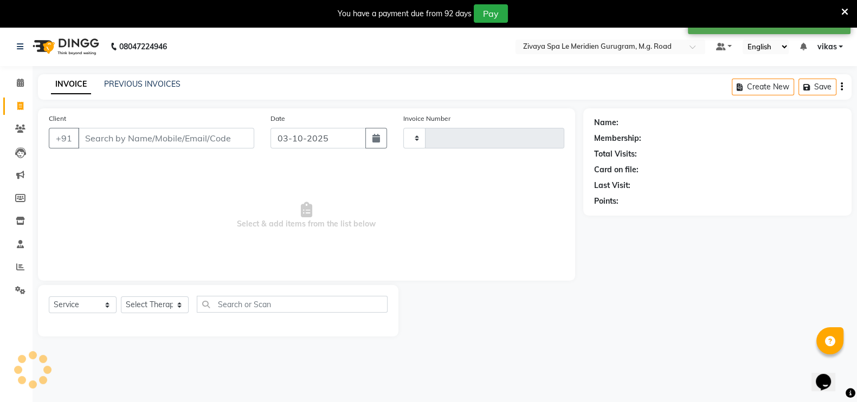
scroll to position [27, 0]
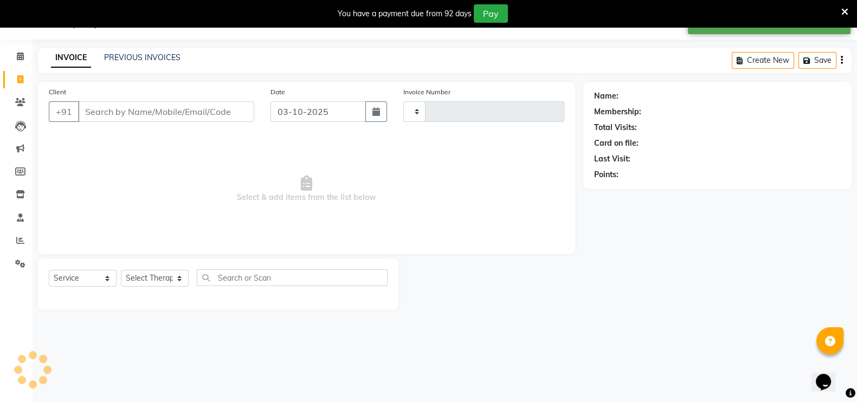
type input "2211"
select select "6503"
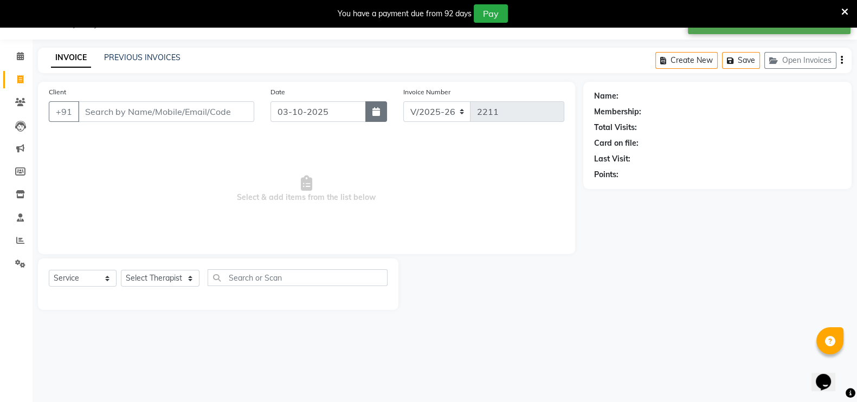
click at [382, 110] on button "button" at bounding box center [377, 111] width 22 height 21
select select "10"
select select "2025"
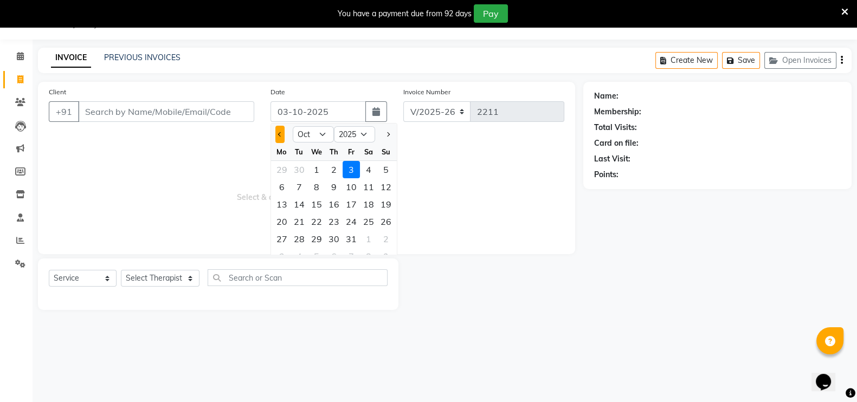
click at [281, 134] on span "Previous month" at bounding box center [280, 134] width 4 height 4
click at [278, 131] on button "Previous month" at bounding box center [280, 134] width 9 height 17
select select "8"
click at [388, 241] on div "31" at bounding box center [385, 238] width 17 height 17
type input "31-08-2025"
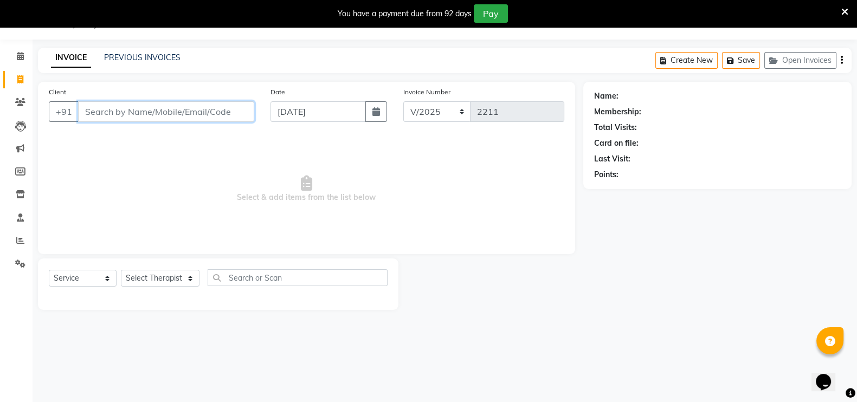
click at [217, 121] on input "Client" at bounding box center [166, 111] width 176 height 21
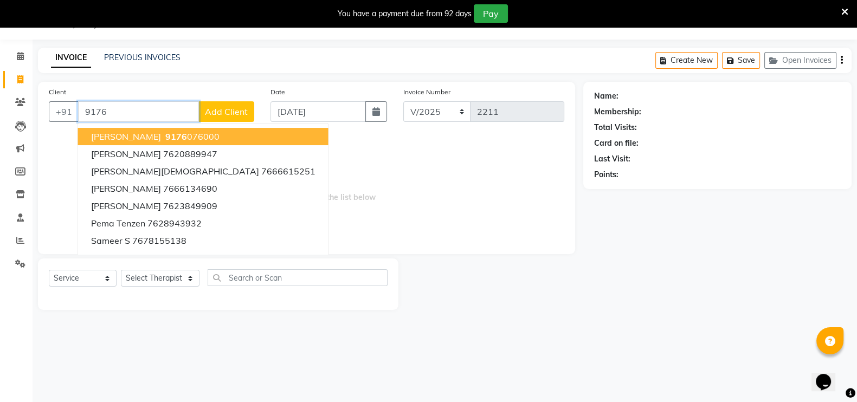
scroll to position [0, 0]
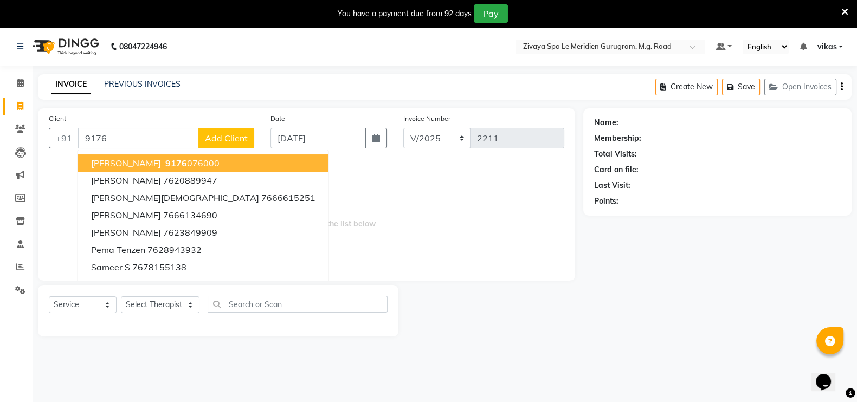
click at [405, 113] on div "Invoice Number V/2025 V/2025-26 2211" at bounding box center [483, 135] width 177 height 44
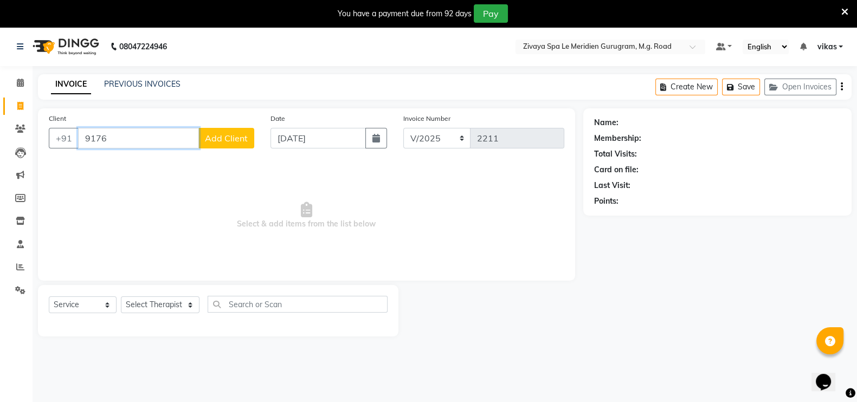
click at [112, 131] on input "9176" at bounding box center [138, 138] width 121 height 21
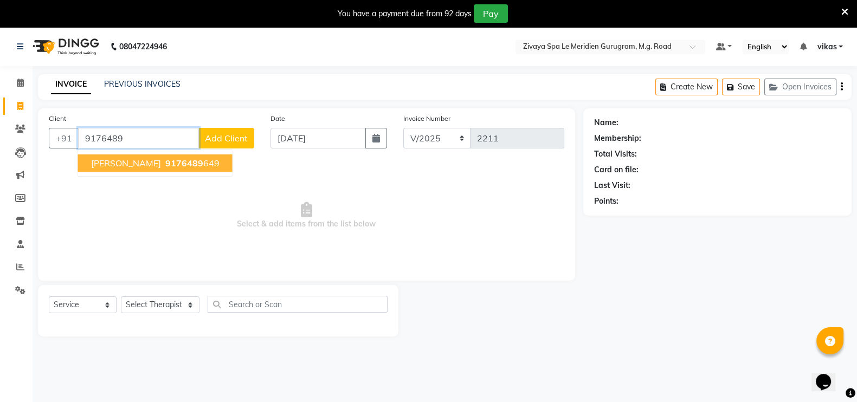
click at [130, 162] on span "Mr Deepak Arya" at bounding box center [126, 163] width 70 height 11
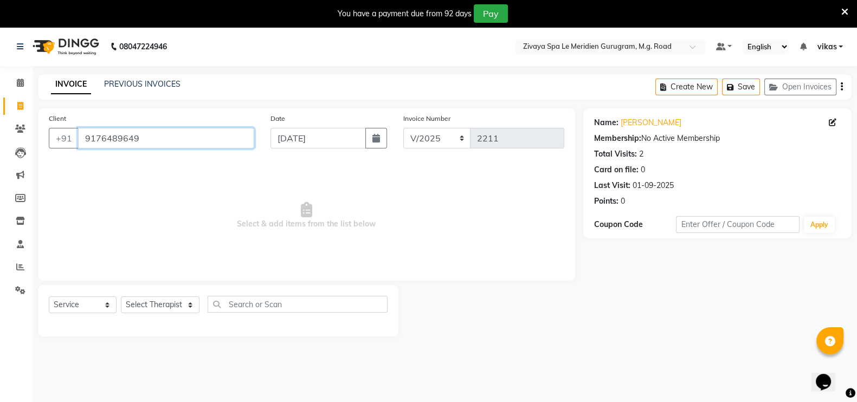
click at [86, 137] on input "9176489649" at bounding box center [166, 138] width 176 height 21
click at [94, 139] on input "99176489649" at bounding box center [166, 138] width 176 height 21
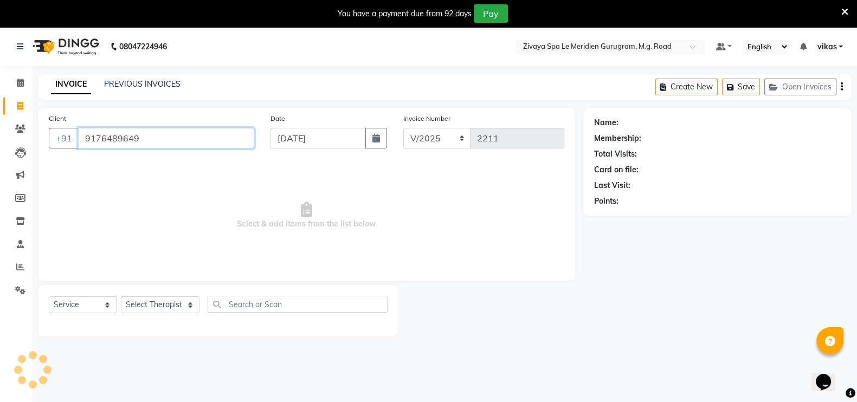
type input "9176489649"
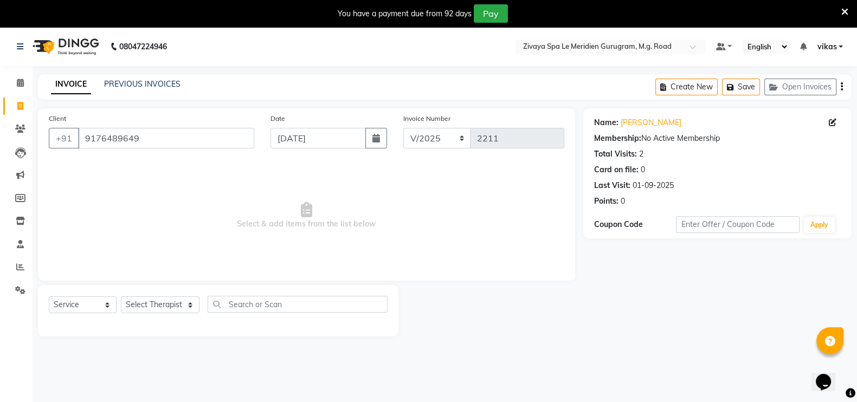
scroll to position [27, 0]
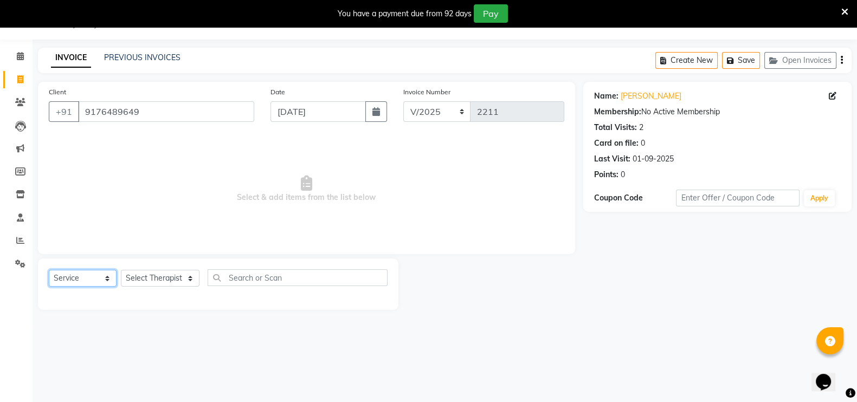
click at [95, 283] on select "Select Service Product Membership Package Voucher Prepaid Gift Card" at bounding box center [83, 278] width 68 height 17
click at [49, 270] on select "Select Service Product Membership Package Voucher Prepaid Gift Card" at bounding box center [83, 278] width 68 height 17
click at [145, 282] on select "Select Therapist Ching Huishunao Genevi Vanlalhriet Heba Holito Achumi (Lito) K…" at bounding box center [160, 278] width 79 height 17
select select "63969"
click at [121, 270] on select "Select Therapist Ching Huishunao Genevi Vanlalhriet Heba Holito Achumi (Lito) K…" at bounding box center [160, 278] width 79 height 17
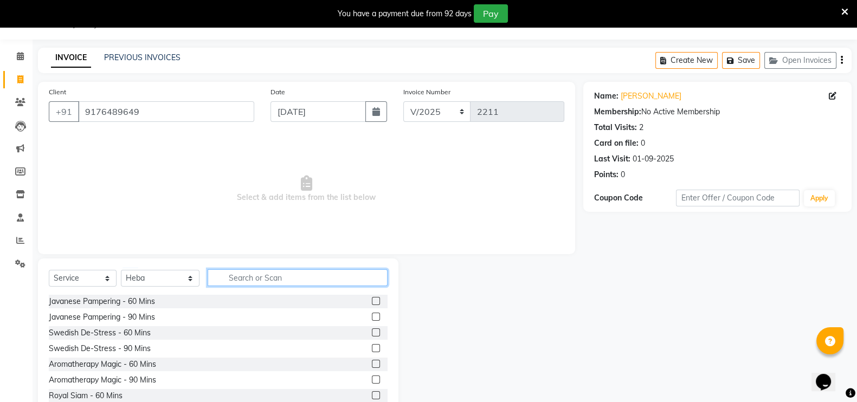
click at [248, 276] on input "text" at bounding box center [298, 278] width 180 height 17
click at [372, 331] on label at bounding box center [376, 333] width 8 height 8
click at [372, 331] on input "checkbox" at bounding box center [375, 333] width 7 height 7
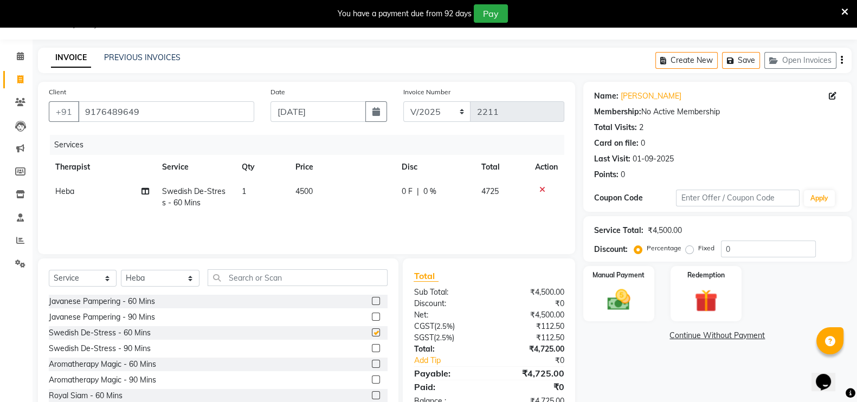
checkbox input "false"
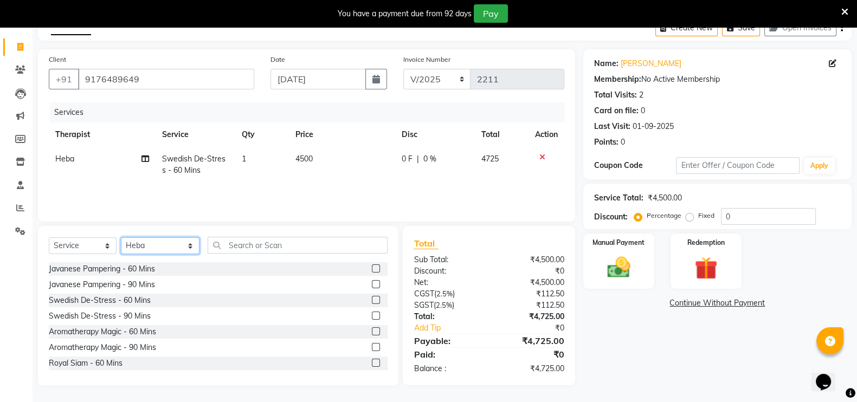
click at [139, 238] on select "Select Therapist Ching Huishunao Genevi Vanlalhriet Heba Holito Achumi (Lito) K…" at bounding box center [160, 246] width 79 height 17
select select "80319"
click at [121, 238] on select "Select Therapist Ching Huishunao Genevi Vanlalhriet Heba Holito Achumi (Lito) K…" at bounding box center [160, 246] width 79 height 17
click at [300, 157] on span "4500" at bounding box center [304, 159] width 17 height 10
select select "63969"
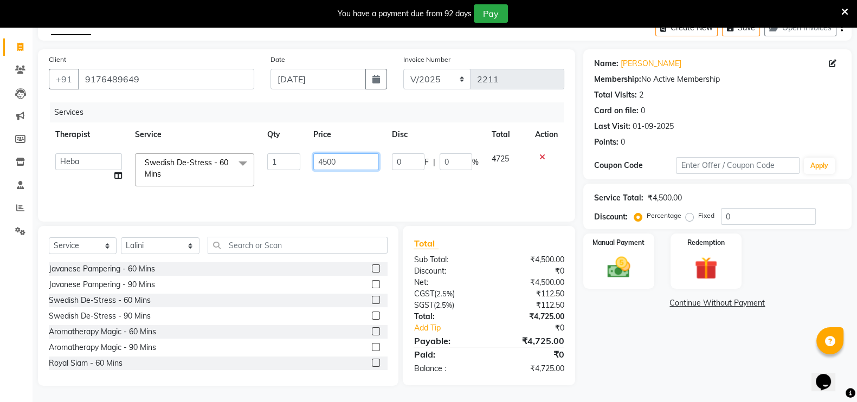
click at [345, 162] on input "4500" at bounding box center [346, 161] width 66 height 17
click at [343, 161] on input "4500" at bounding box center [346, 161] width 66 height 17
click at [369, 193] on div "Services Therapist Service Qty Price Disc Total Action Ching Huishunao Genevi V…" at bounding box center [307, 157] width 516 height 108
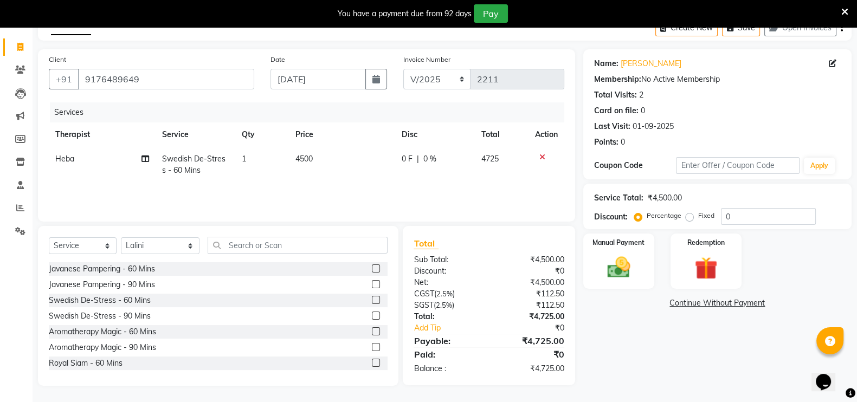
click at [184, 168] on span "Swedish De-Stress - 60 Mins" at bounding box center [193, 164] width 63 height 21
select select "63969"
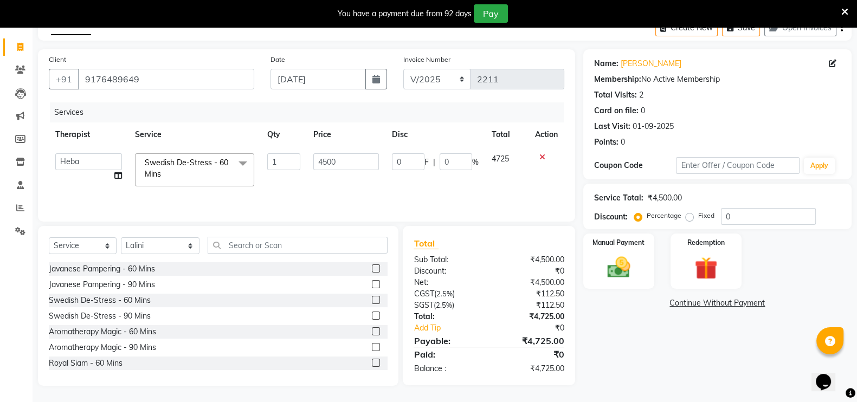
click at [184, 168] on span "Swedish De-Stress - 60 Mins x" at bounding box center [189, 168] width 95 height 23
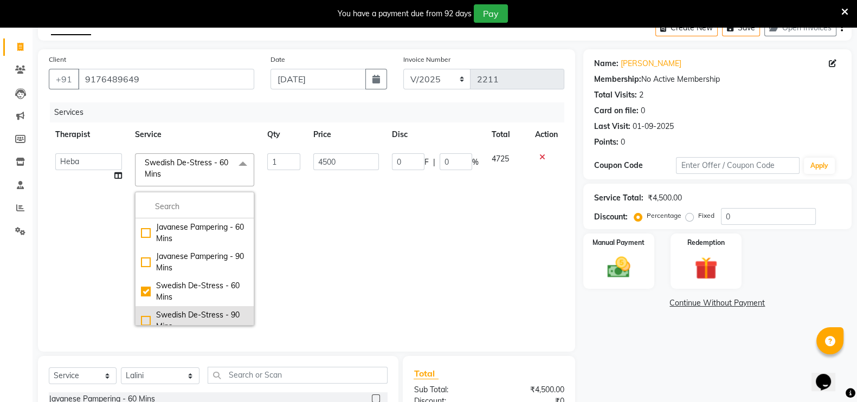
click at [163, 310] on div "Swedish De-Stress - 90 Mins" at bounding box center [194, 321] width 107 height 23
checkbox input "false"
checkbox input "true"
type input "6000"
click at [277, 216] on td "1" at bounding box center [284, 239] width 46 height 185
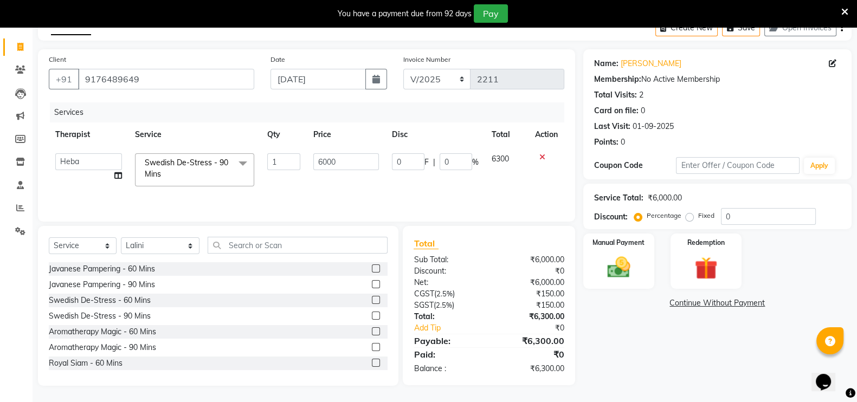
scroll to position [60, 0]
click at [630, 259] on img at bounding box center [619, 267] width 39 height 27
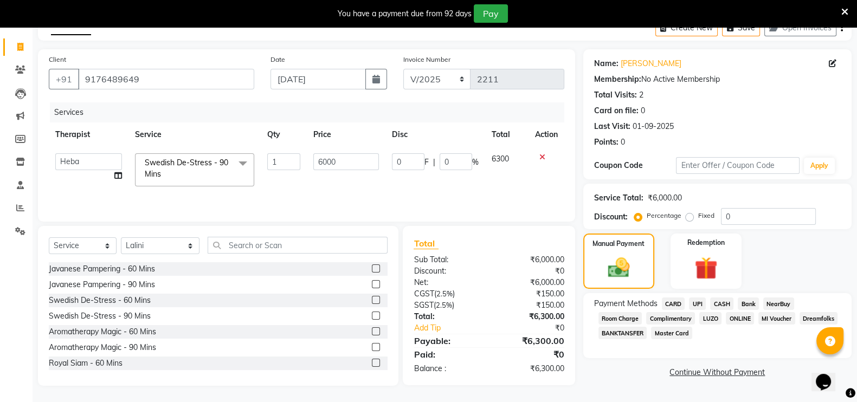
click at [624, 317] on span "Room Charge" at bounding box center [621, 318] width 44 height 12
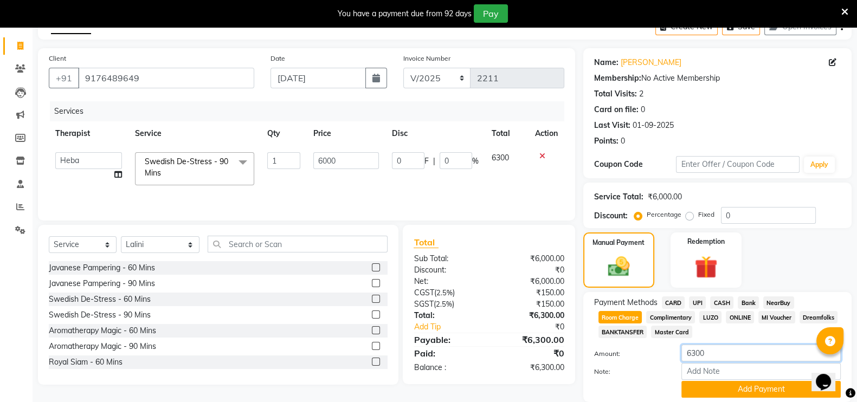
drag, startPoint x: 710, startPoint y: 354, endPoint x: 675, endPoint y: 354, distance: 35.3
click at [675, 354] on div "6300" at bounding box center [762, 353] width 176 height 17
type input "4956"
click at [715, 389] on button "Add Payment" at bounding box center [761, 389] width 159 height 17
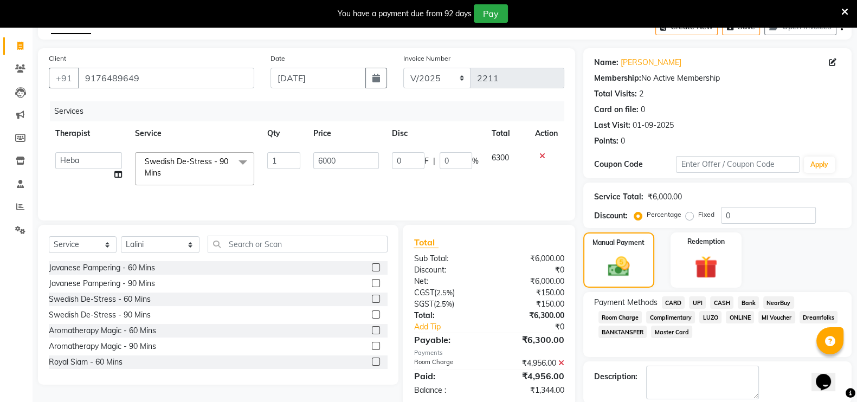
scroll to position [135, 0]
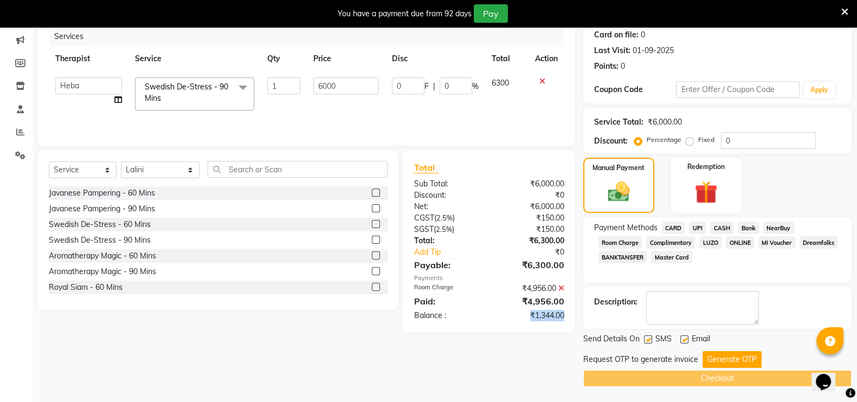
drag, startPoint x: 516, startPoint y: 318, endPoint x: 575, endPoint y: 317, distance: 58.6
click at [575, 317] on div "Total Sub Total: ₹6,000.00 Discount: ₹0 Net: ₹6,000.00 CGST ( 2.5% ) ₹150.00 SG…" at bounding box center [489, 241] width 172 height 182
copy div "₹1,344.00"
click at [699, 139] on label "Fixed" at bounding box center [707, 140] width 16 height 10
click at [692, 139] on input "Fixed" at bounding box center [692, 140] width 8 height 8
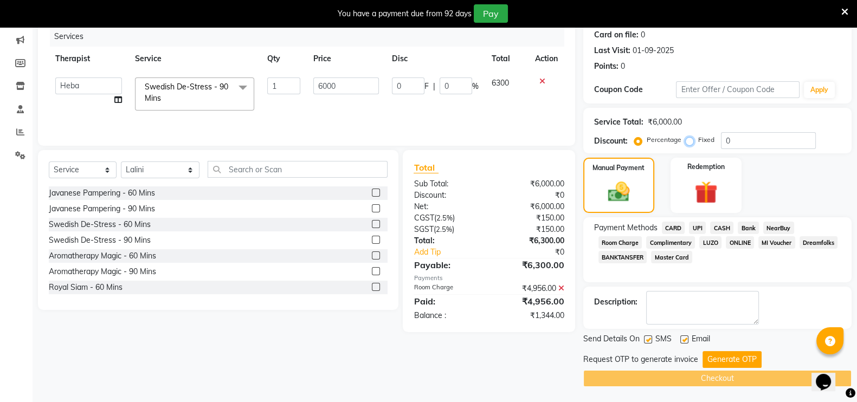
radio input "true"
click at [735, 138] on input "0" at bounding box center [768, 140] width 95 height 17
paste input "1344.00"
type input "01344.00"
type input "1344"
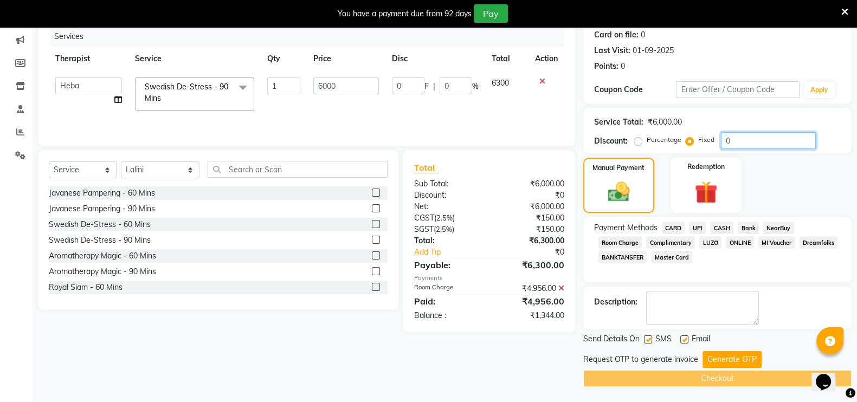
type input "22.4"
type input "01344.00"
click at [650, 343] on div at bounding box center [647, 341] width 7 height 11
click at [683, 337] on label at bounding box center [685, 340] width 8 height 8
click at [683, 337] on input "checkbox" at bounding box center [684, 340] width 7 height 7
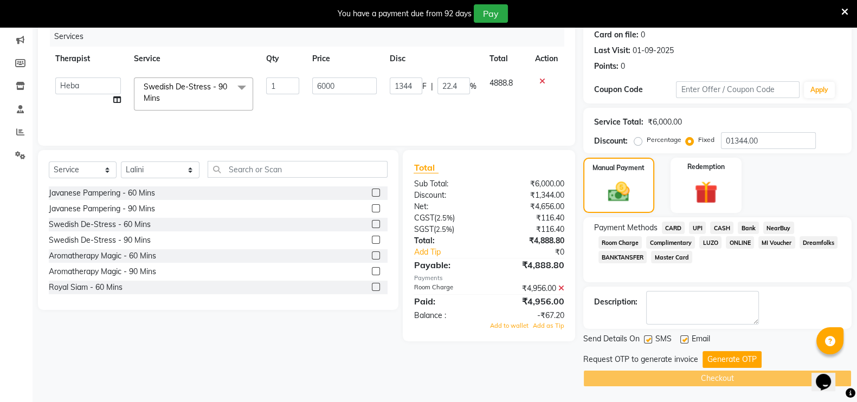
checkbox input "false"
click at [648, 339] on label at bounding box center [648, 340] width 8 height 8
click at [648, 339] on input "checkbox" at bounding box center [647, 340] width 7 height 7
checkbox input "false"
click at [710, 357] on button "Generate OTP" at bounding box center [732, 359] width 59 height 17
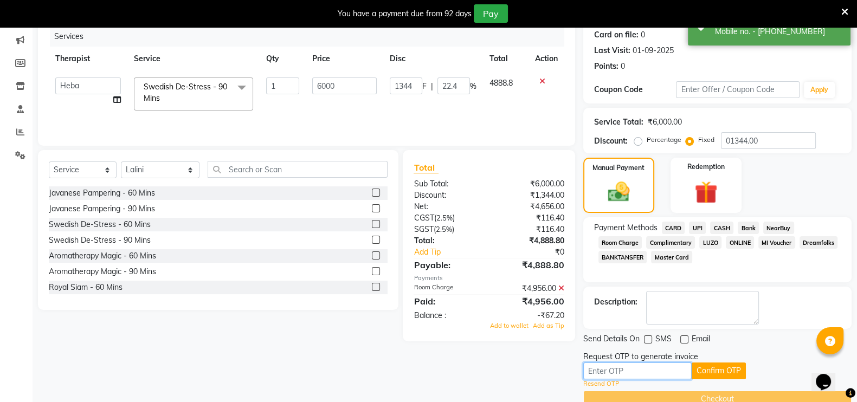
click at [624, 372] on input "text" at bounding box center [638, 371] width 108 height 17
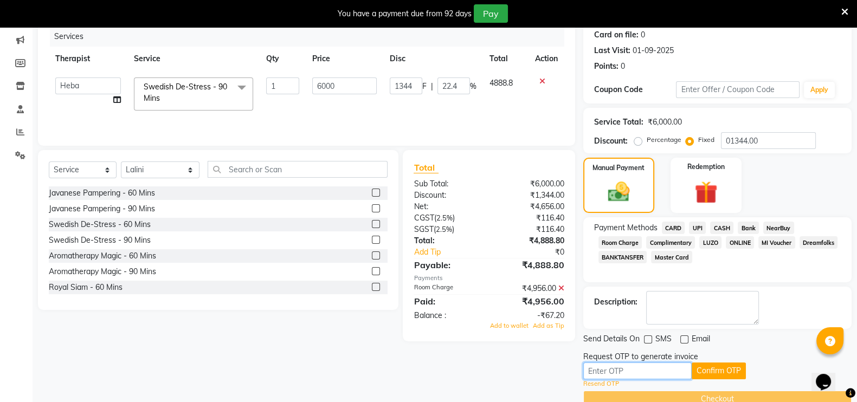
paste input "3346"
type input "3346"
click at [718, 364] on button "Confirm OTP" at bounding box center [719, 371] width 54 height 17
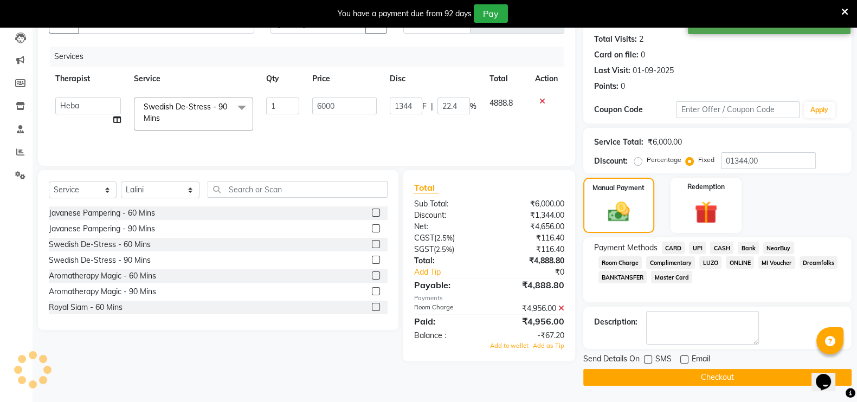
scroll to position [114, 0]
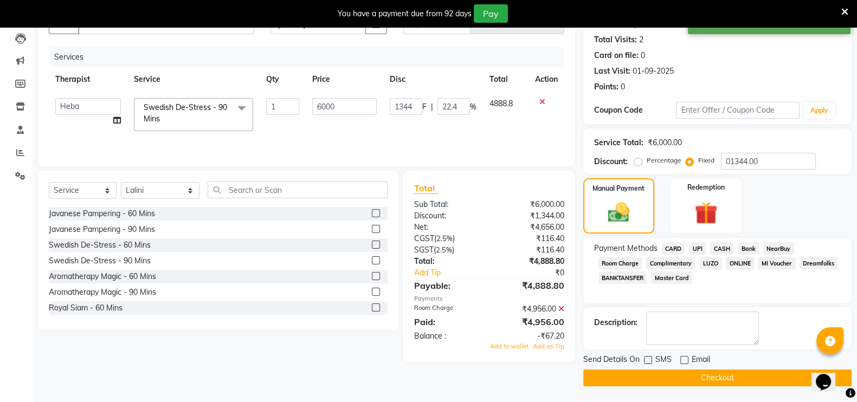
click at [716, 375] on button "Checkout" at bounding box center [718, 378] width 268 height 17
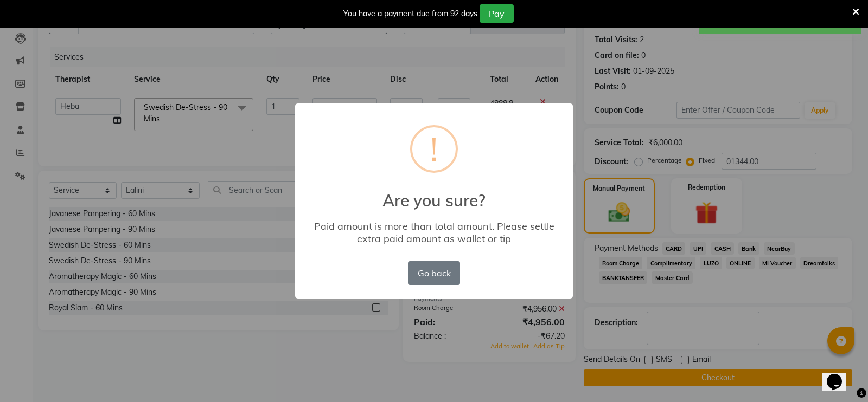
click at [502, 321] on div "× ! Are you sure? Paid amount is more than total amount. Please settle extra pa…" at bounding box center [434, 201] width 868 height 402
click at [432, 270] on button "Go back" at bounding box center [434, 273] width 52 height 24
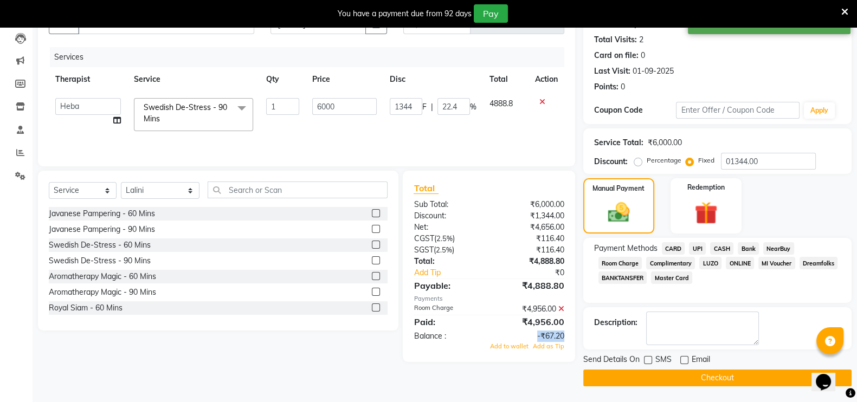
drag, startPoint x: 527, startPoint y: 332, endPoint x: 566, endPoint y: 335, distance: 39.7
click at [566, 335] on div "-₹67.20" at bounding box center [531, 336] width 84 height 11
copy div "-₹67.20"
drag, startPoint x: 773, startPoint y: 165, endPoint x: 699, endPoint y: 165, distance: 73.8
click at [699, 165] on div "Percentage Fixed 01344.00" at bounding box center [727, 161] width 180 height 17
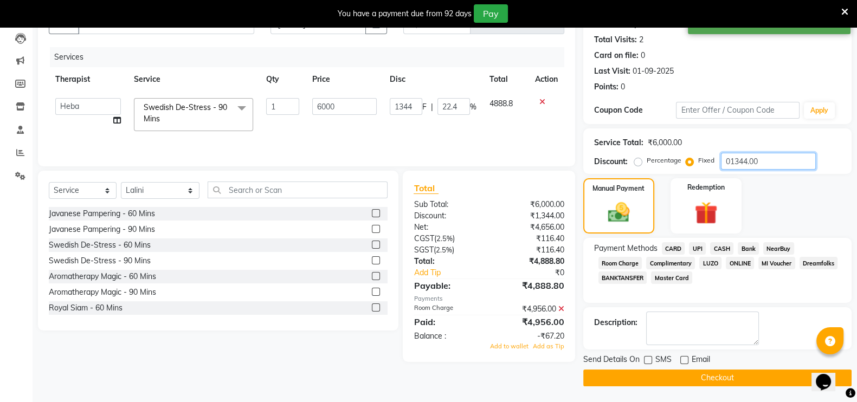
type input "0"
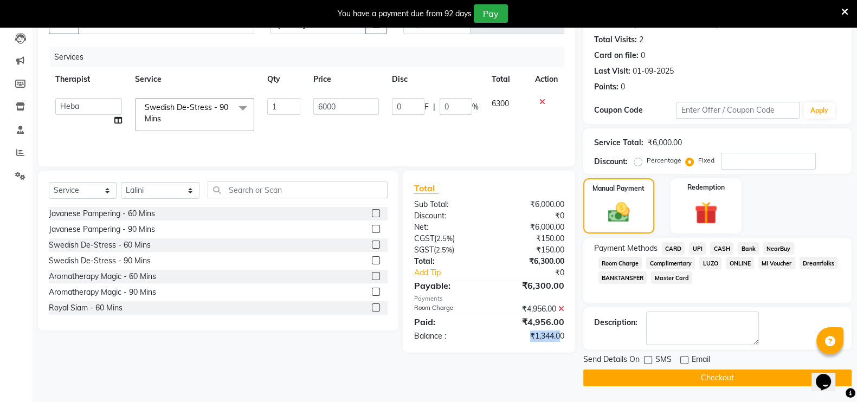
drag, startPoint x: 521, startPoint y: 337, endPoint x: 558, endPoint y: 337, distance: 36.3
click at [558, 337] on div "₹1,344.00" at bounding box center [531, 336] width 84 height 11
click at [526, 337] on div "₹1,344.00" at bounding box center [531, 336] width 84 height 11
drag, startPoint x: 526, startPoint y: 337, endPoint x: 572, endPoint y: 340, distance: 46.2
click at [572, 340] on div "₹1,344.00" at bounding box center [531, 336] width 84 height 11
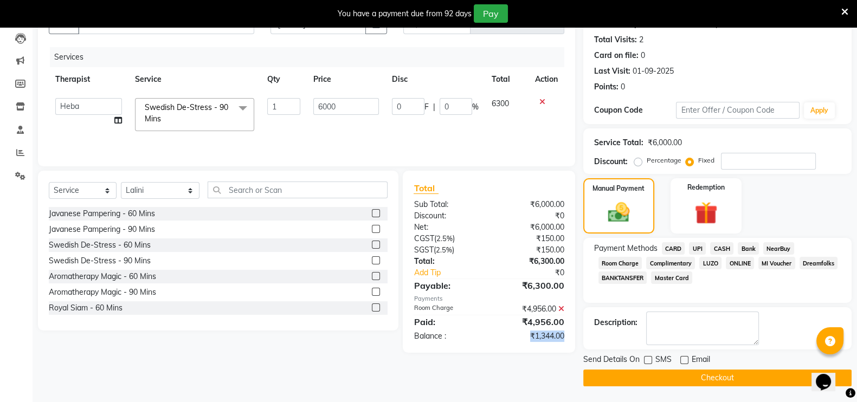
copy div "₹1,344.00"
click at [732, 162] on input "number" at bounding box center [768, 161] width 95 height 17
paste input "1344.00"
type input "1344.00"
type input "1344"
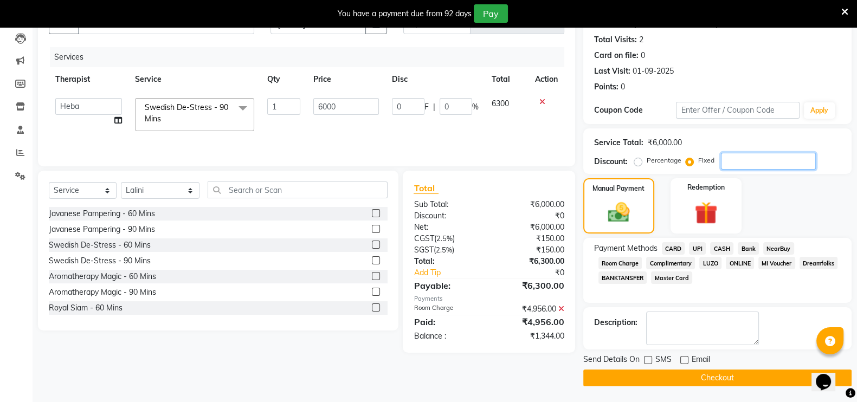
type input "22.4"
drag, startPoint x: 765, startPoint y: 162, endPoint x: 721, endPoint y: 165, distance: 43.5
click at [721, 165] on input "1344.00" at bounding box center [768, 161] width 95 height 17
type input "0"
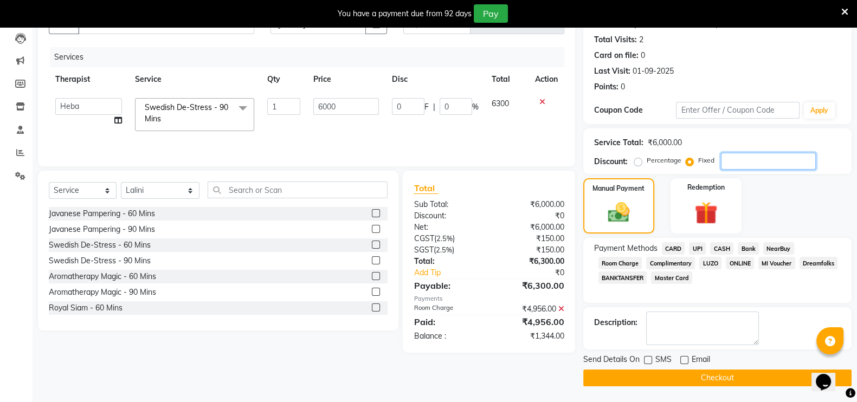
type input "1"
type input "0.02"
type input "12"
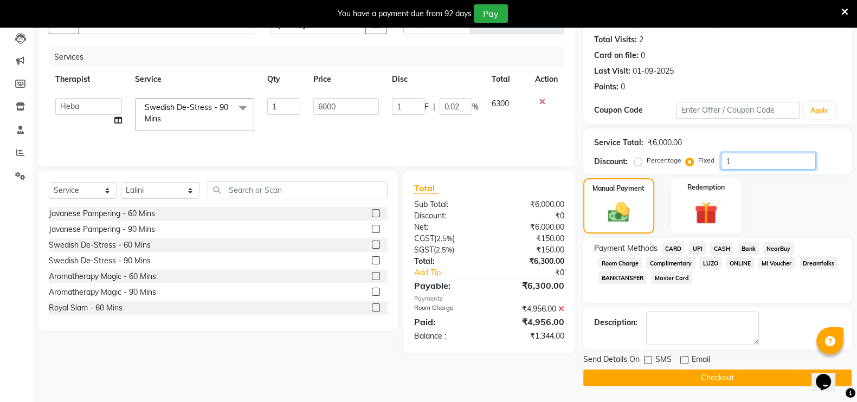
type input "0.2"
type input "128"
type input "2.13"
type input "1280"
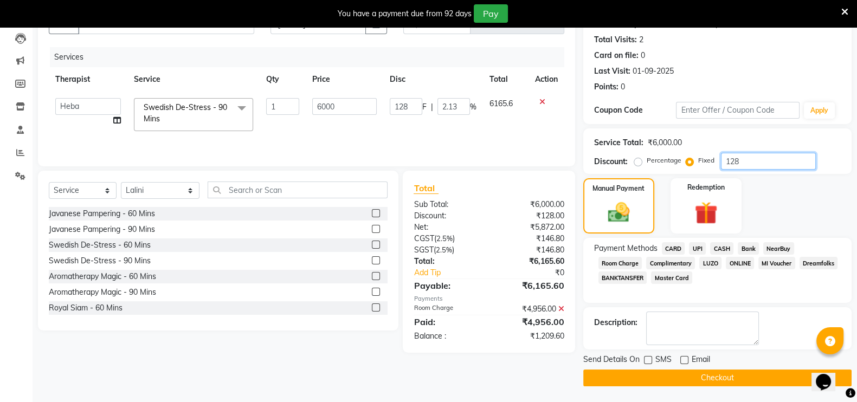
type input "1280"
type input "21.33"
type input "1280"
click at [665, 383] on button "Checkout" at bounding box center [718, 378] width 268 height 17
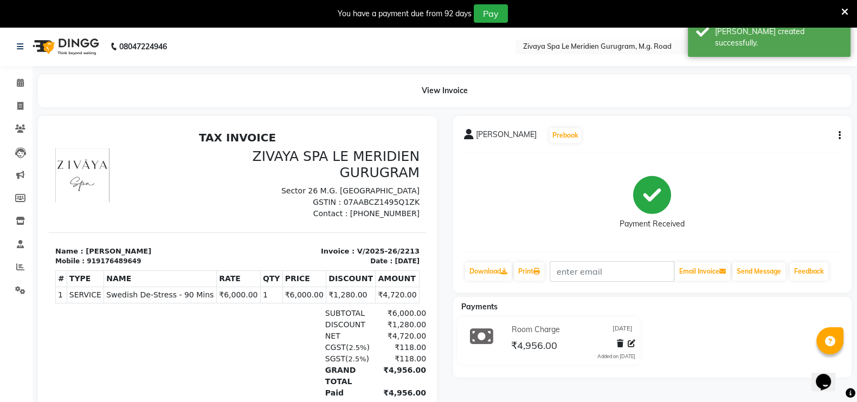
scroll to position [81, 0]
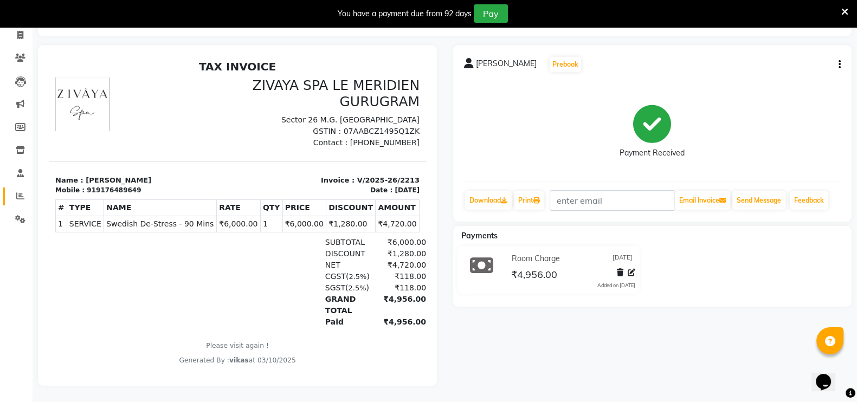
click at [27, 190] on span at bounding box center [20, 196] width 19 height 12
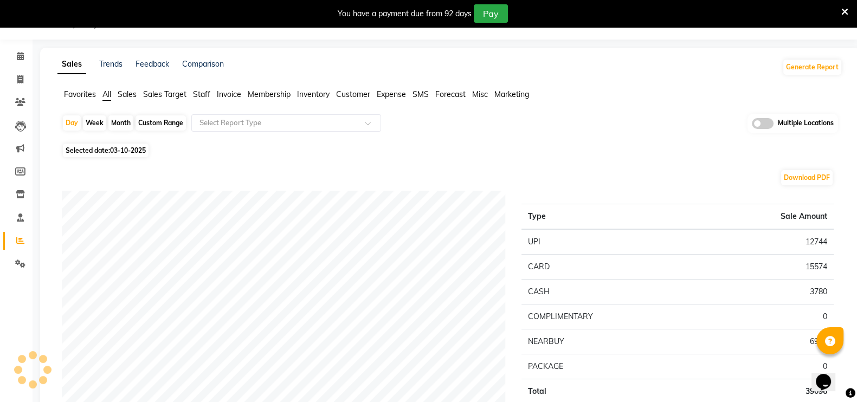
scroll to position [81, 0]
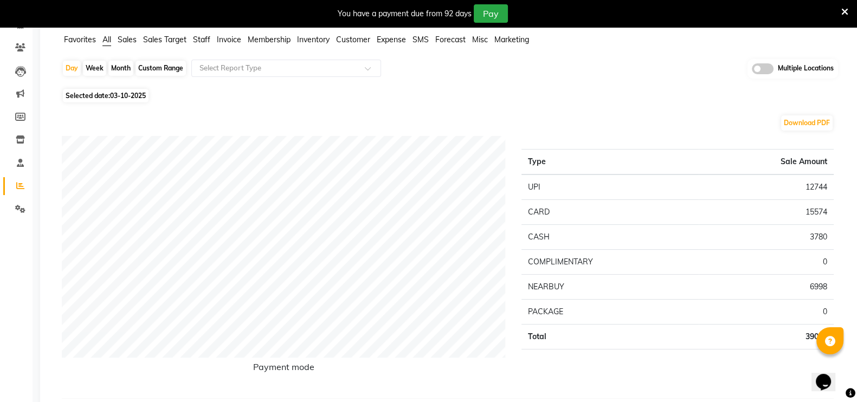
click at [124, 101] on span "Selected date: 03-10-2025" at bounding box center [106, 96] width 86 height 14
select select "10"
select select "2025"
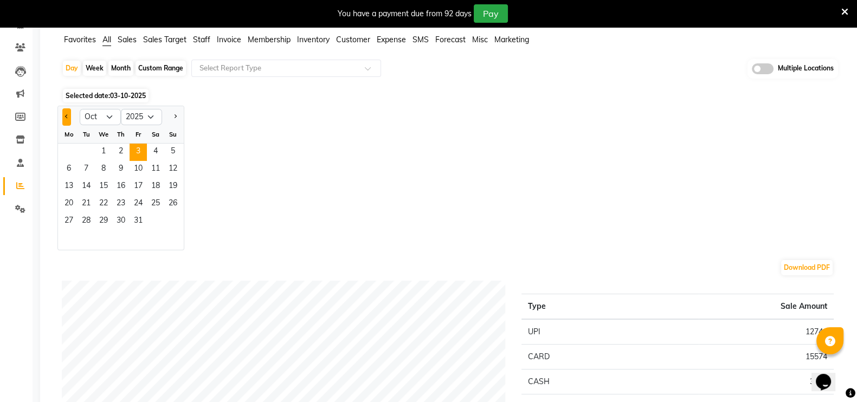
click at [63, 116] on button "Previous month" at bounding box center [66, 116] width 9 height 17
click at [175, 118] on button "Next month" at bounding box center [175, 116] width 9 height 17
select select "9"
click at [68, 153] on span "1" at bounding box center [68, 152] width 17 height 17
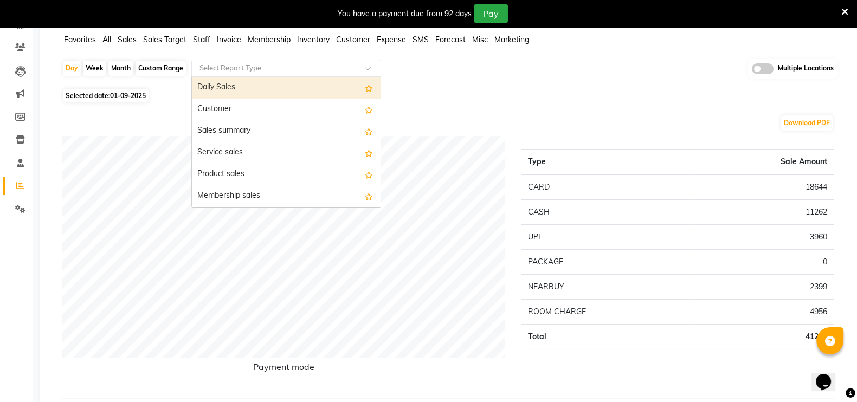
click at [265, 71] on input "text" at bounding box center [275, 68] width 156 height 11
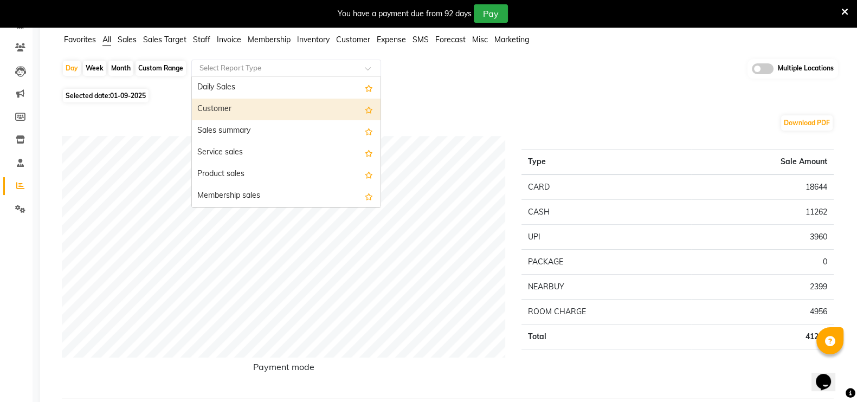
click at [270, 115] on div "Customer" at bounding box center [286, 110] width 189 height 22
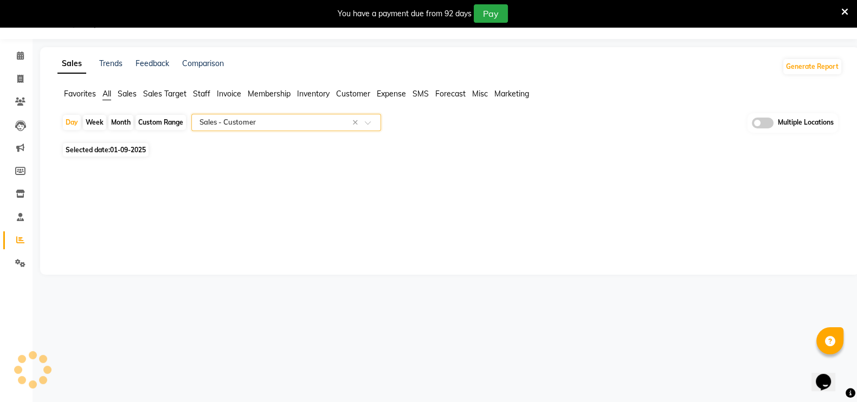
scroll to position [27, 0]
select select "filtered_report"
select select "pdf"
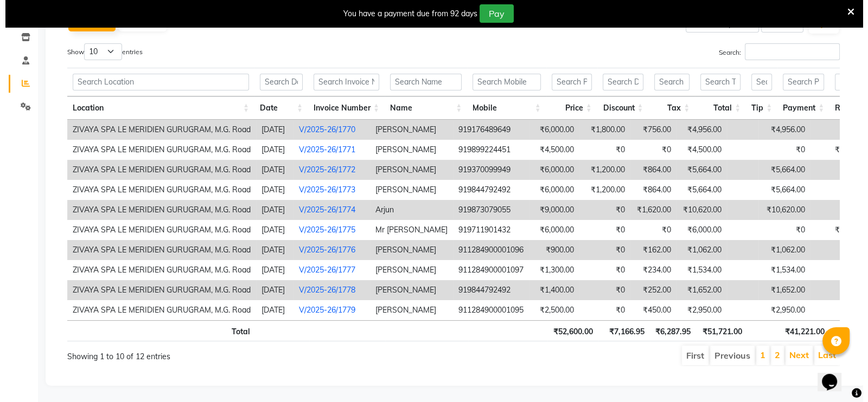
scroll to position [203, 0]
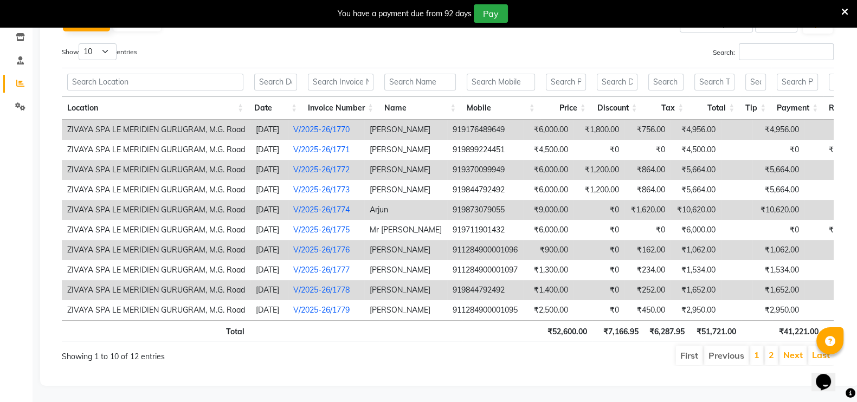
click at [350, 125] on link "V/2025-26/1770" at bounding box center [321, 130] width 56 height 10
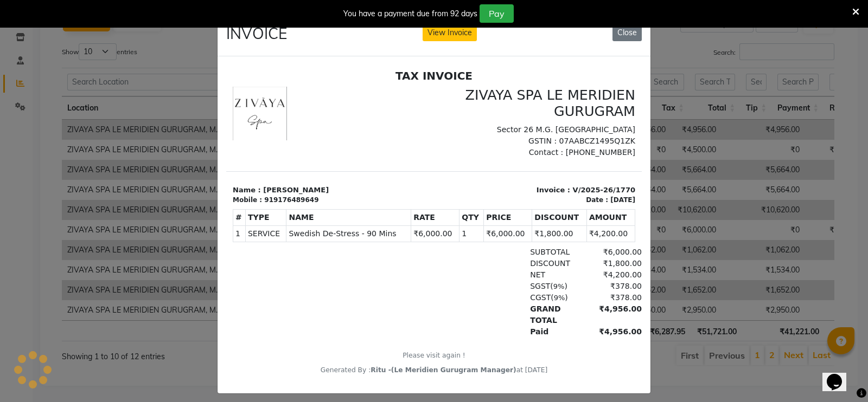
scroll to position [0, 0]
click at [444, 44] on div "INVOICE View Invoice Close" at bounding box center [433, 36] width 433 height 41
drag, startPoint x: 444, startPoint y: 44, endPoint x: 444, endPoint y: 37, distance: 7.1
click at [444, 37] on div "INVOICE View Invoice Close" at bounding box center [433, 36] width 433 height 41
click at [444, 37] on button "View Invoice" at bounding box center [449, 32] width 54 height 17
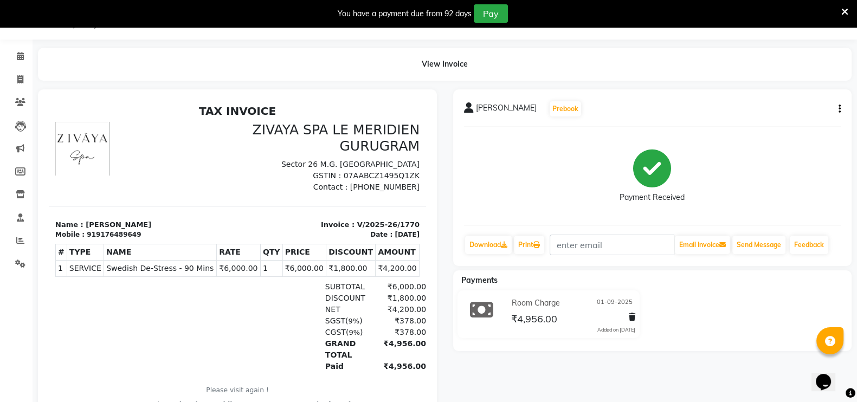
scroll to position [81, 0]
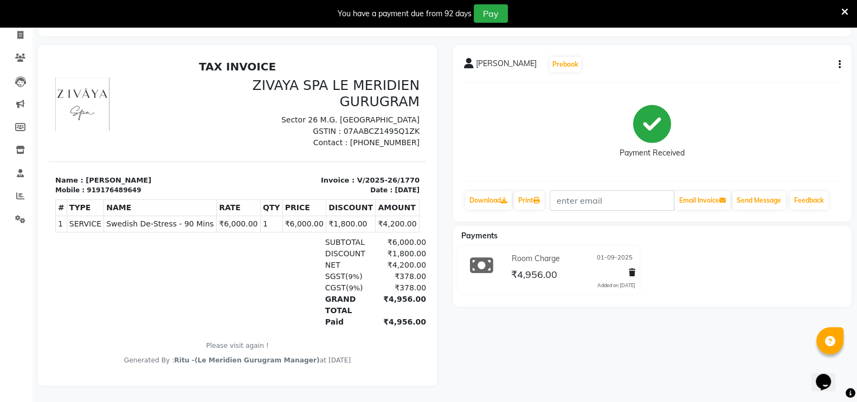
click at [838, 59] on button "button" at bounding box center [838, 64] width 7 height 11
click at [777, 24] on div "You have a payment due from 92 days Pay" at bounding box center [428, 13] width 857 height 27
click at [773, 45] on div "Mr Deepak Arya Prebook Payment Received Download Print Email Invoice Send Messa…" at bounding box center [652, 133] width 399 height 177
click at [839, 65] on icon "button" at bounding box center [840, 65] width 2 height 1
click at [771, 30] on div "Cancel Invoice" at bounding box center [785, 37] width 74 height 14
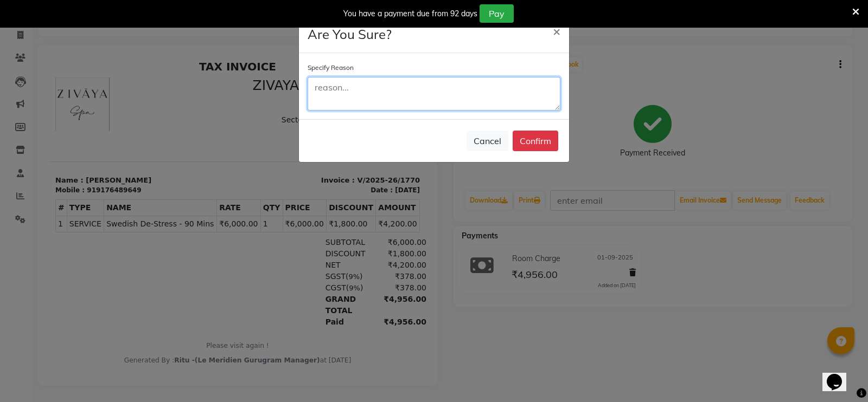
click at [380, 96] on textarea at bounding box center [434, 94] width 253 height 34
click at [469, 91] on textarea "Wrong date entry to be done on 31/088/2025" at bounding box center [434, 94] width 253 height 34
type textarea "Wrong date entry to be done on 31/08/2025"
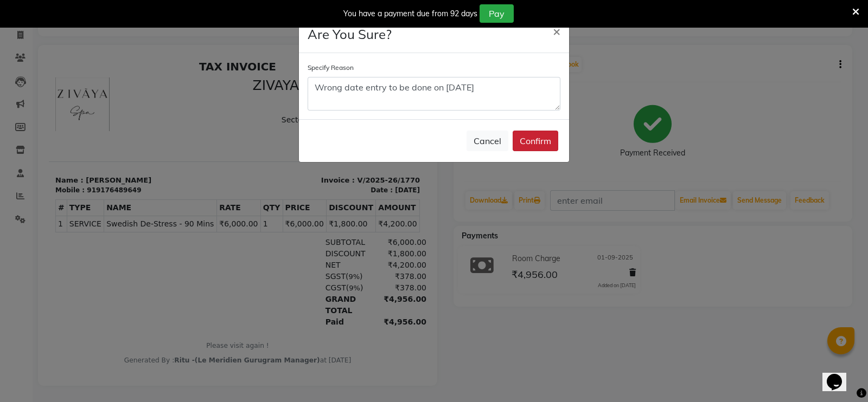
click at [534, 148] on button "Confirm" at bounding box center [536, 141] width 46 height 21
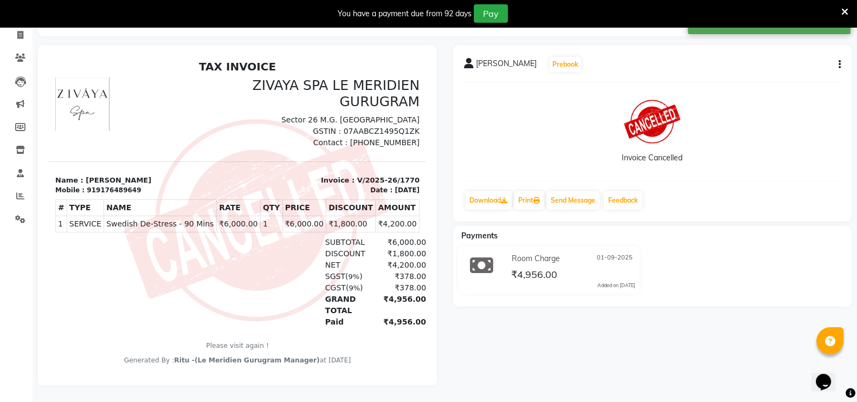
scroll to position [0, 0]
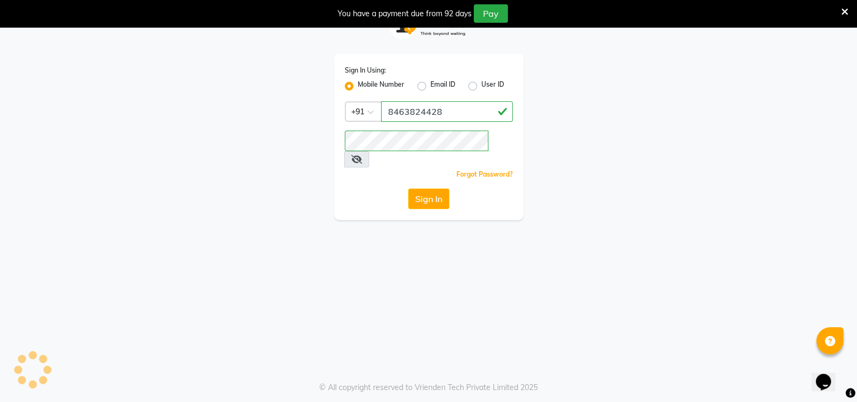
scroll to position [27, 0]
click at [431, 189] on button "Sign In" at bounding box center [428, 199] width 41 height 21
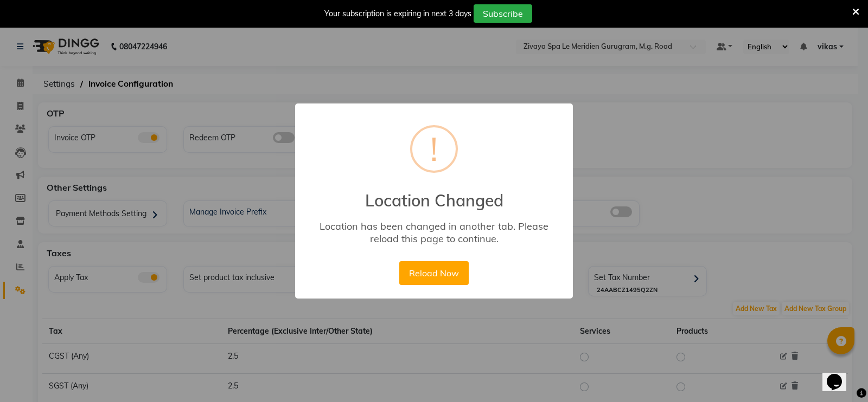
click at [412, 266] on button "Reload Now" at bounding box center [433, 273] width 69 height 24
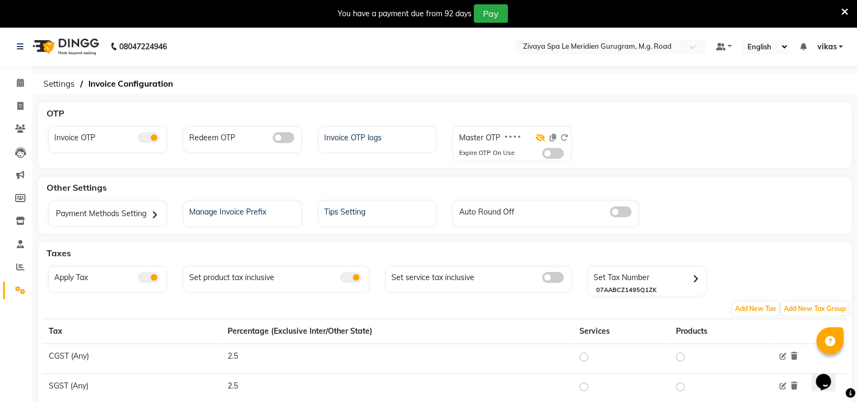
click at [540, 135] on icon at bounding box center [541, 138] width 10 height 8
click at [550, 137] on icon at bounding box center [553, 138] width 7 height 8
